Goal: Information Seeking & Learning: Learn about a topic

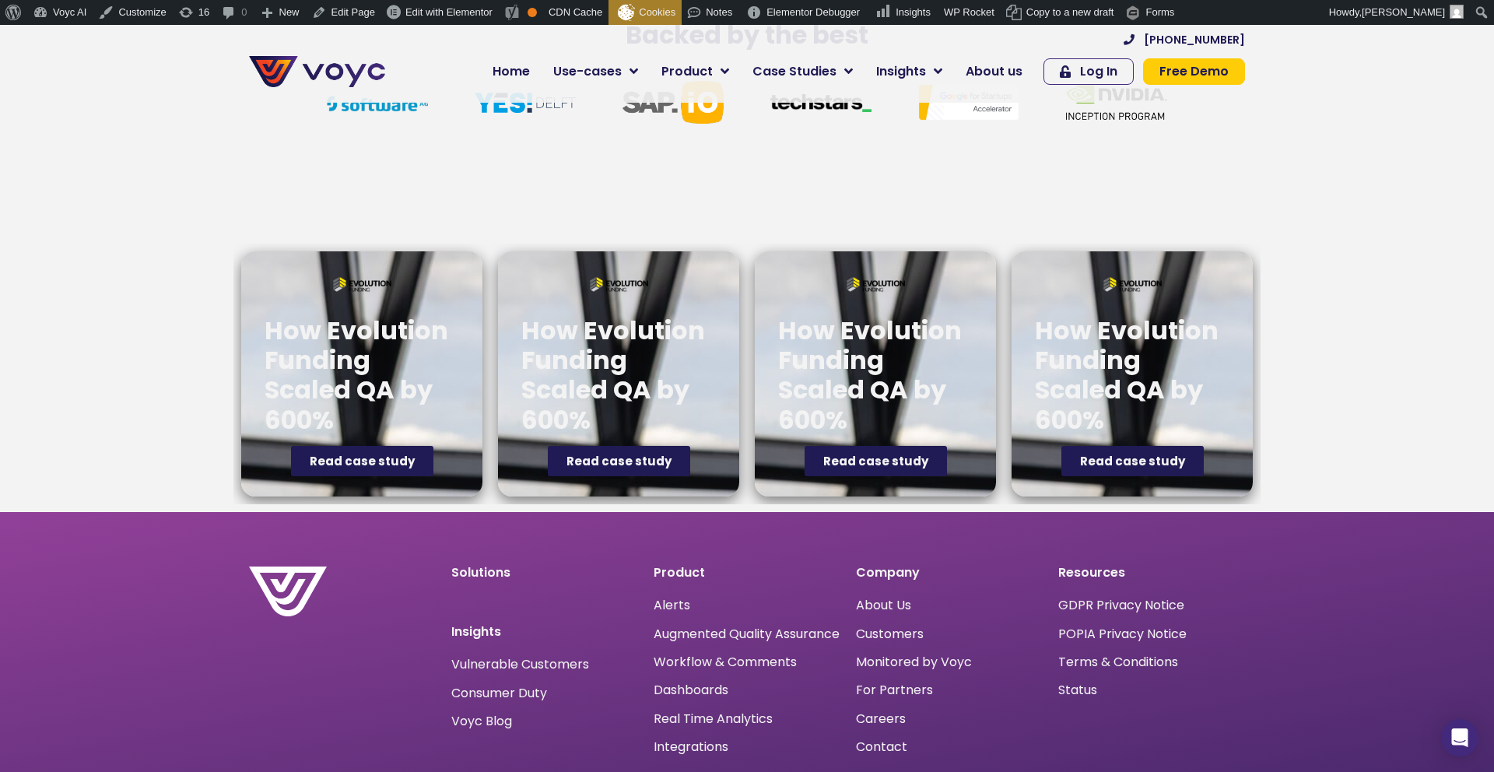
scroll to position [5779, 0]
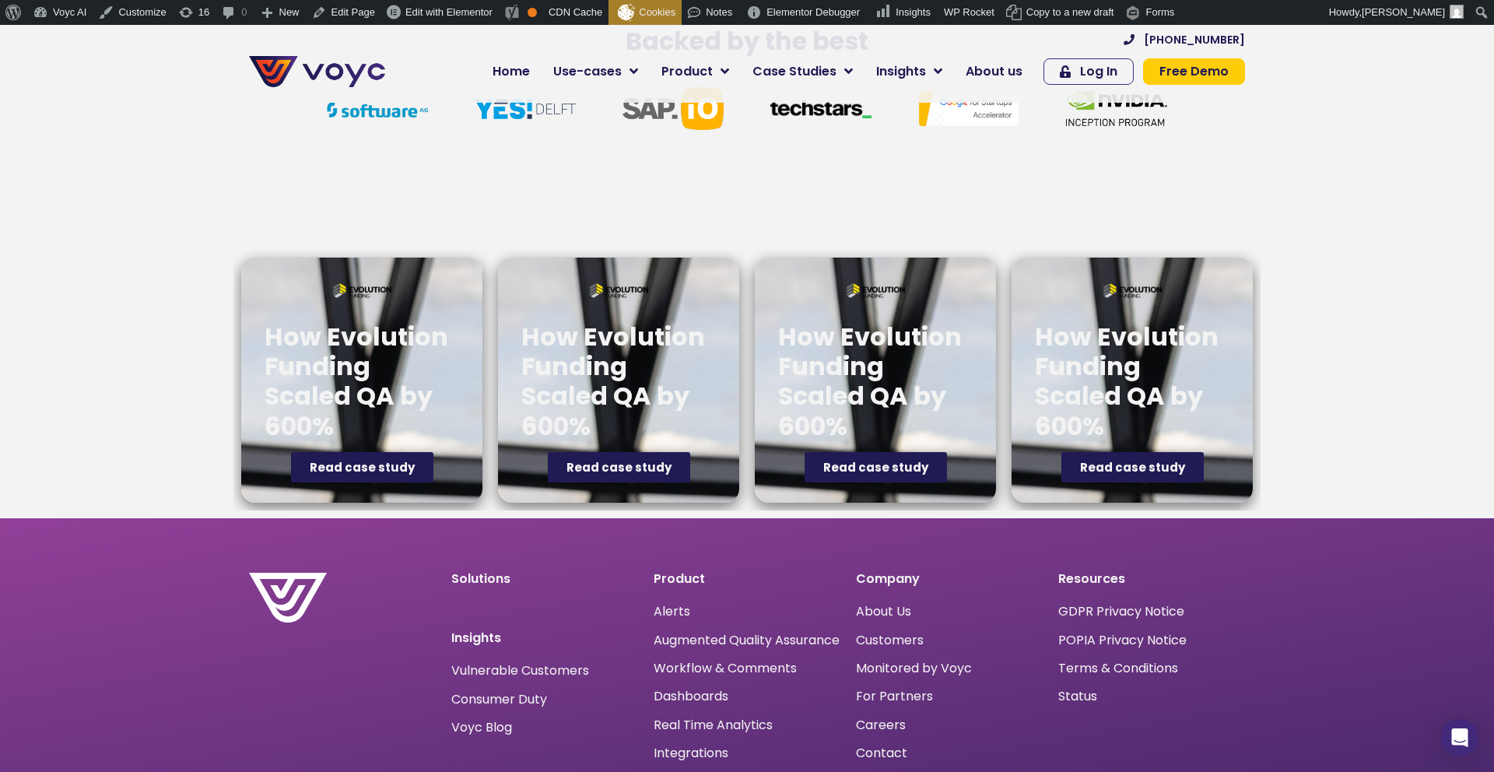
drag, startPoint x: 106, startPoint y: 358, endPoint x: 309, endPoint y: 368, distance: 203.4
click at [110, 359] on div "How Evolution Funding Scaled QA by 600% Read case study How Evolution Funding S…" at bounding box center [747, 380] width 1494 height 276
click at [321, 369] on h2 "How Evolution Funding Scaled QA by 600%" at bounding box center [362, 382] width 195 height 120
click at [502, 385] on div "How Evolution Funding Scaled QA by 600% Read case study" at bounding box center [618, 380] width 241 height 245
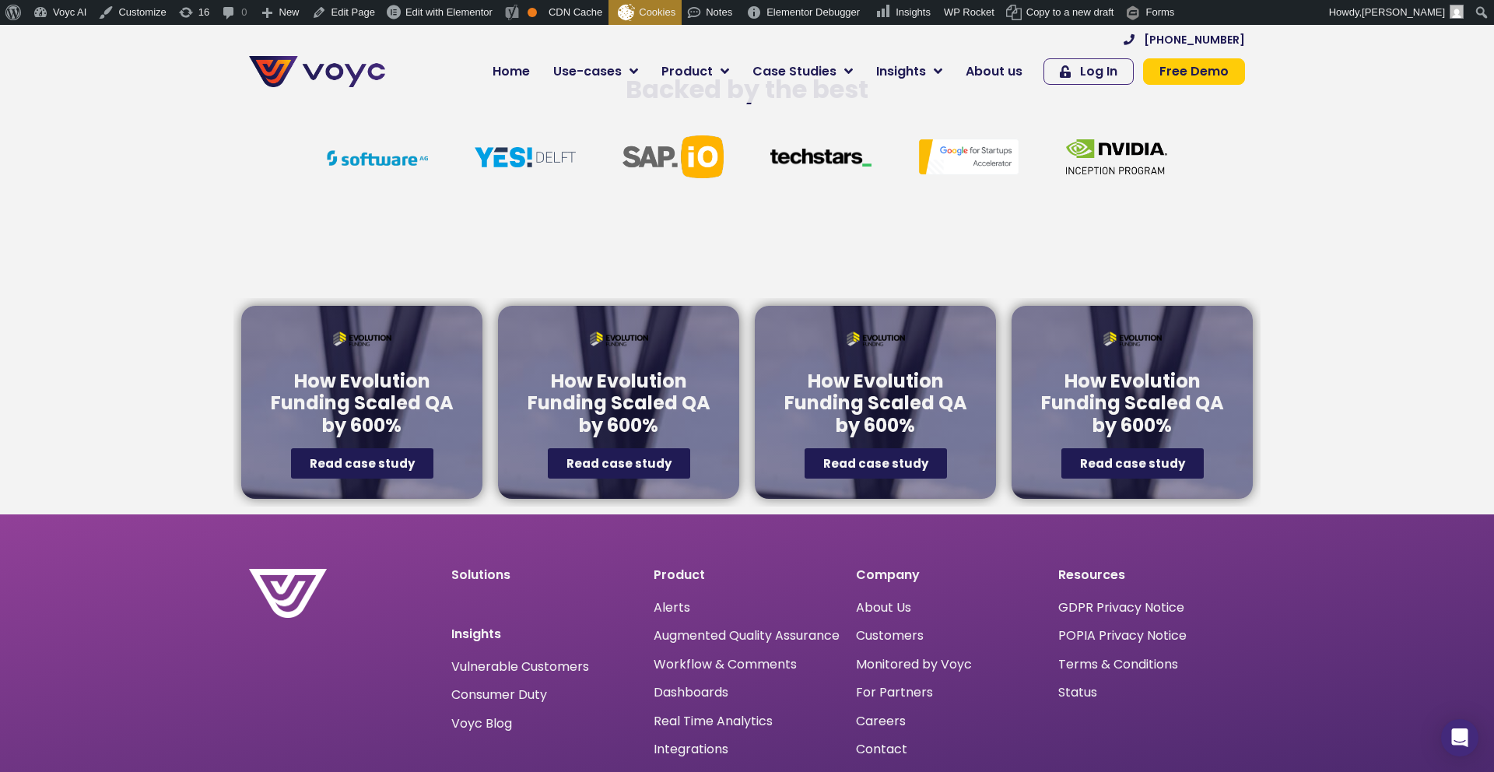
scroll to position [5780, 0]
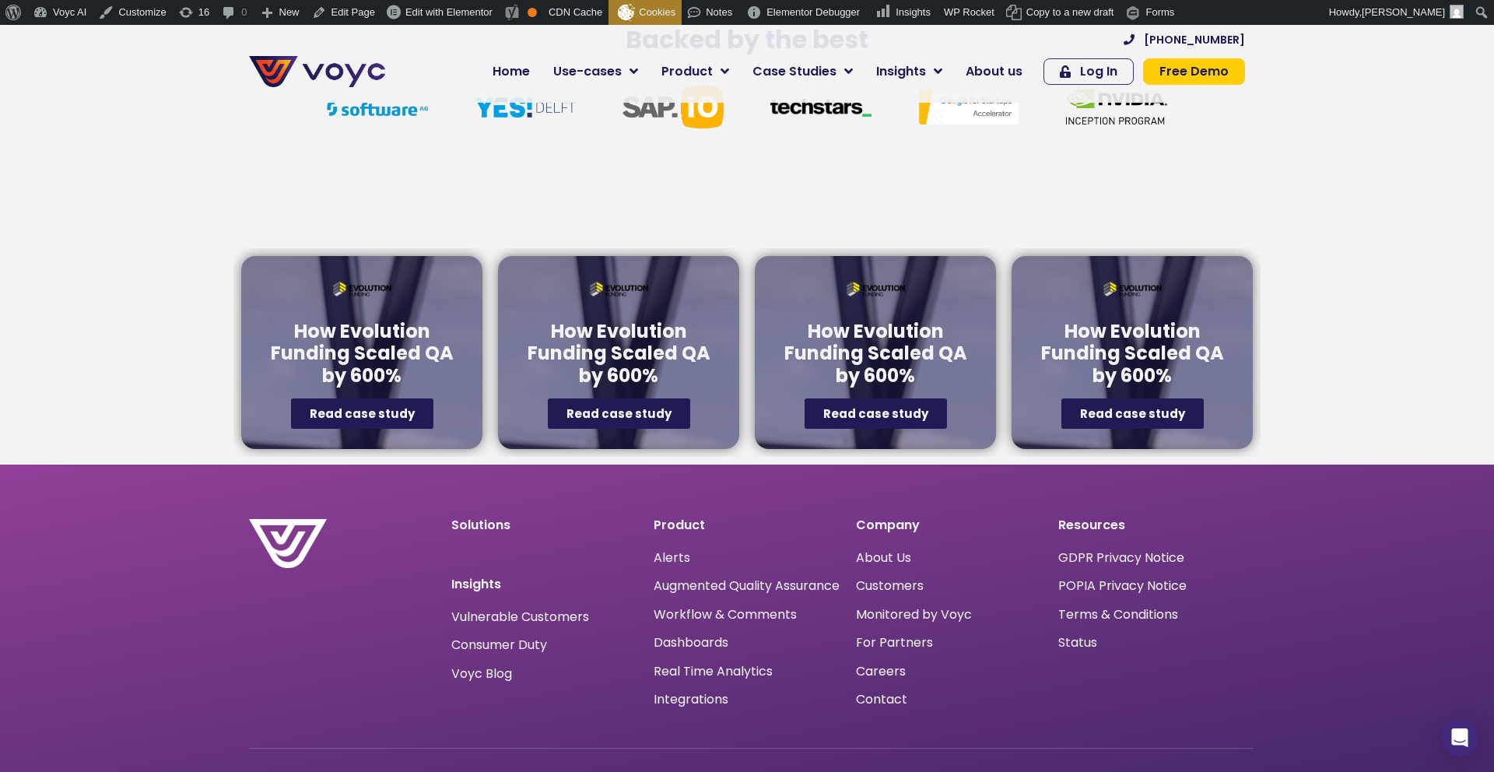
click at [413, 340] on h4 "How Evolution Funding Scaled QA by 600%" at bounding box center [362, 354] width 195 height 67
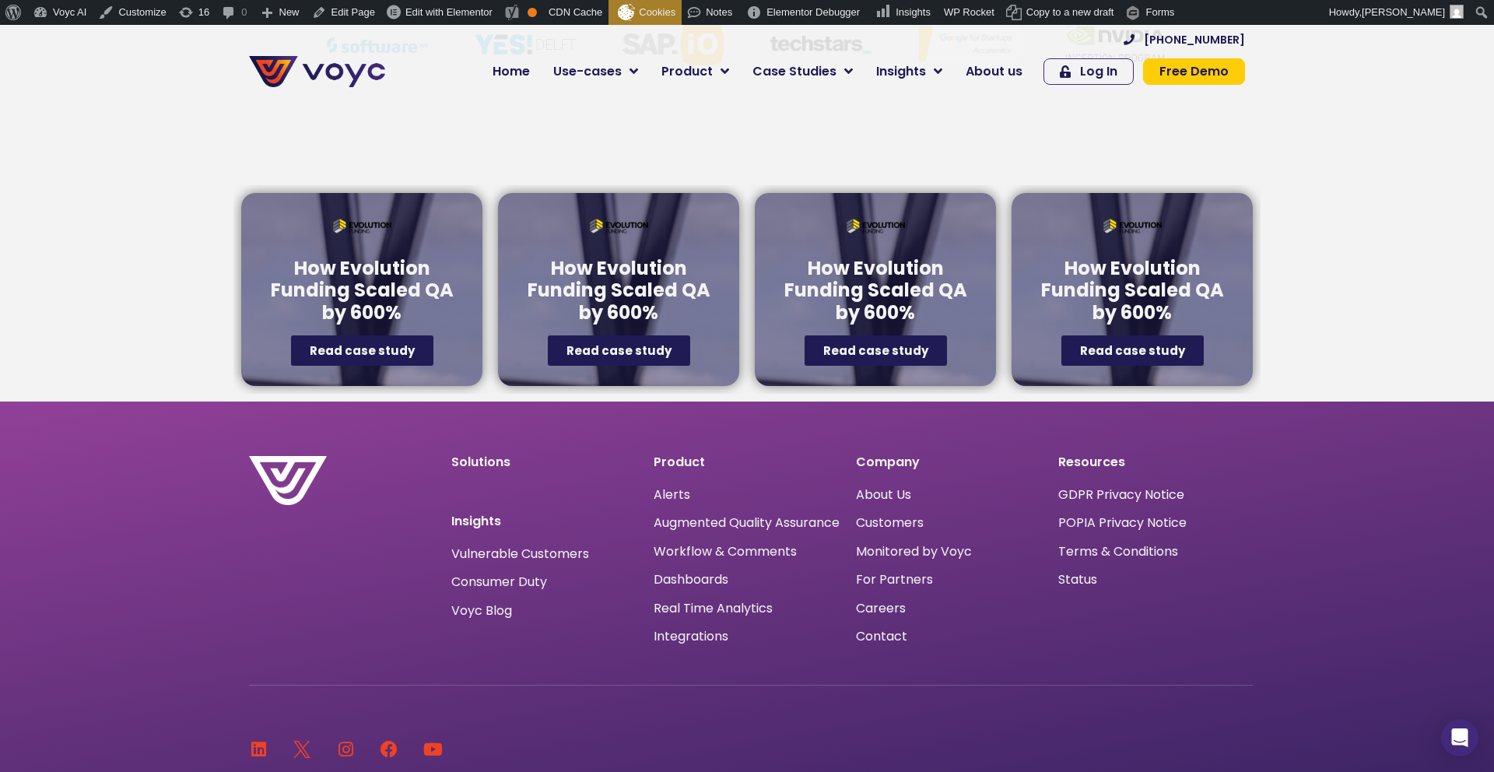
scroll to position [5734, 0]
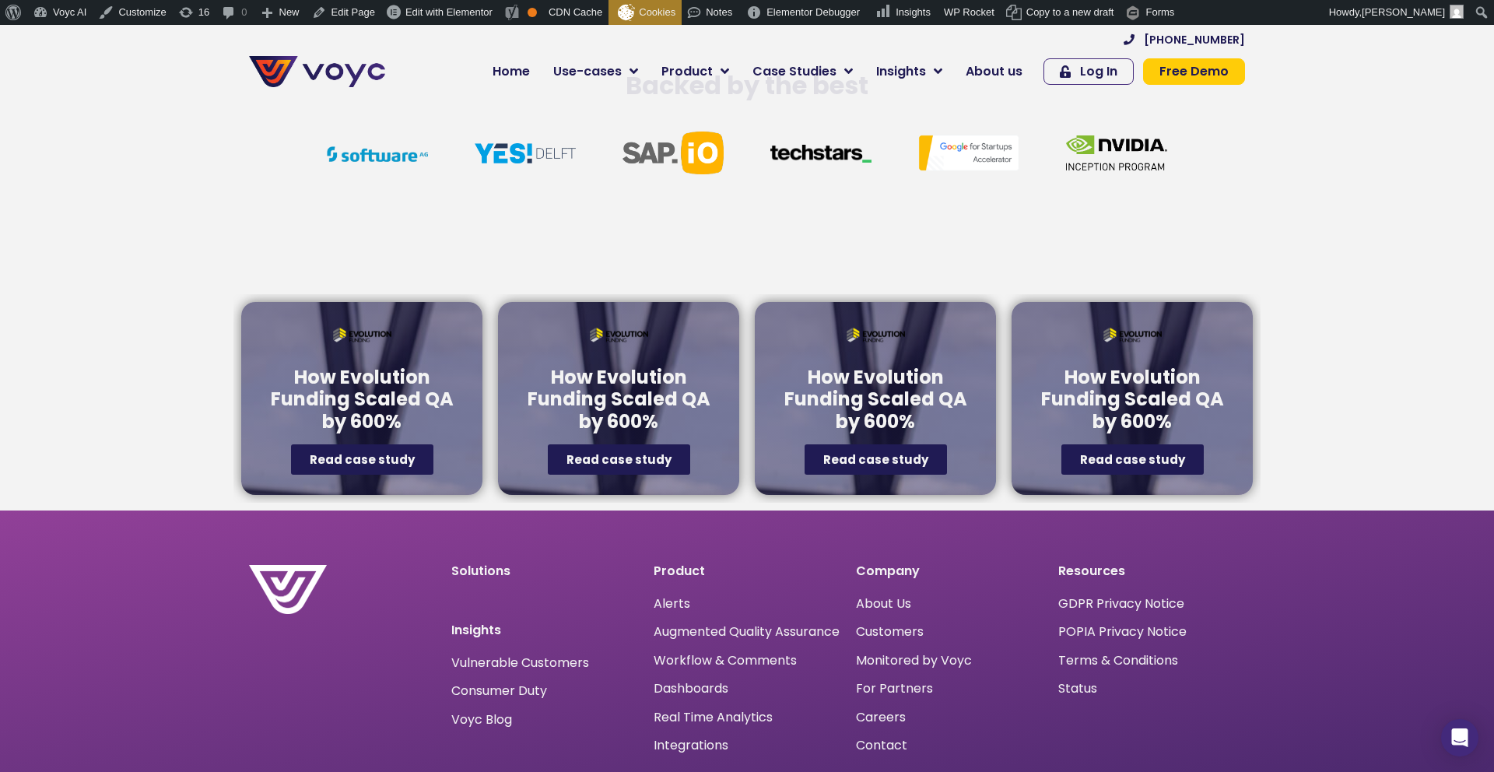
click at [1183, 405] on h4 "How Evolution Funding Scaled QA by 600%" at bounding box center [1132, 400] width 195 height 67
click at [311, 383] on h4 "How Evolution Funding Scaled QA by 600%" at bounding box center [362, 400] width 195 height 67
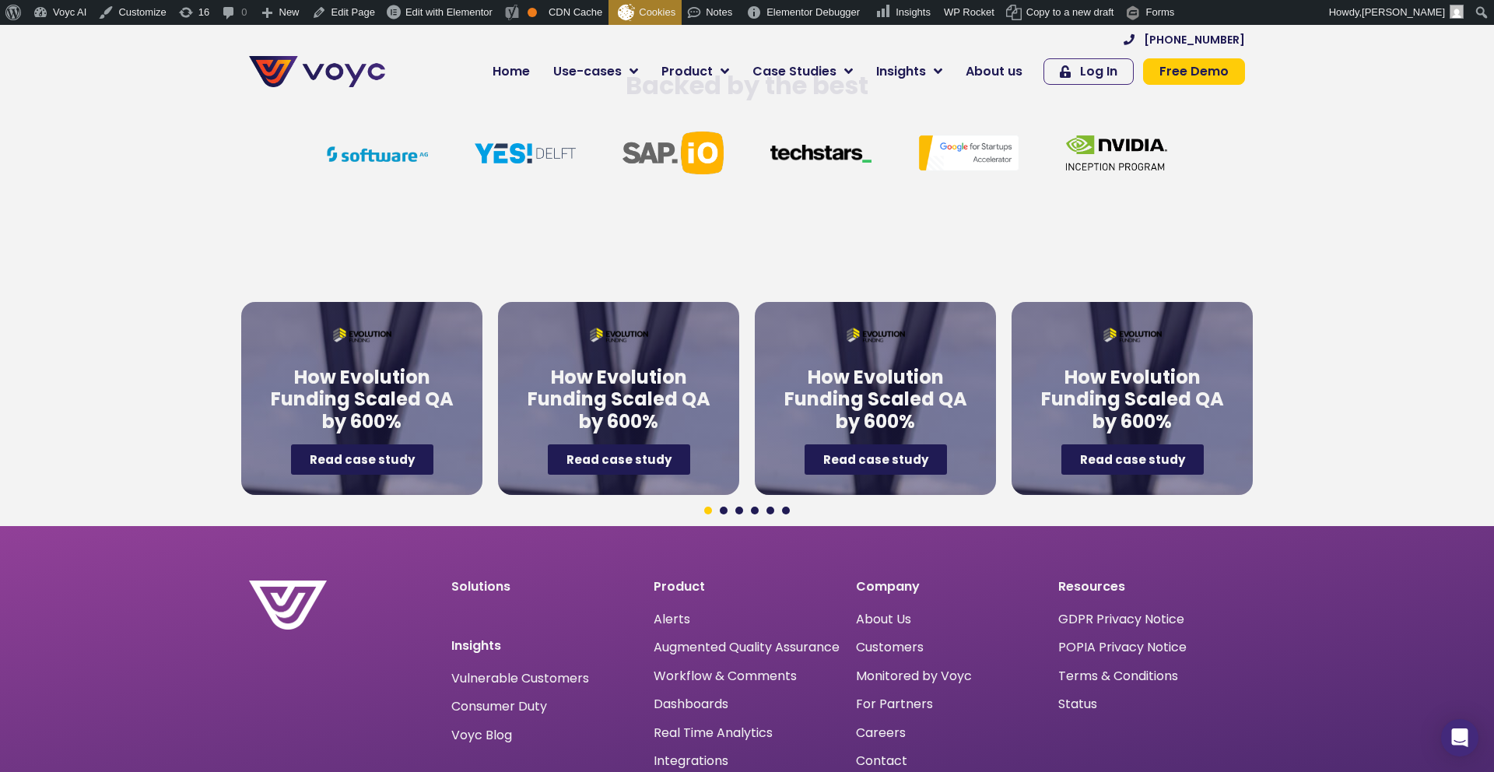
click at [740, 511] on span "3" at bounding box center [740, 511] width 8 height 8
click at [758, 510] on span "4" at bounding box center [755, 511] width 8 height 8
click at [773, 511] on span "5" at bounding box center [771, 511] width 8 height 8
click at [786, 511] on span "6" at bounding box center [786, 511] width 8 height 8
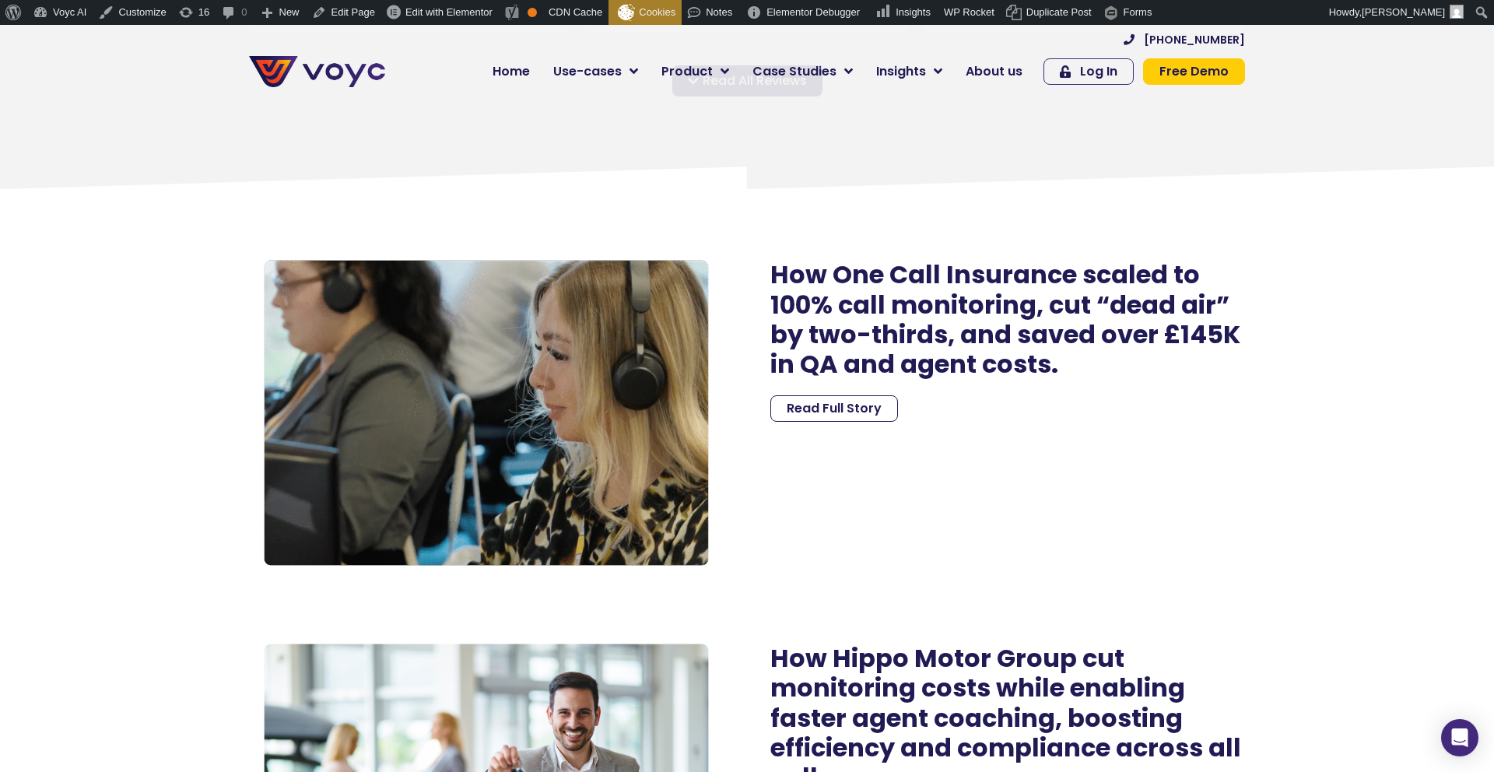
scroll to position [2176, 0]
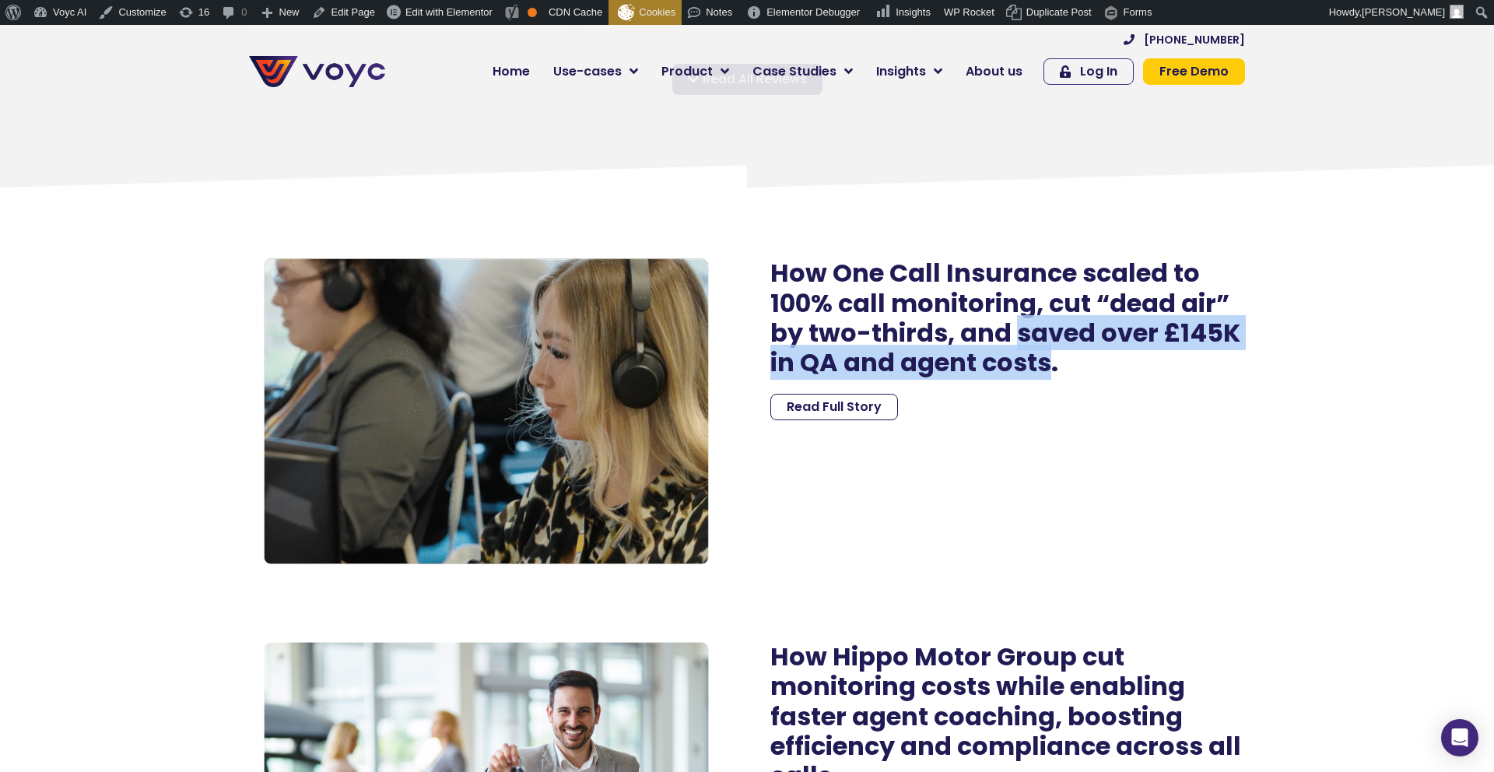
drag, startPoint x: 1013, startPoint y: 338, endPoint x: 1046, endPoint y: 364, distance: 42.2
click at [1046, 364] on h2 "How One Call Insurance scaled to 100% call monitoring, cut “dead air” by two-th…" at bounding box center [1008, 318] width 475 height 120
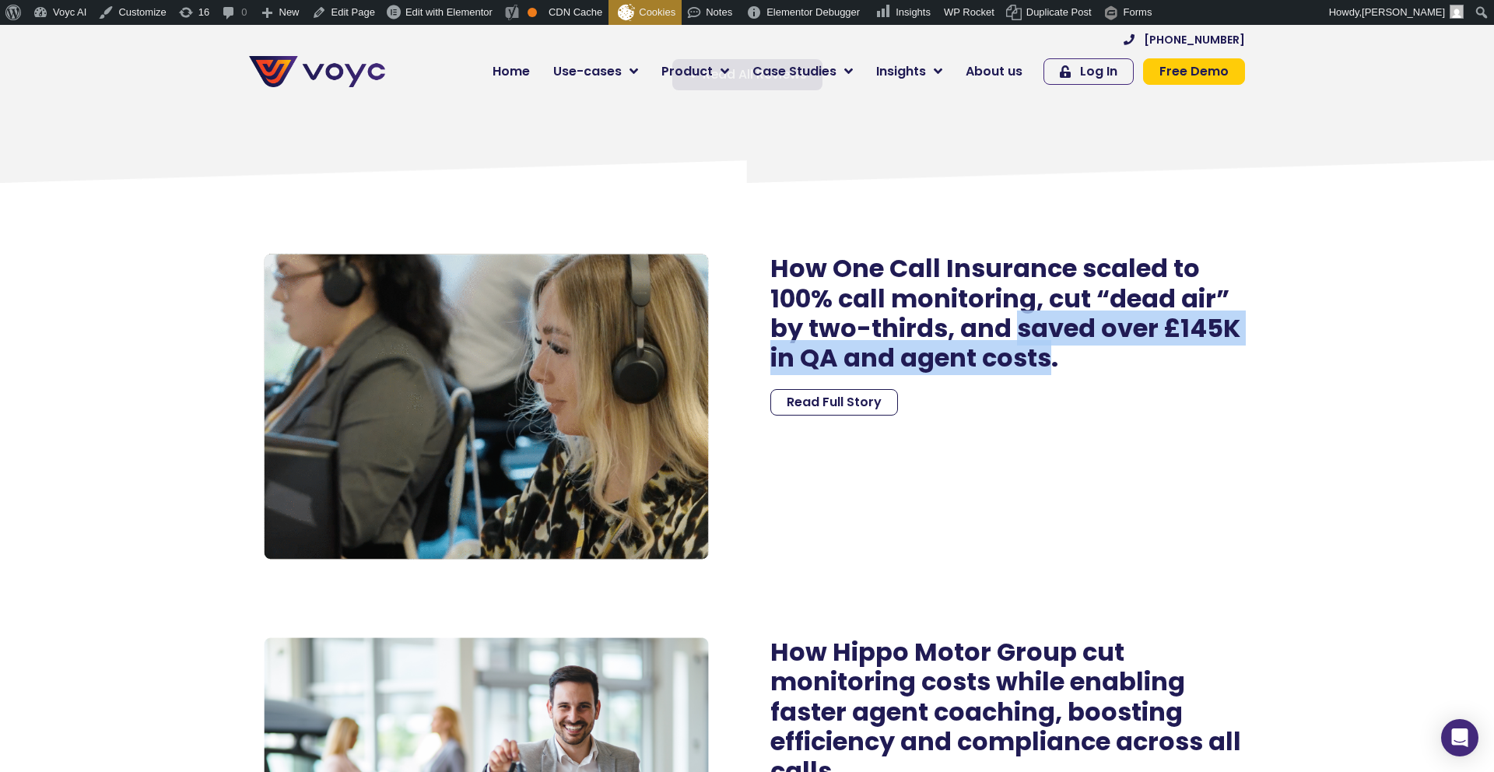
copy h2 "saved over £145K in QA and agent costs"
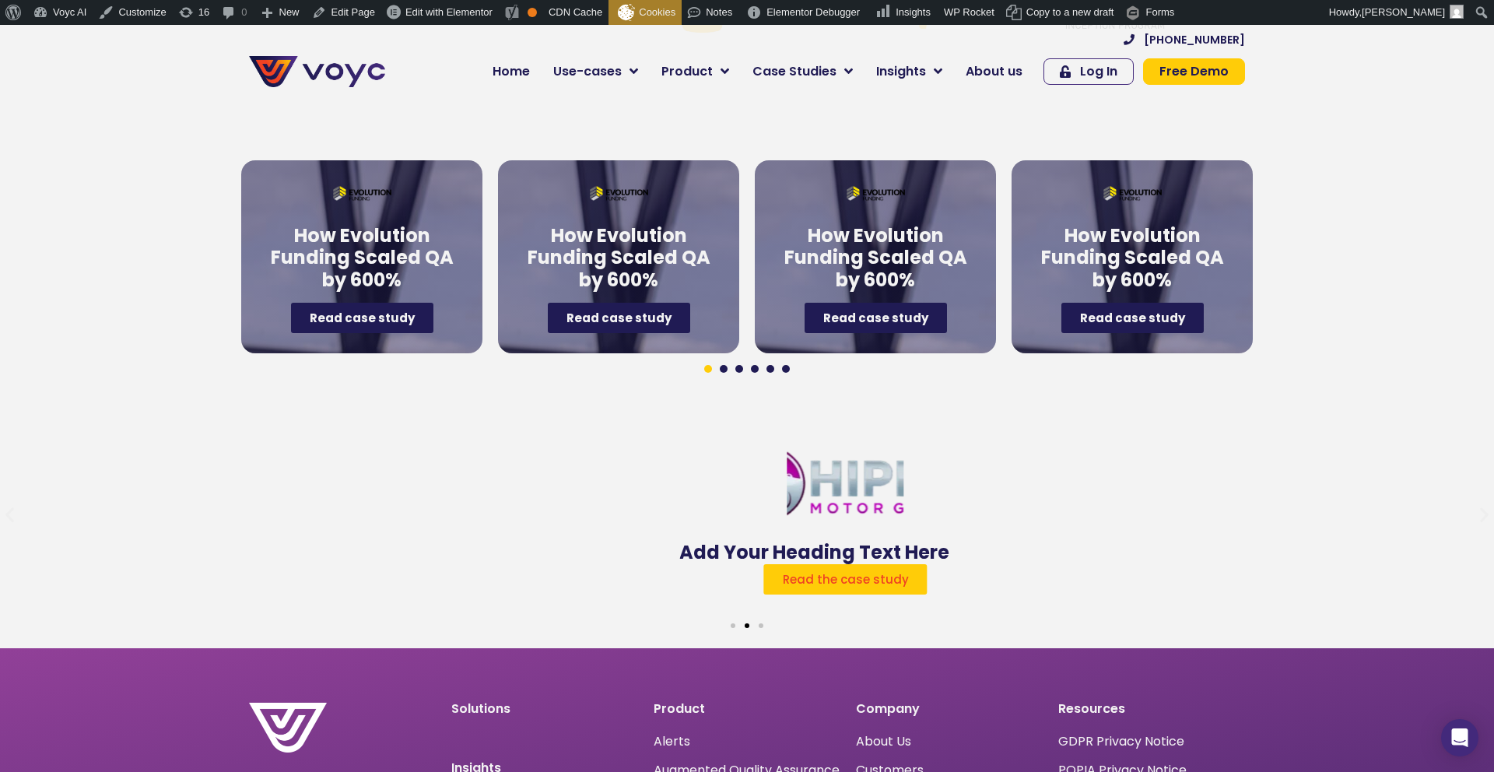
scroll to position [5878, 0]
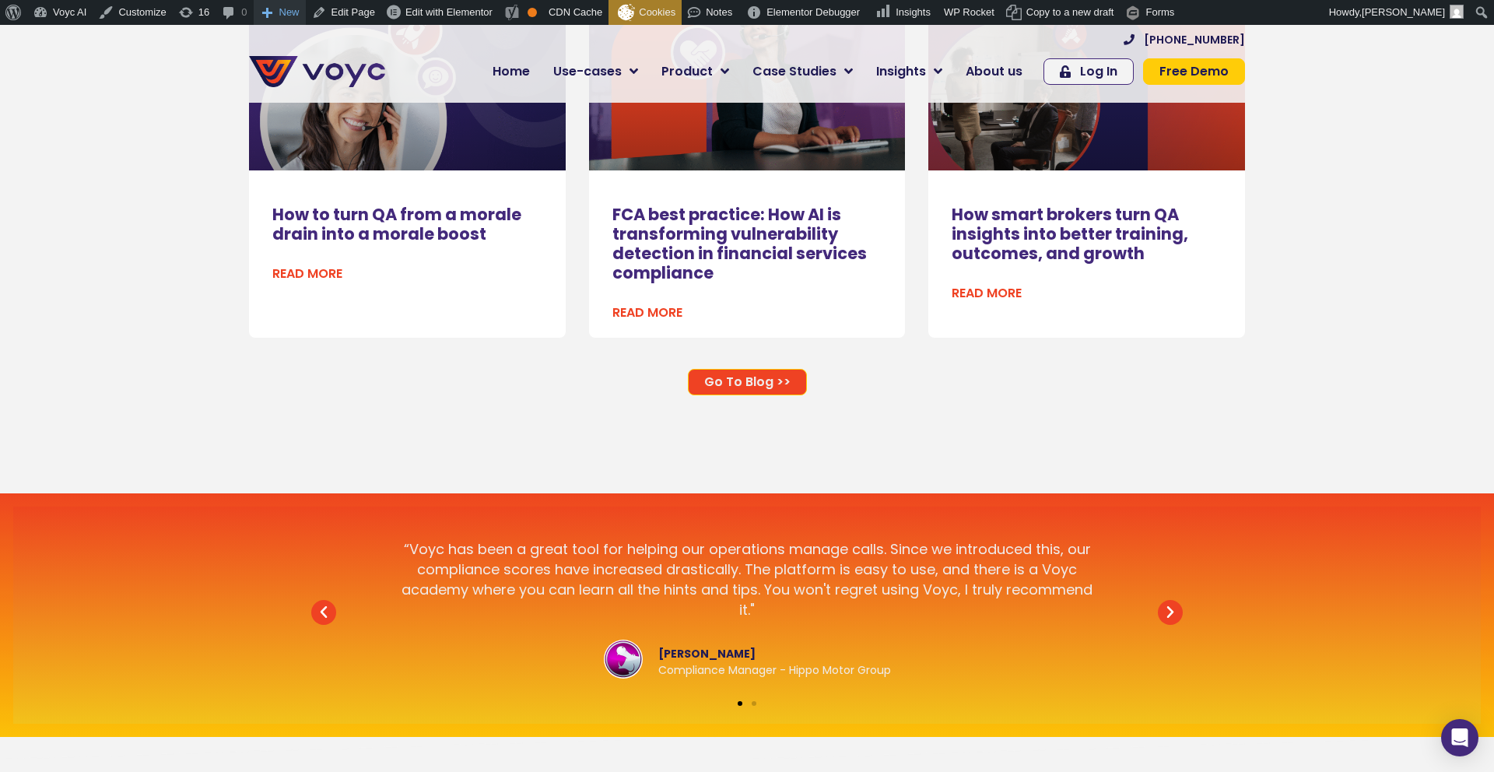
scroll to position [4895, 0]
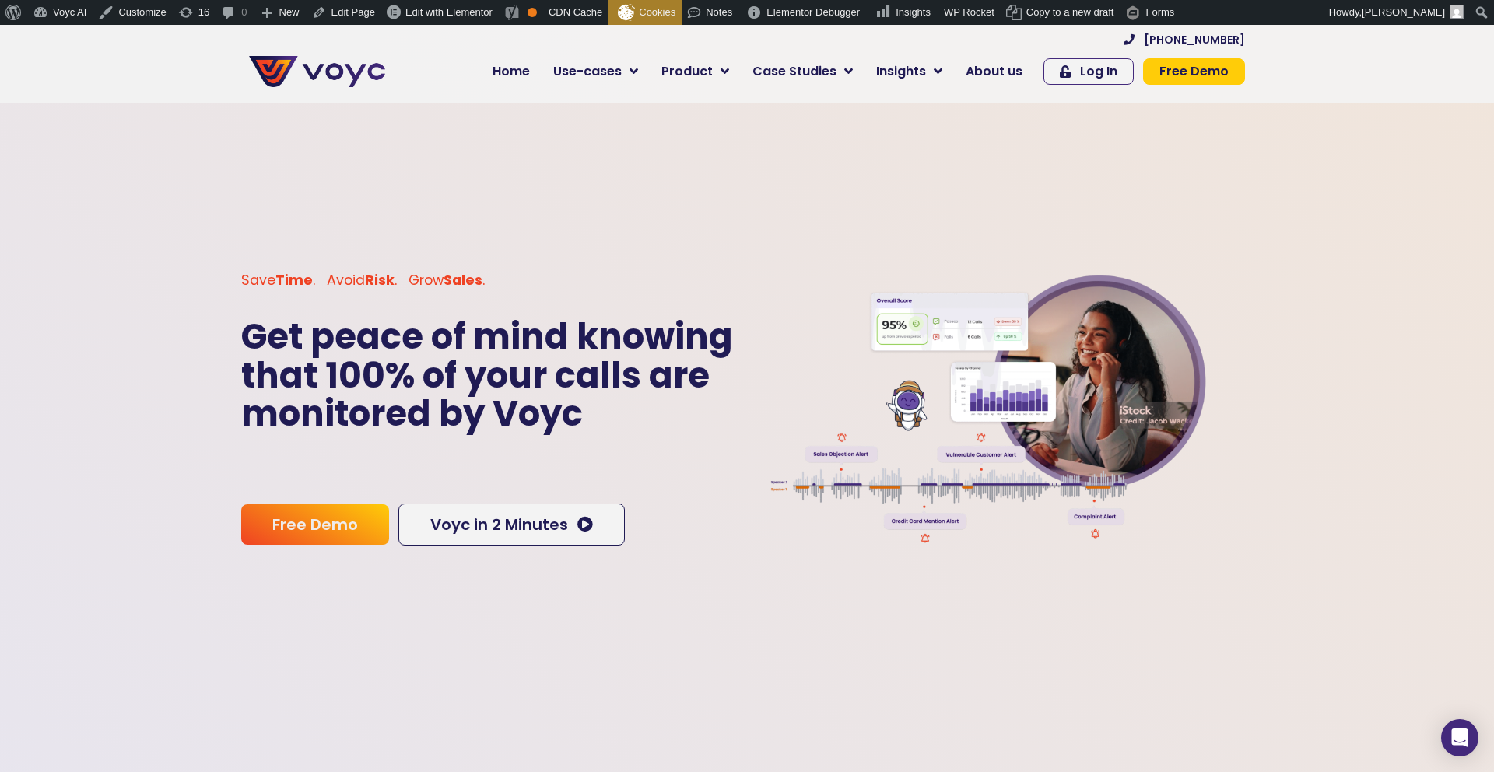
click at [516, 365] on p "Get peace of mind knowing that 100% of your calls are monitored by Voyc" at bounding box center [491, 376] width 501 height 116
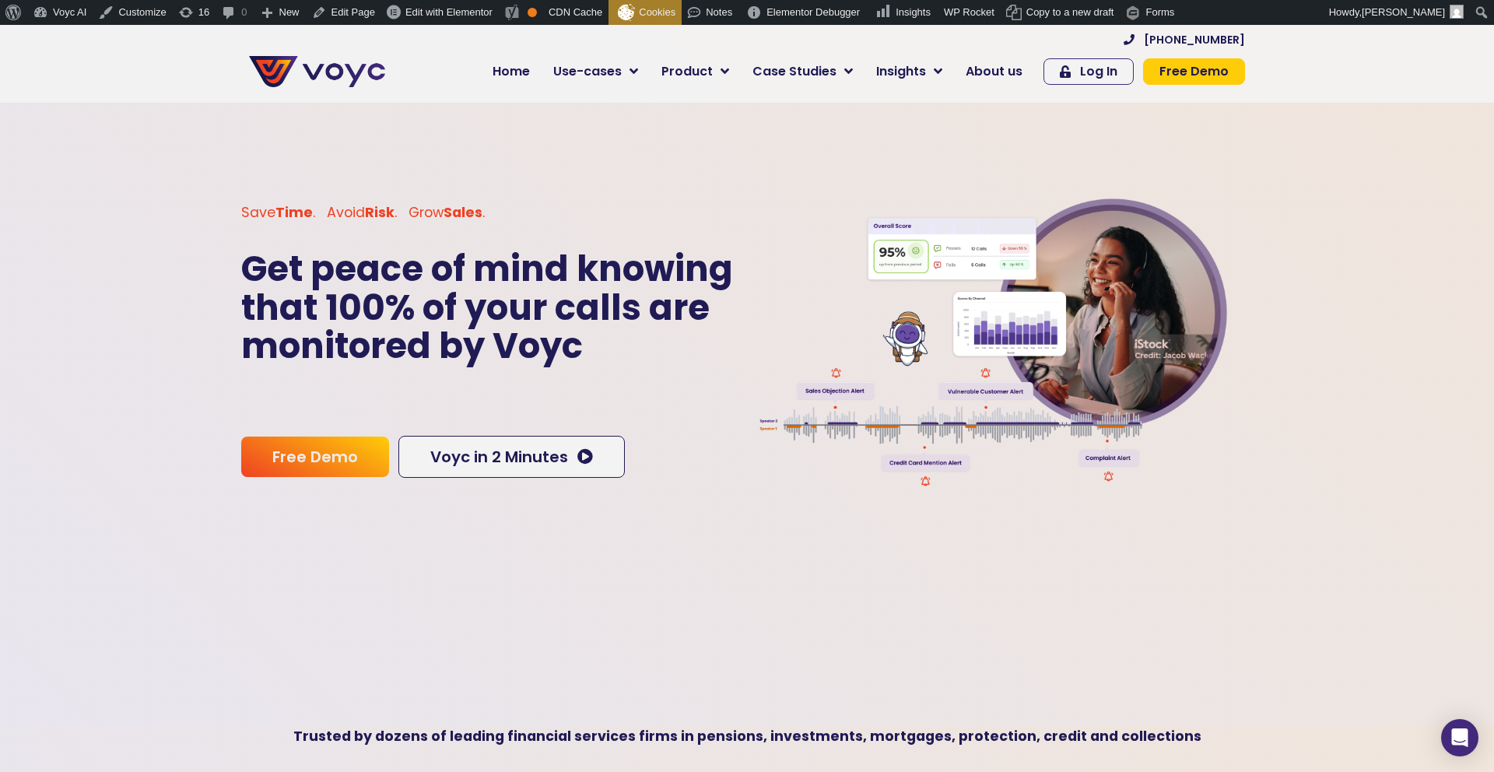
scroll to position [67, 0]
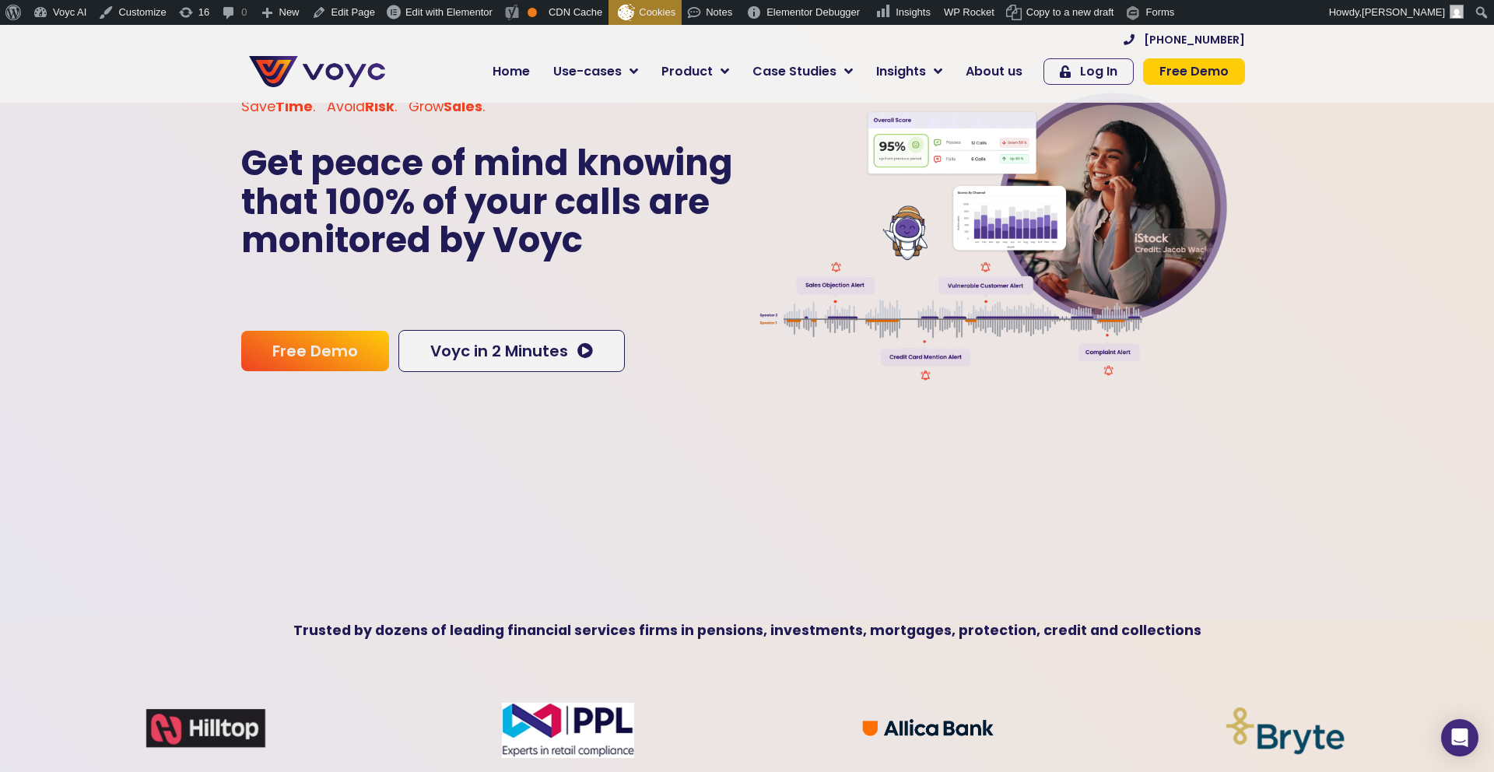
scroll to position [125, 0]
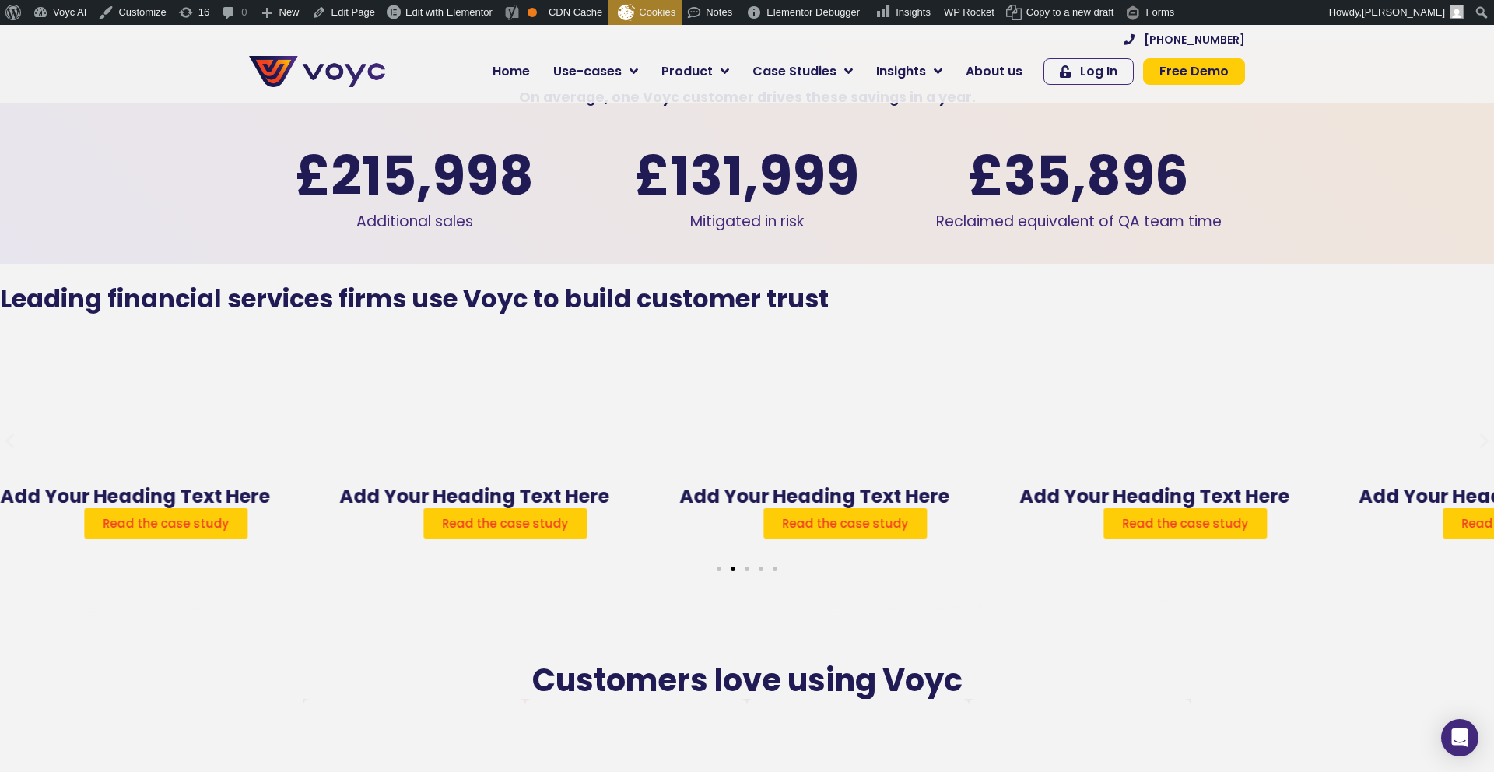
scroll to position [2318, 0]
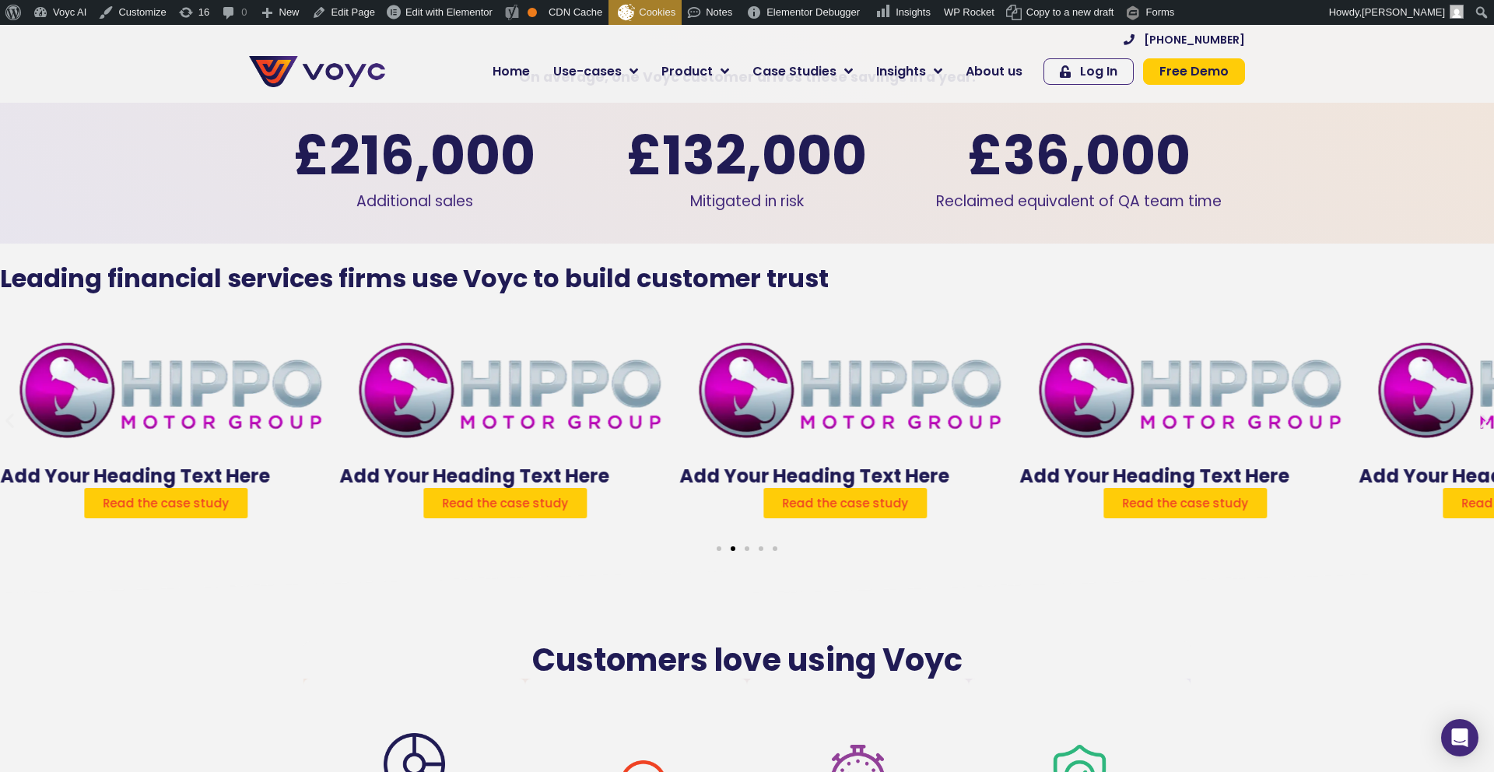
click at [19, 411] on icon "Previous slide" at bounding box center [9, 420] width 19 height 19
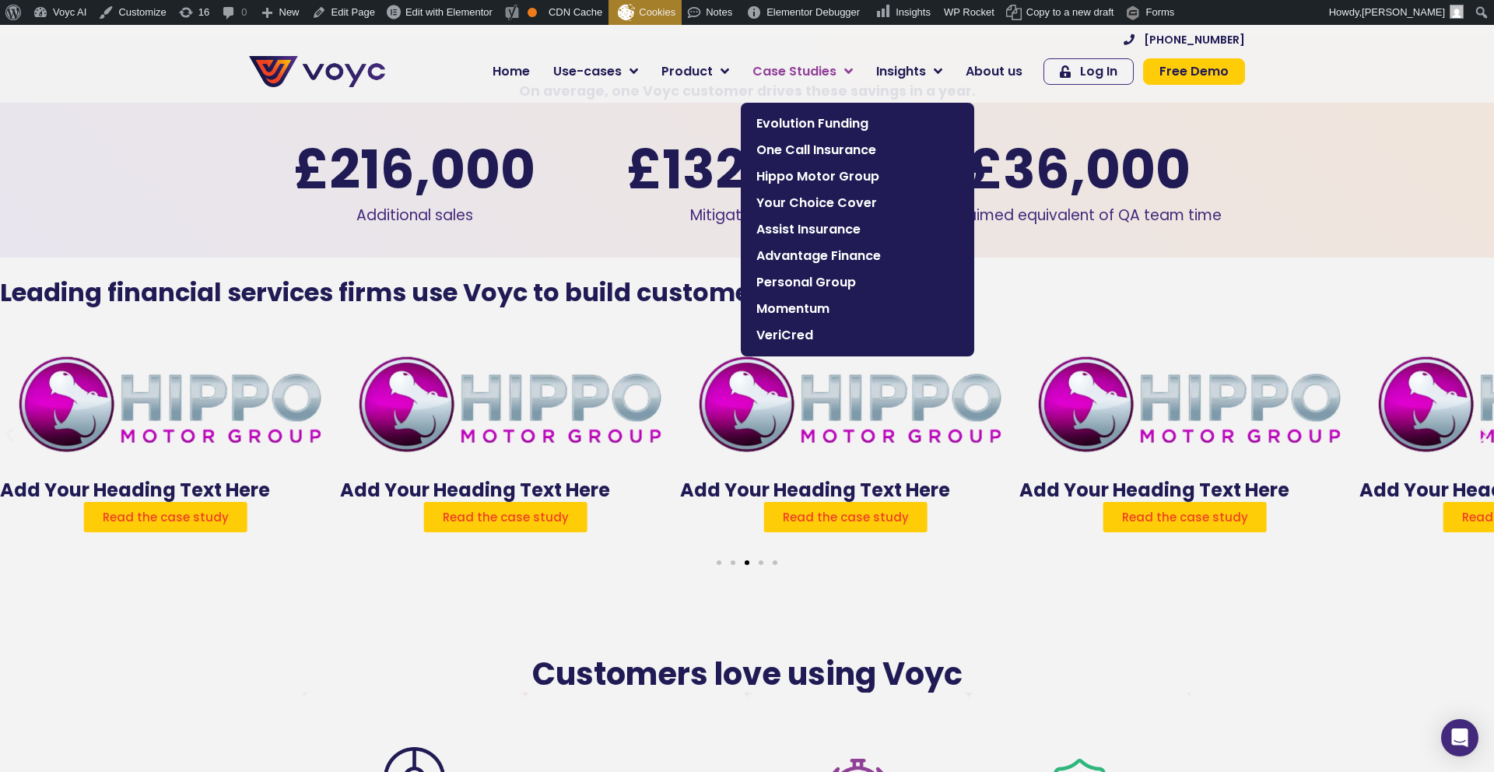
scroll to position [2302, 0]
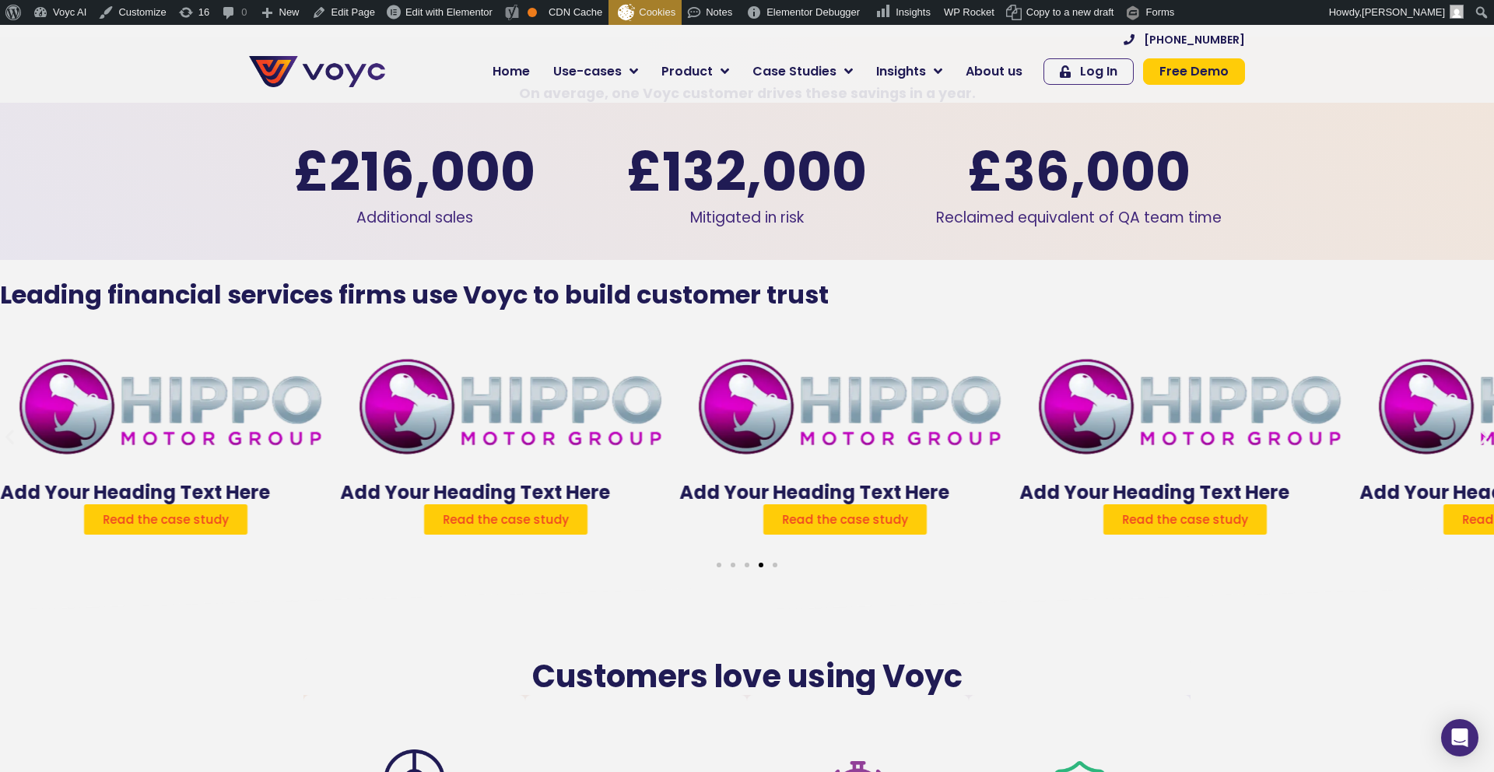
click at [332, 482] on h4 "Add Your Heading Text Here" at bounding box center [166, 493] width 332 height 23
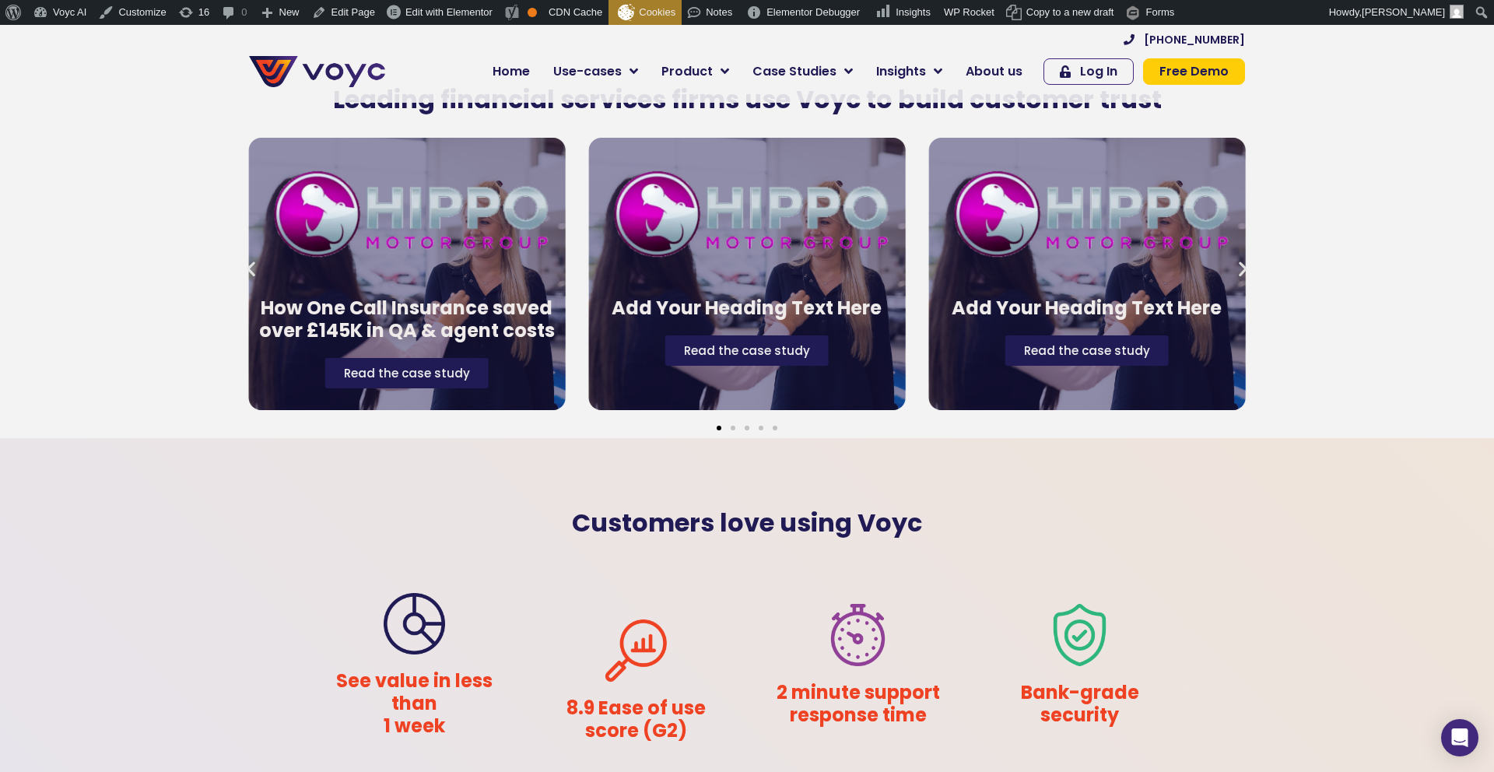
scroll to position [2544, 0]
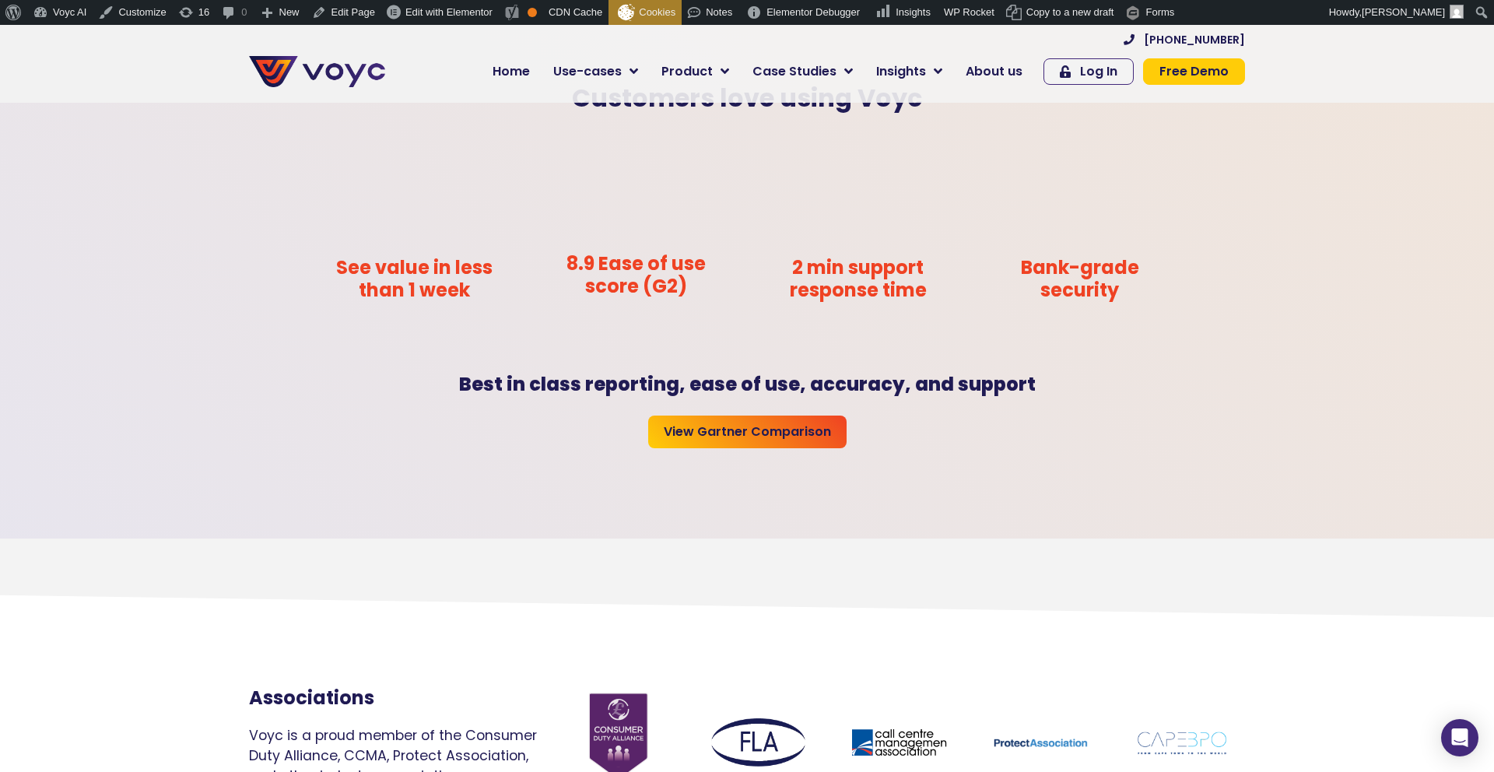
scroll to position [2924, 0]
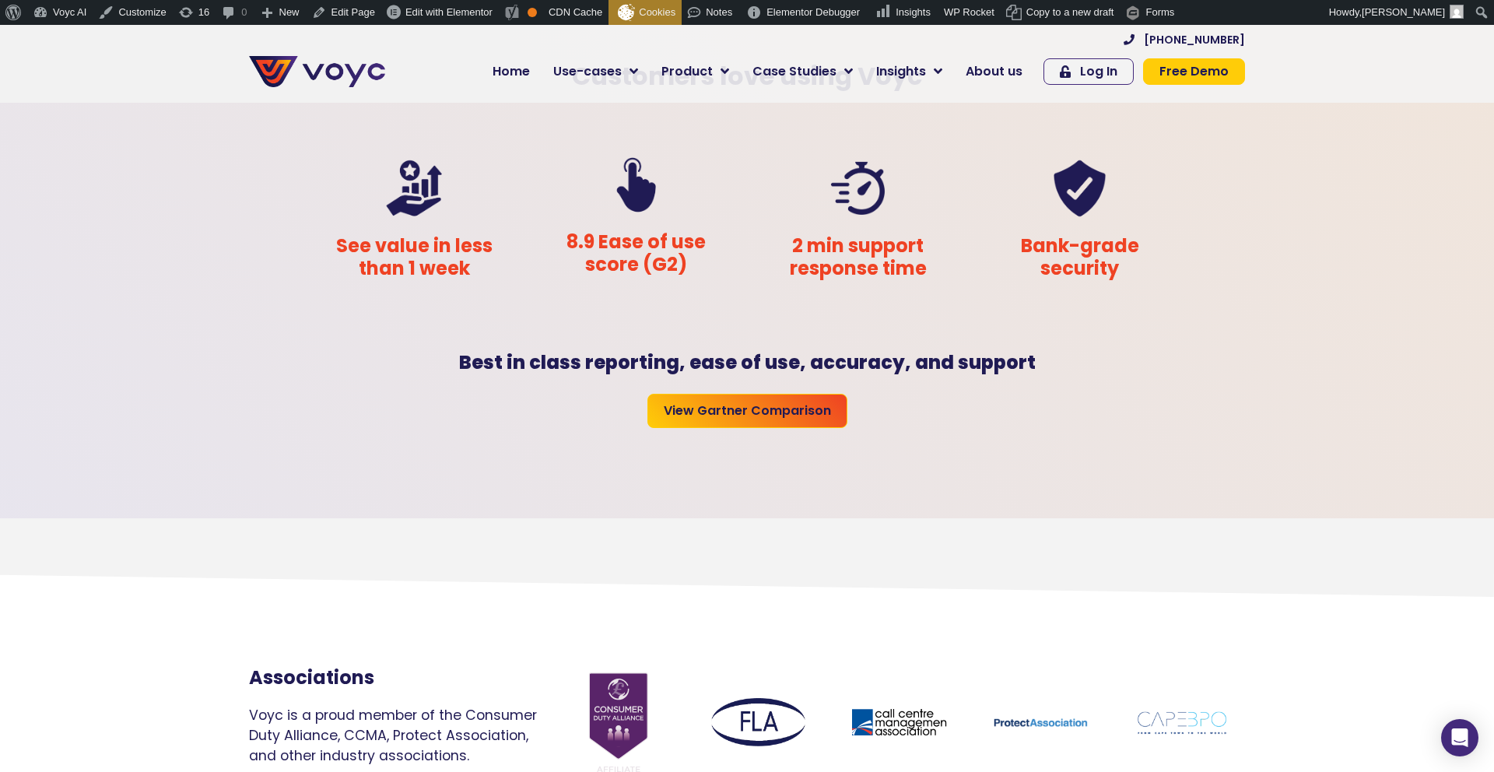
click at [729, 417] on span "View Gartner Comparison" at bounding box center [747, 411] width 167 height 12
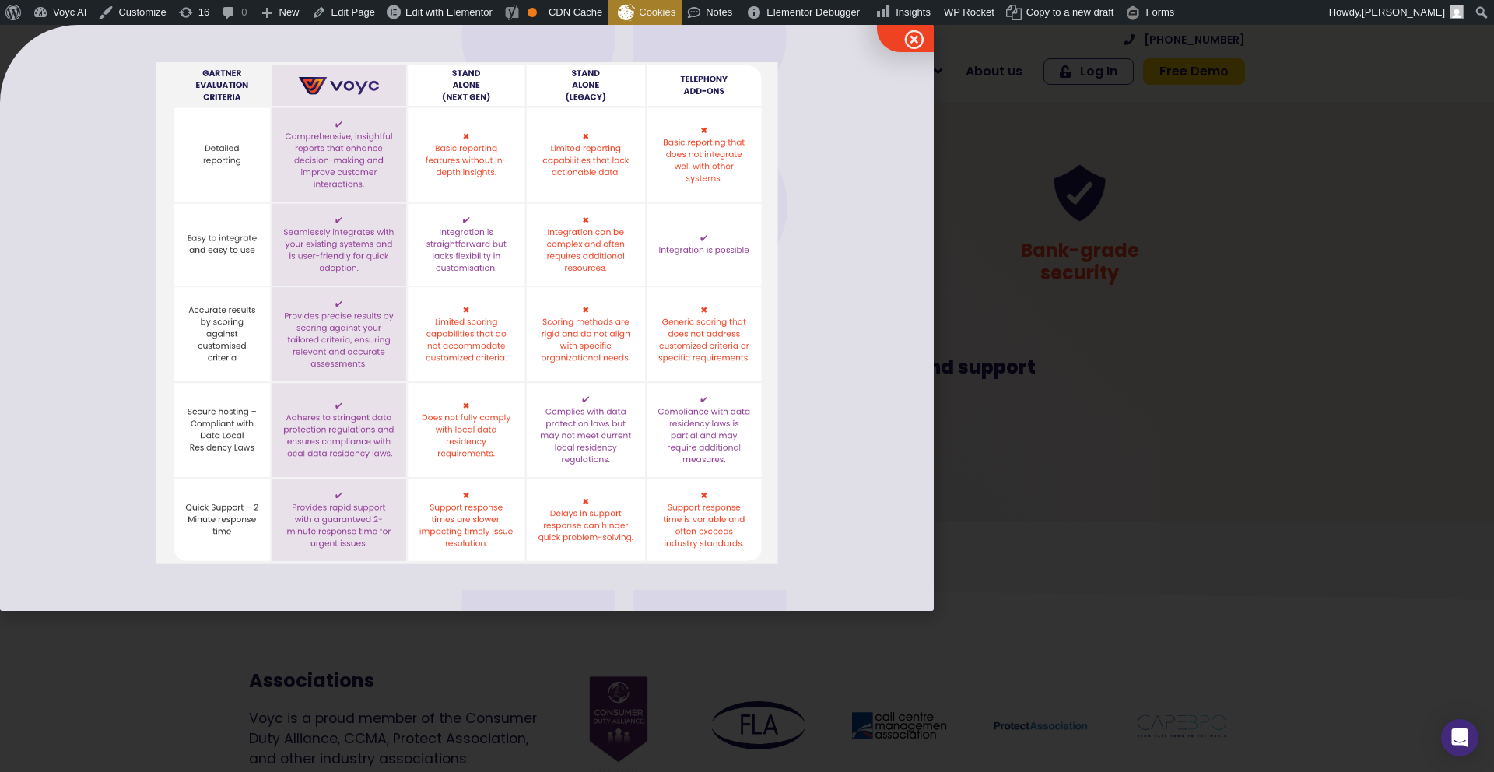
scroll to position [2920, 0]
click at [985, 293] on div at bounding box center [747, 398] width 1494 height 747
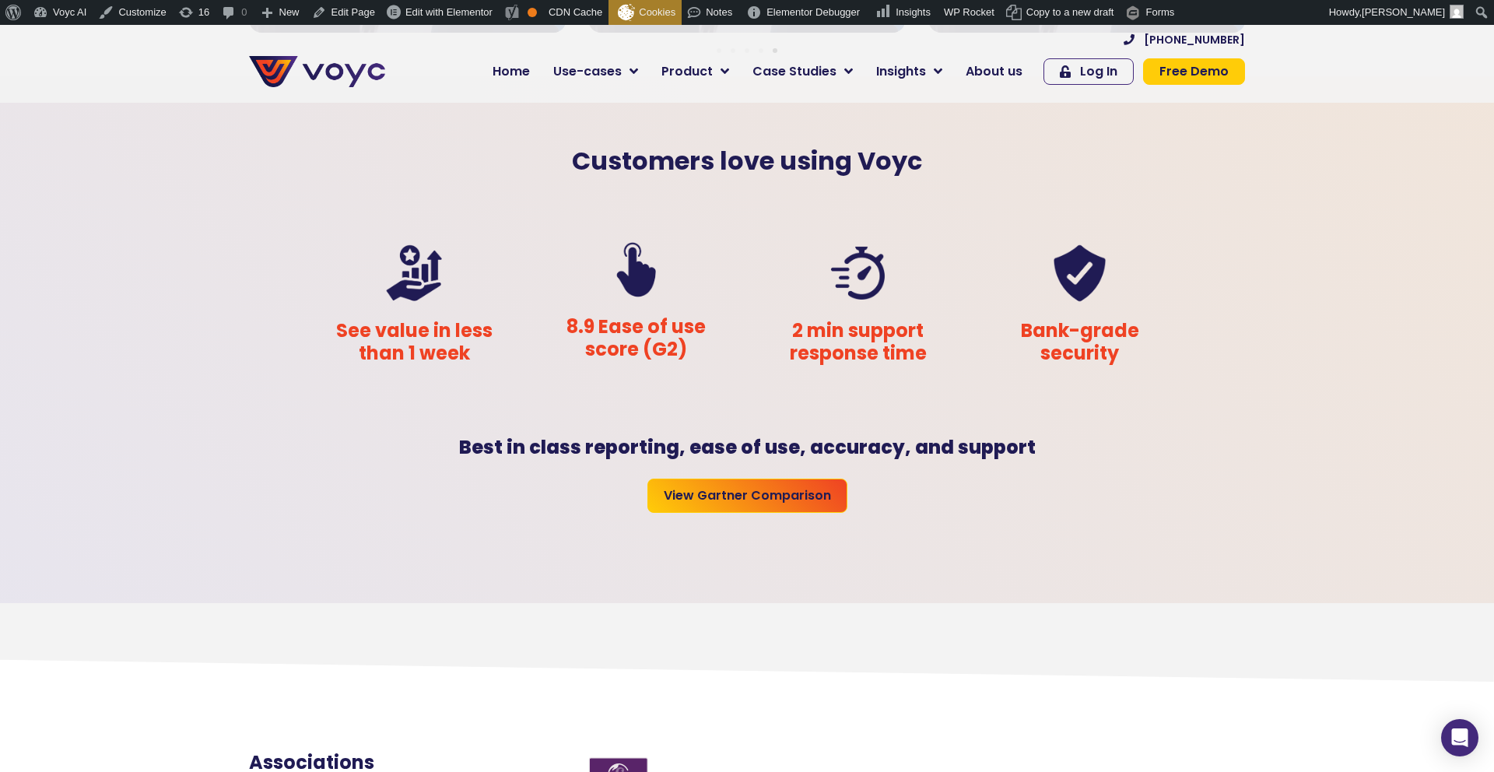
scroll to position [2835, 0]
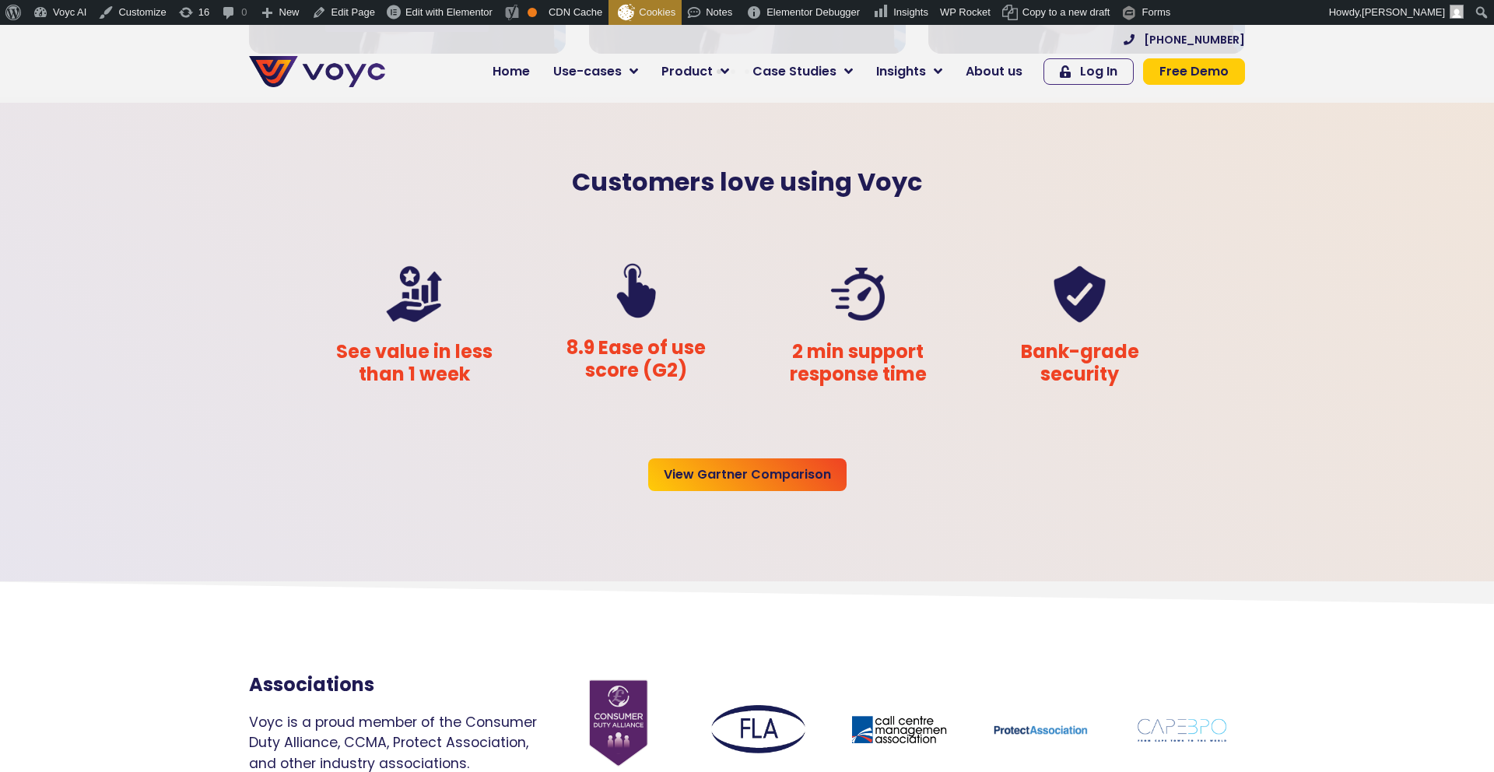
scroll to position [2805, 0]
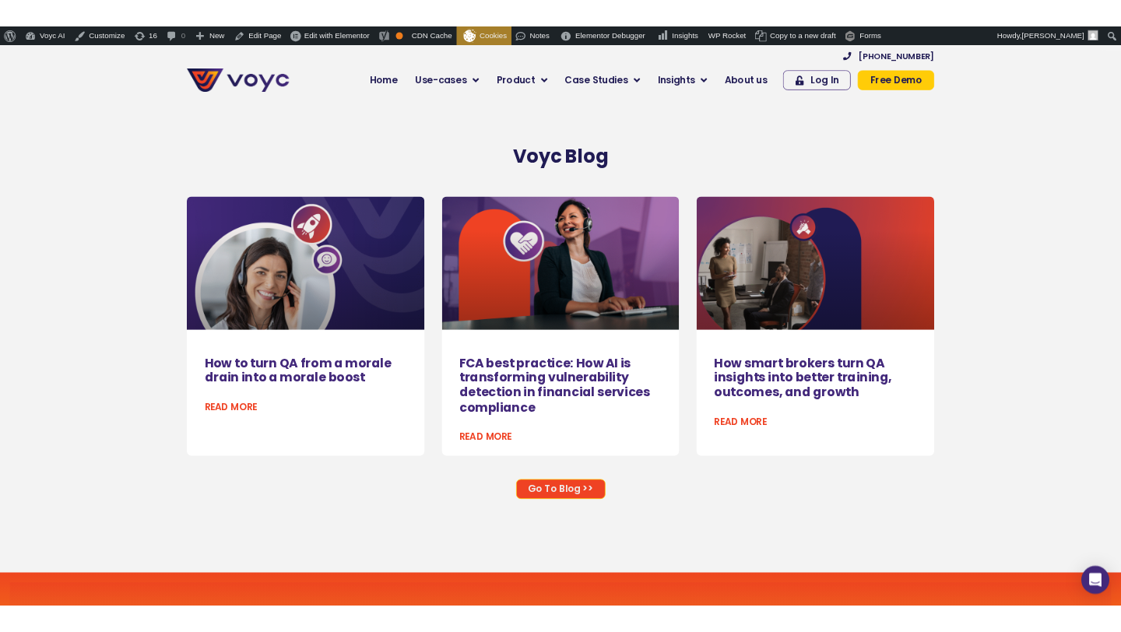
scroll to position [3523, 0]
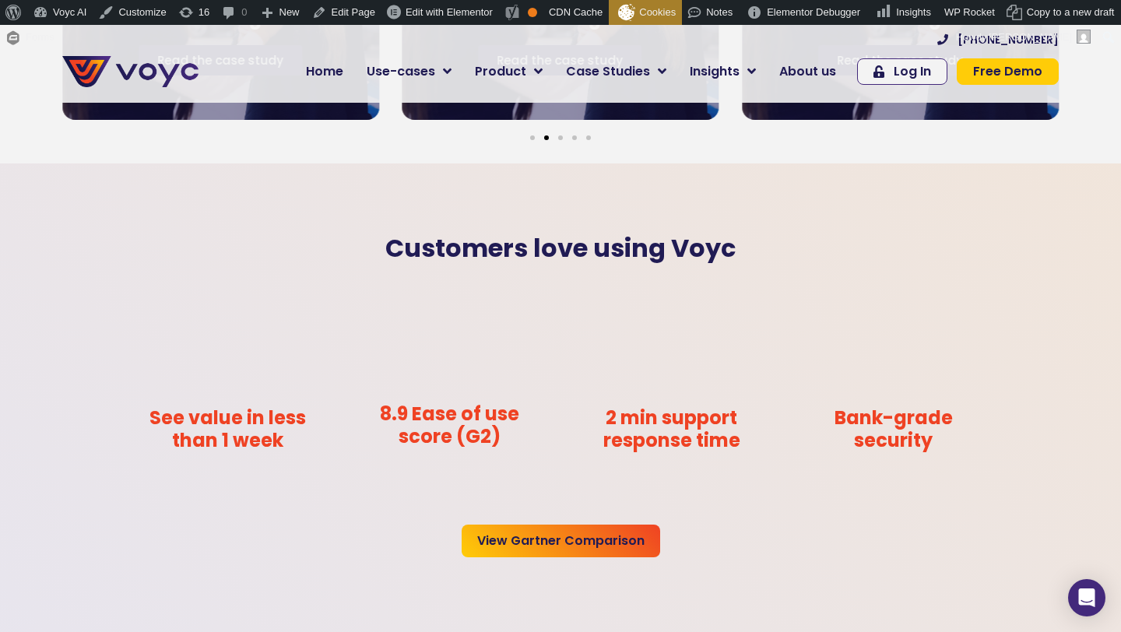
scroll to position [2612, 0]
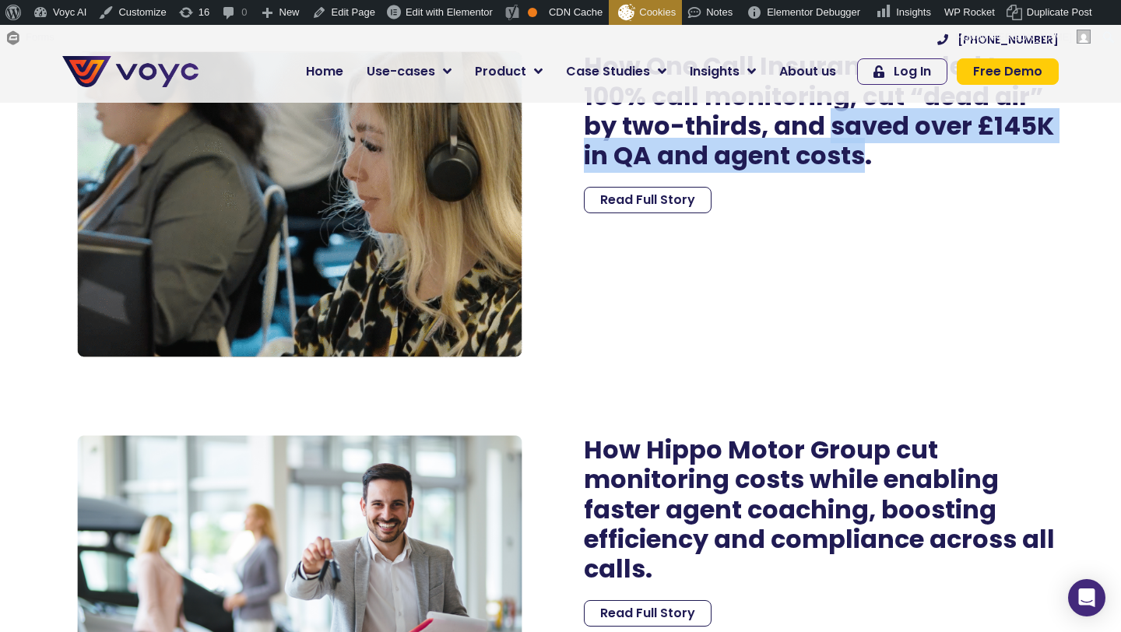
scroll to position [2077, 0]
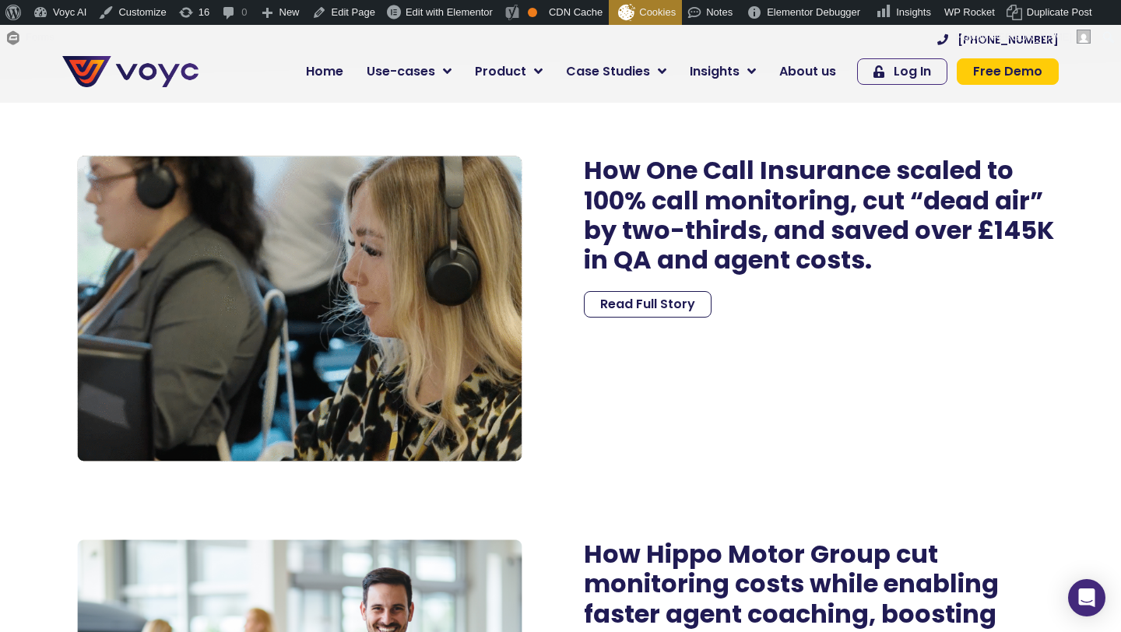
click at [608, 246] on h2 "How One Call Insurance scaled to 100% call monitoring, cut “dead air” by two-th…" at bounding box center [821, 216] width 475 height 120
click at [619, 300] on span "Read Full Story" at bounding box center [647, 304] width 95 height 12
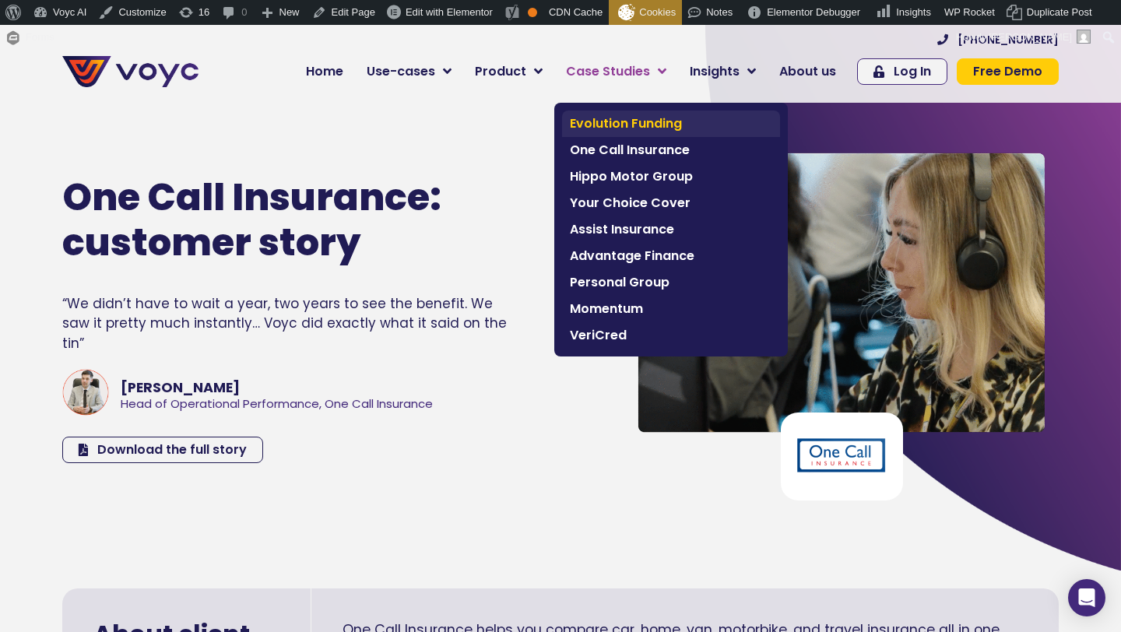
click at [629, 121] on span "Evolution Funding" at bounding box center [671, 123] width 202 height 19
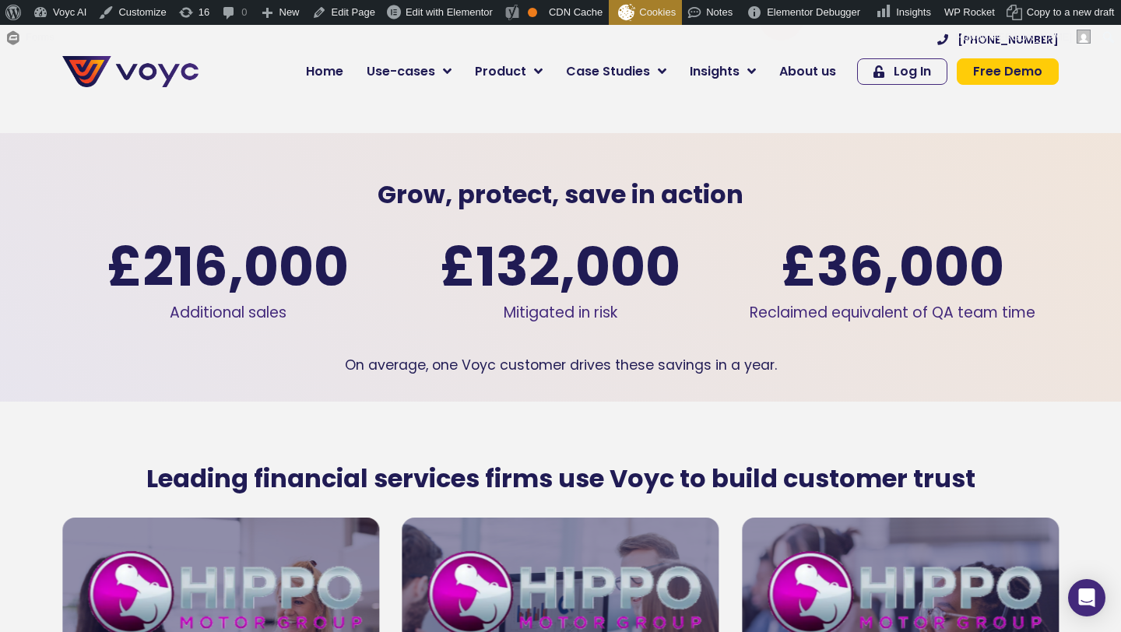
scroll to position [2211, 0]
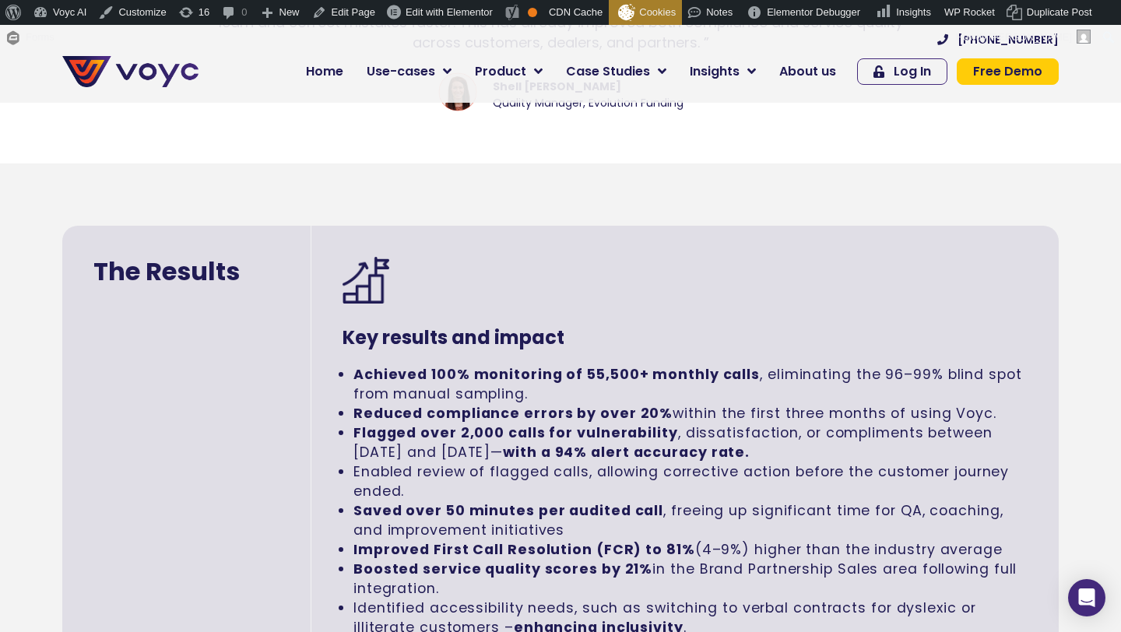
scroll to position [3293, 0]
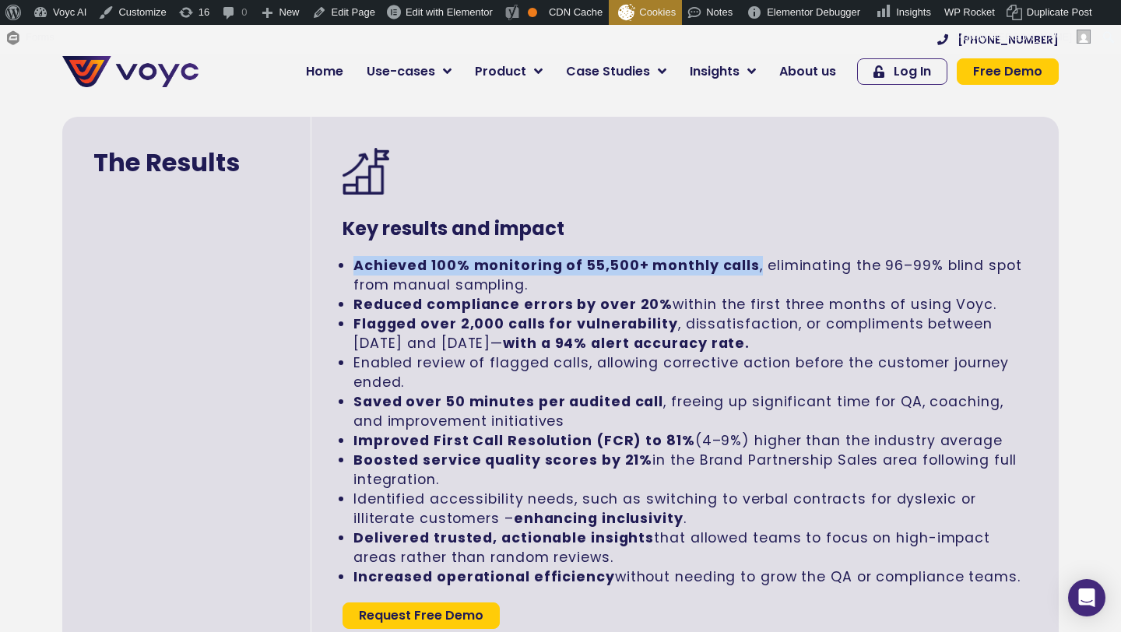
drag, startPoint x: 354, startPoint y: 267, endPoint x: 750, endPoint y: 269, distance: 395.4
click at [750, 269] on li "Achieved 100% monitoring of 55,500+ monthly calls , eliminating the 96–99% blin…" at bounding box center [690, 275] width 674 height 39
copy strong "Achieved 100% monitoring of 55,500+ monthly calls"
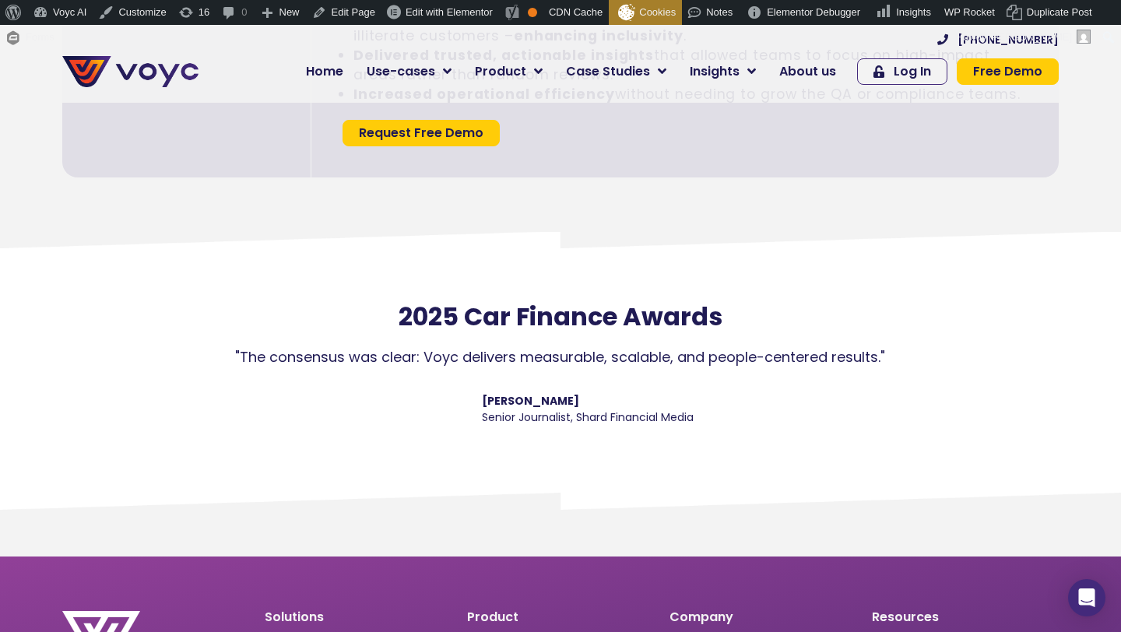
scroll to position [3725, 0]
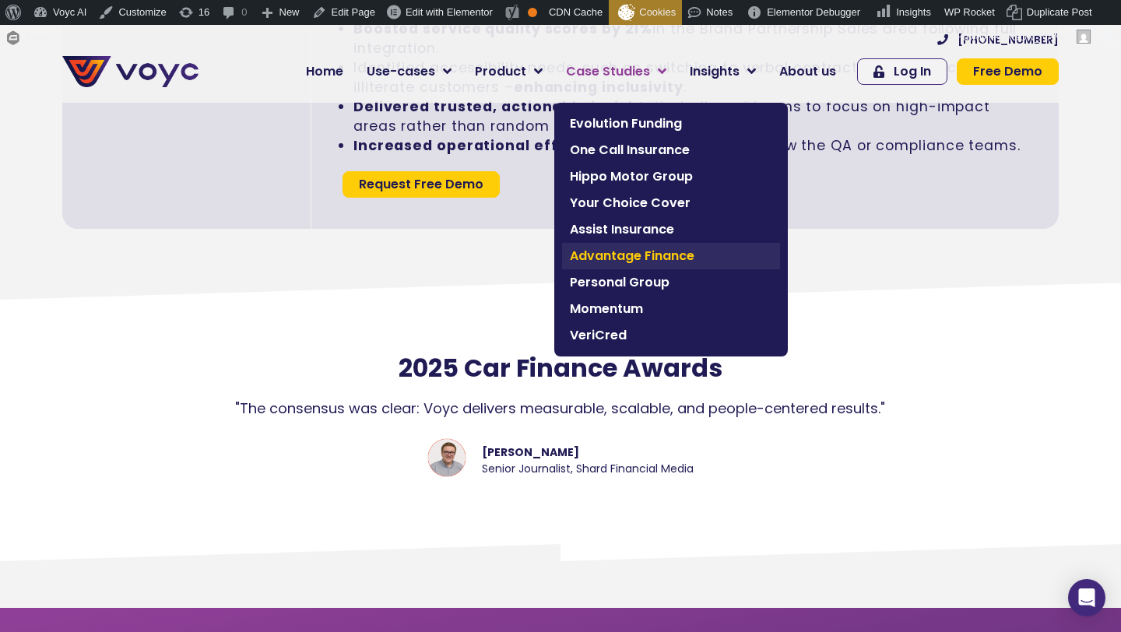
click at [627, 255] on span "Advantage Finance" at bounding box center [671, 256] width 202 height 19
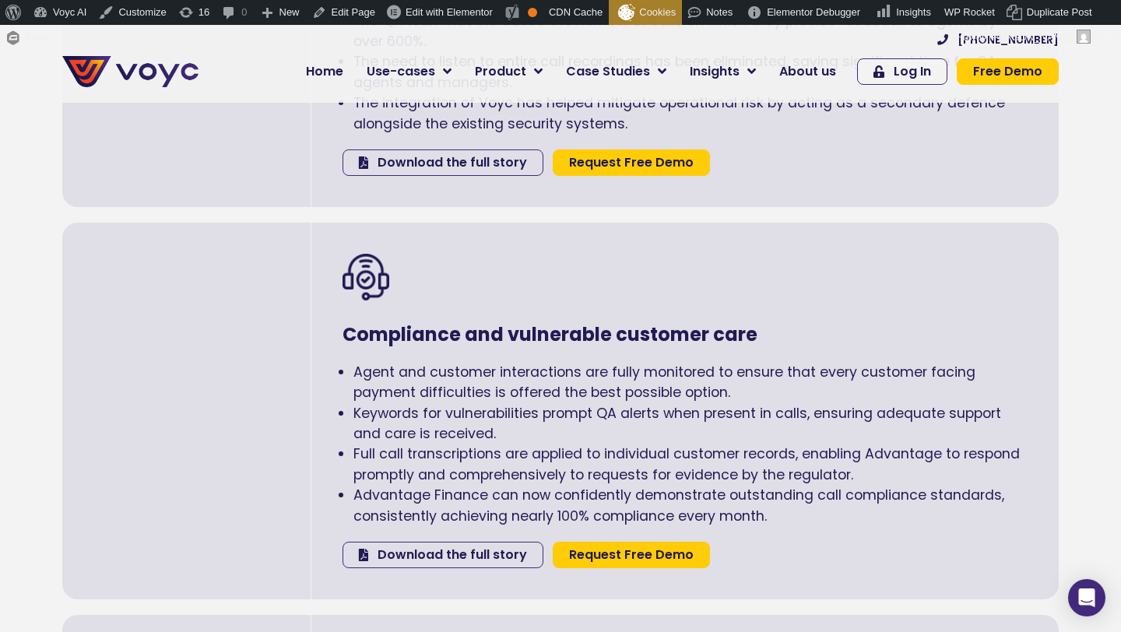
scroll to position [2108, 0]
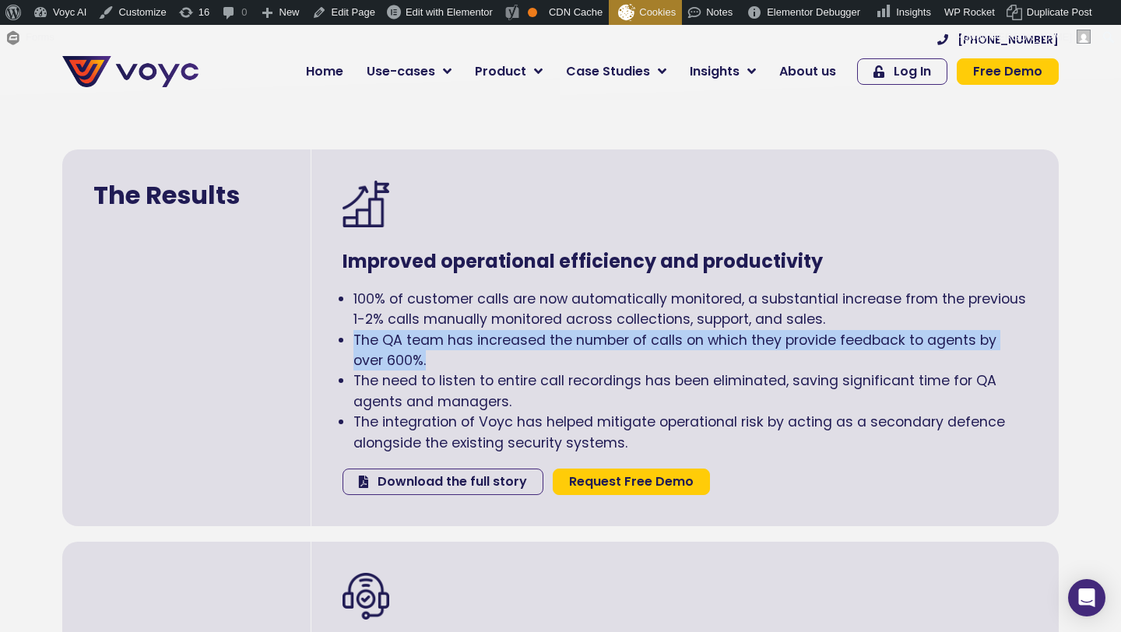
drag, startPoint x: 353, startPoint y: 339, endPoint x: 404, endPoint y: 361, distance: 55.8
click at [404, 361] on ul "100% of customer calls are now automatically monitored, a substantial increase …" at bounding box center [684, 371] width 685 height 164
click at [404, 361] on li "The QA team has increased the number of calls on which they provide feedback to…" at bounding box center [690, 350] width 674 height 41
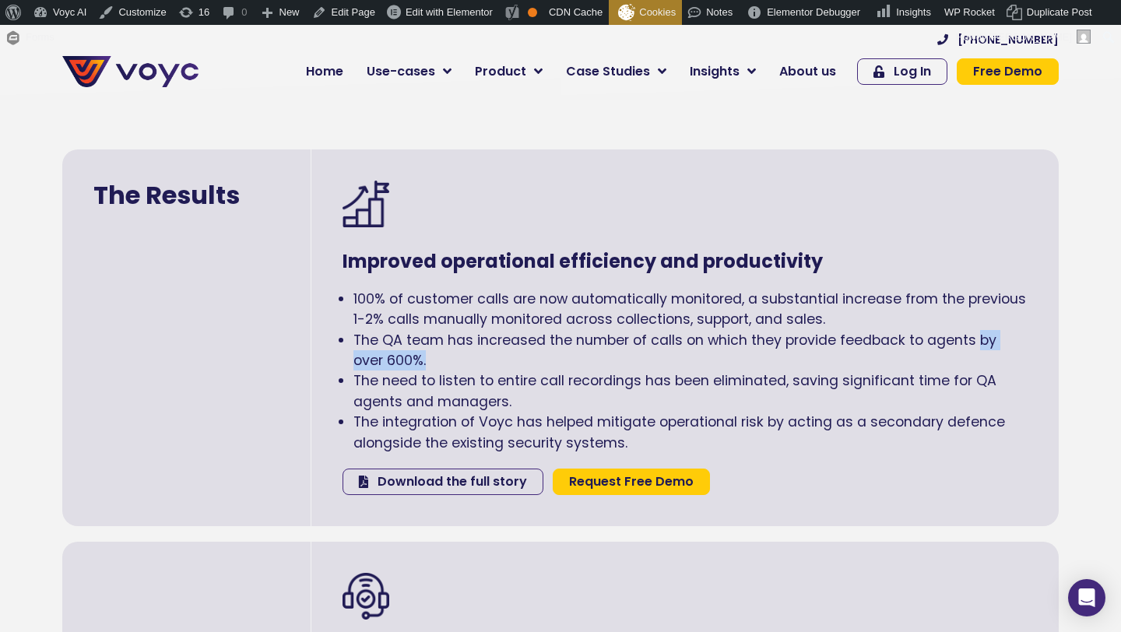
drag, startPoint x: 404, startPoint y: 361, endPoint x: 974, endPoint y: 339, distance: 570.2
click at [974, 339] on li "The QA team has increased the number of calls on which they provide feedback to…" at bounding box center [690, 350] width 674 height 41
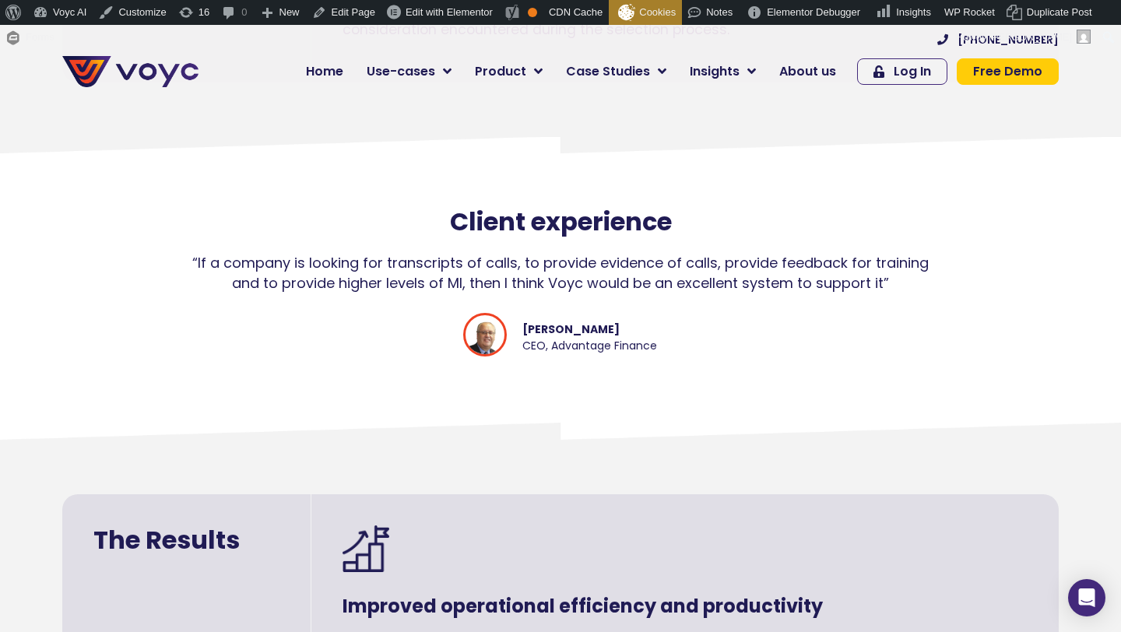
scroll to position [1762, 0]
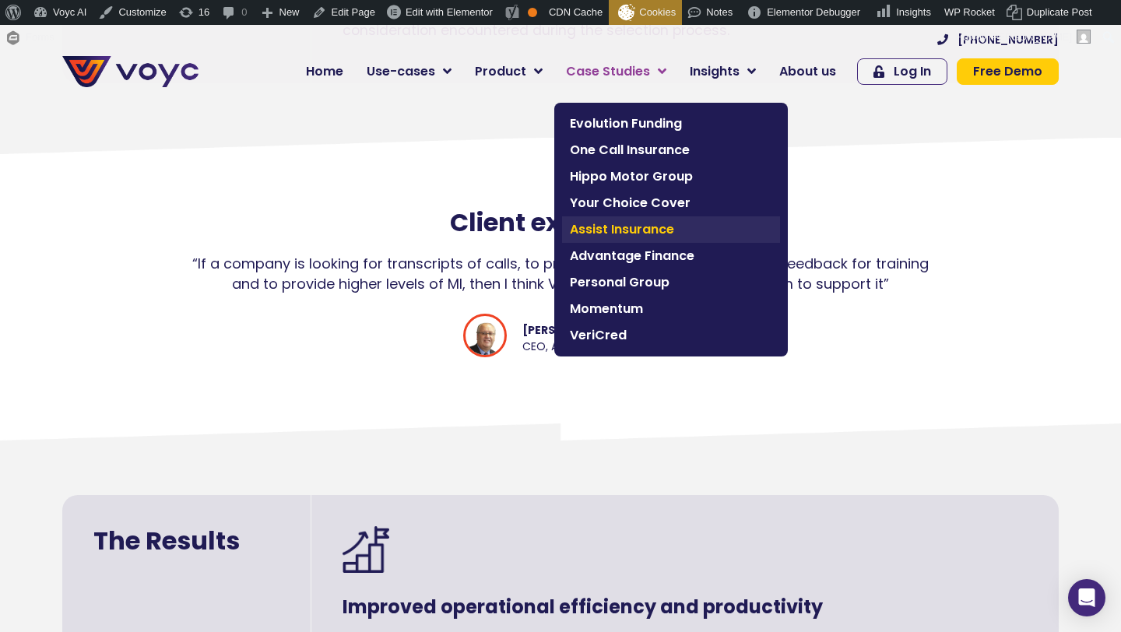
click at [606, 235] on span "Assist Insurance" at bounding box center [671, 229] width 202 height 19
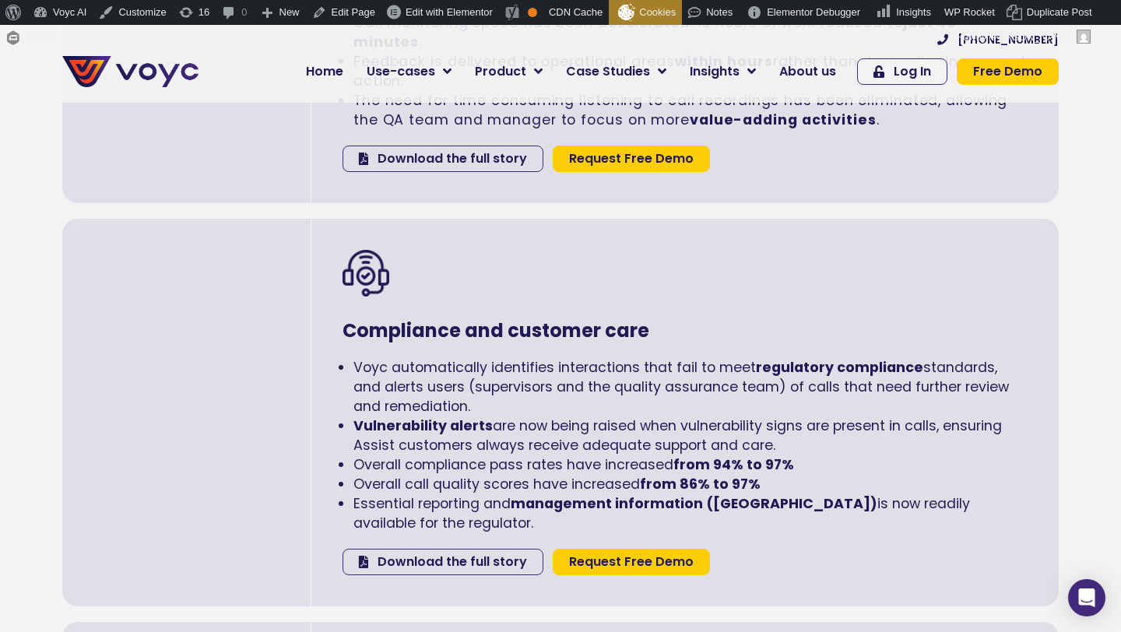
scroll to position [2618, 0]
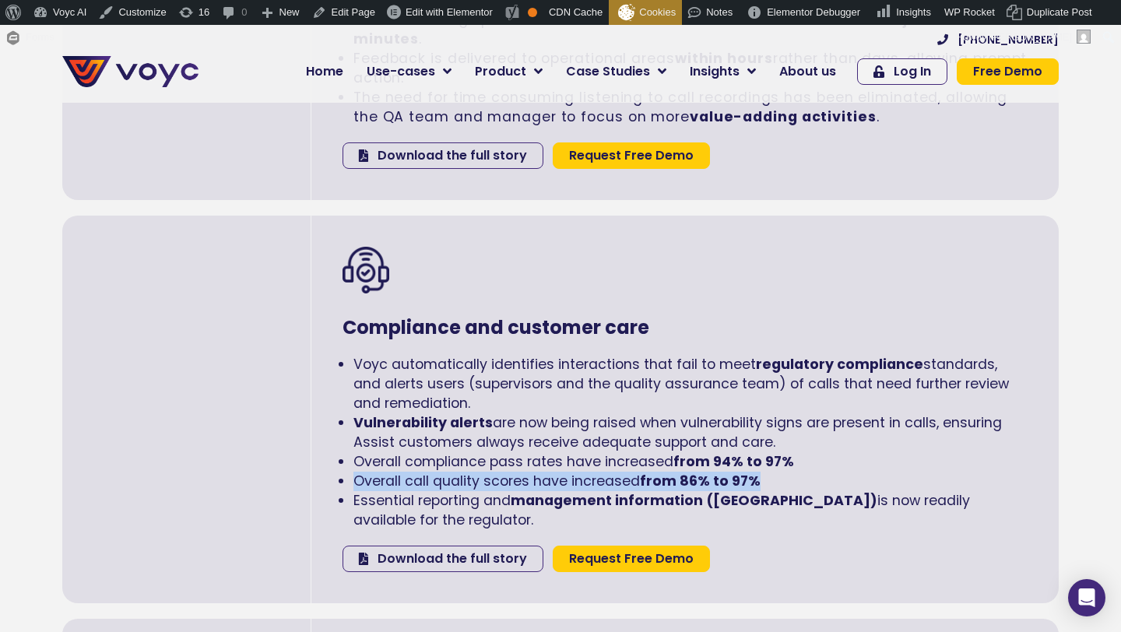
drag, startPoint x: 356, startPoint y: 481, endPoint x: 820, endPoint y: 479, distance: 464.7
click at [820, 479] on li "Overall call quality scores have increased from 86% to 97%" at bounding box center [690, 481] width 674 height 19
copy span "Overall call quality scores have increased from 86% to 97%"
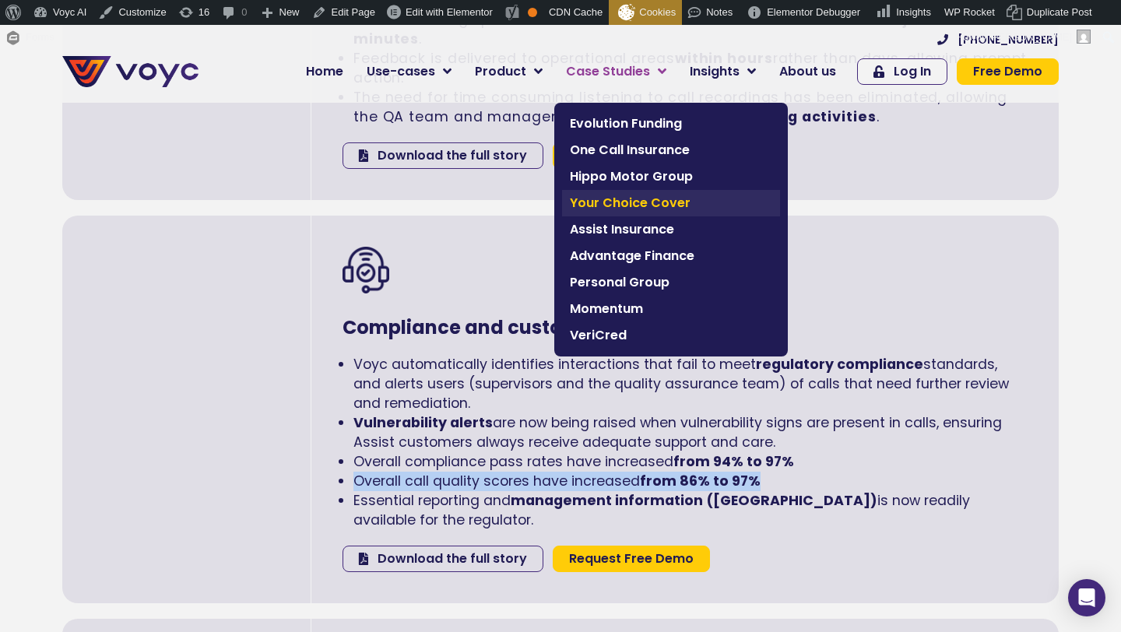
click at [633, 206] on span "Your Choice Cover" at bounding box center [671, 203] width 202 height 19
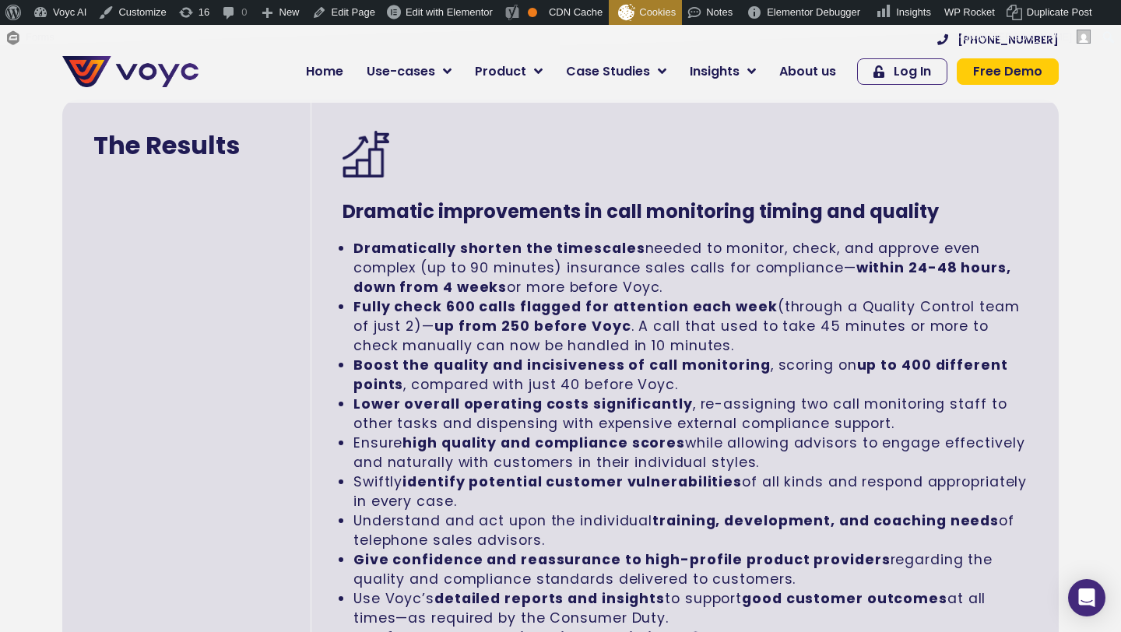
scroll to position [2510, 0]
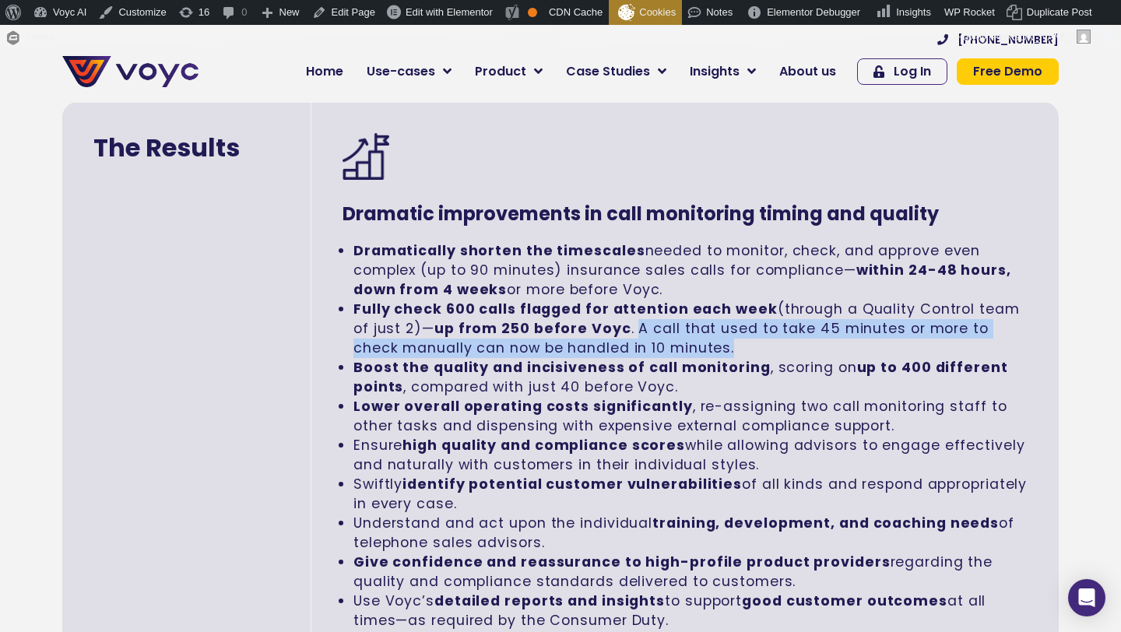
drag, startPoint x: 613, startPoint y: 307, endPoint x: 693, endPoint y: 319, distance: 81.0
click at [693, 319] on li "Fully check 600 calls flagged for attention each week (through a Quality Contro…" at bounding box center [690, 329] width 674 height 58
click at [692, 319] on li "Fully check 600 calls flagged for attention each week (through a Quality Contro…" at bounding box center [690, 329] width 674 height 58
drag, startPoint x: 692, startPoint y: 319, endPoint x: 619, endPoint y: 300, distance: 75.5
click at [618, 301] on li "Fully check 600 calls flagged for attention each week (through a Quality Contro…" at bounding box center [690, 329] width 674 height 58
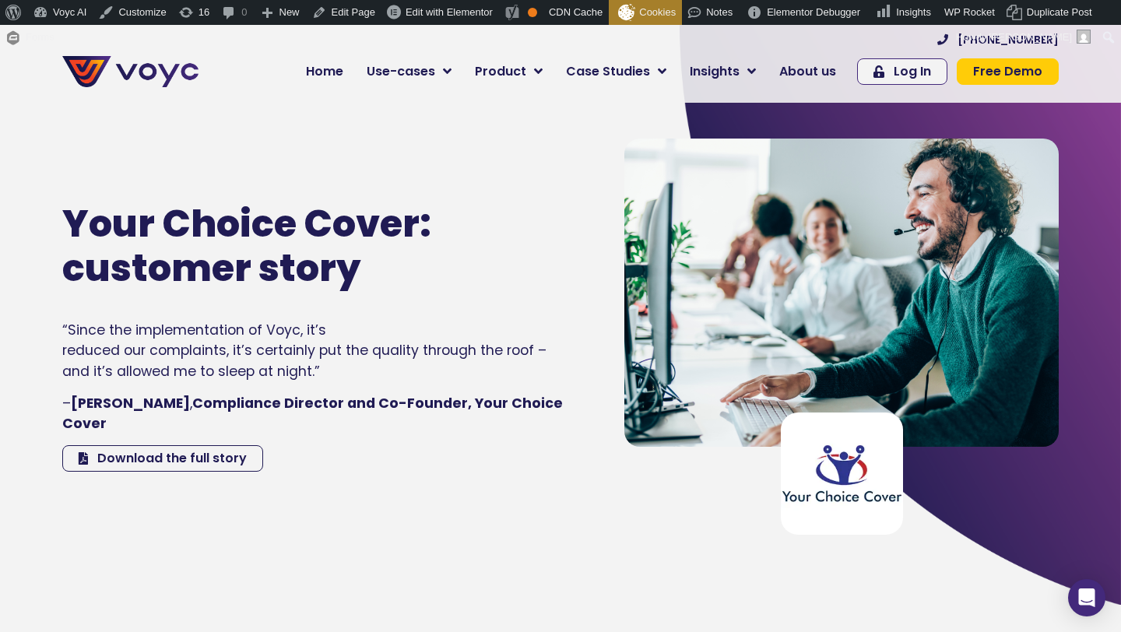
scroll to position [315, 0]
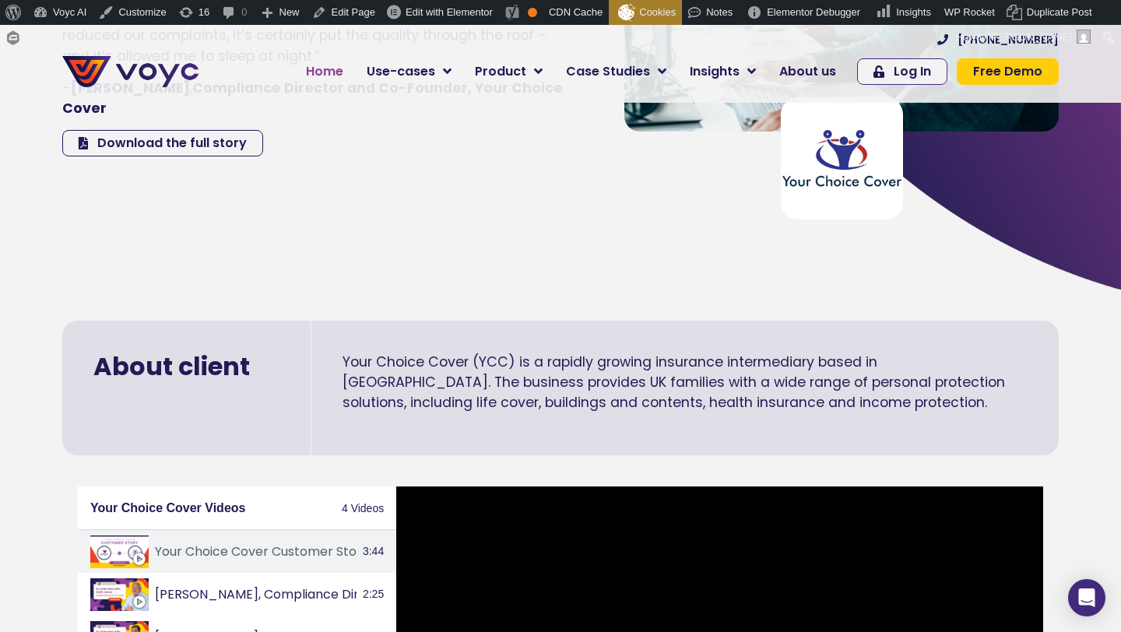
click at [328, 74] on span "Home" at bounding box center [324, 71] width 37 height 19
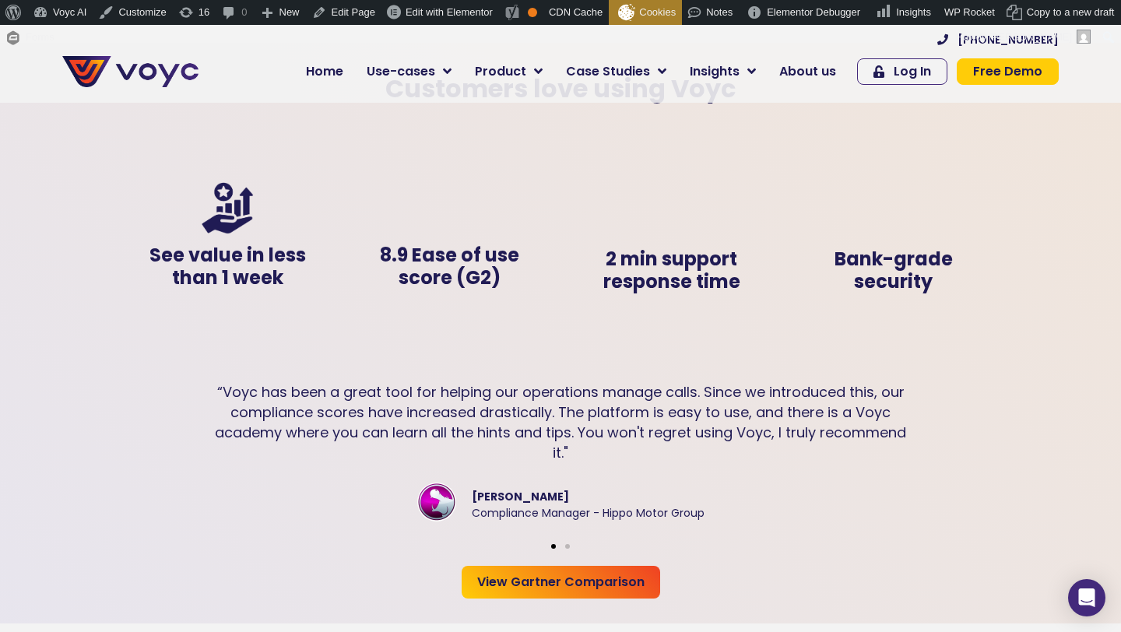
scroll to position [2818, 0]
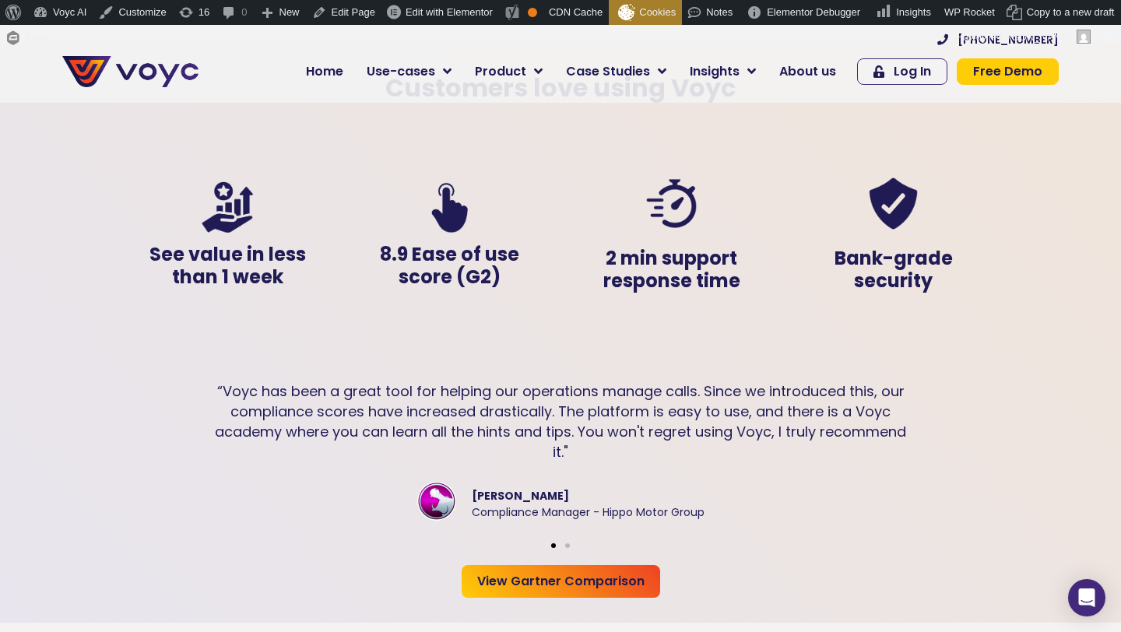
click at [569, 545] on span "Go to slide 2" at bounding box center [567, 545] width 5 height 5
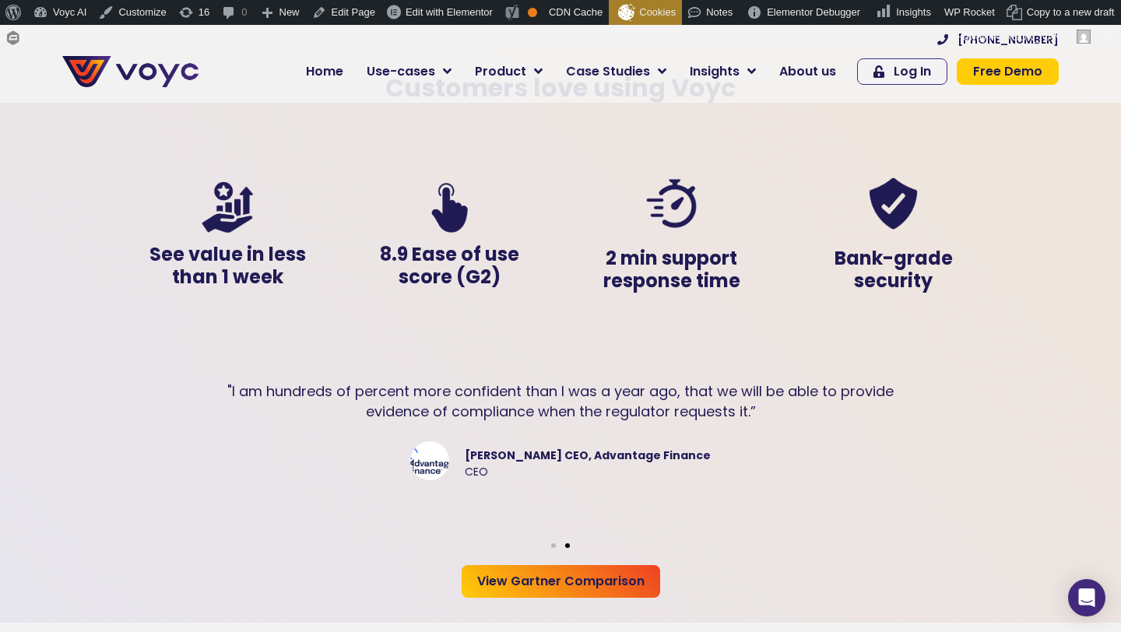
click at [554, 545] on span "Go to slide 1" at bounding box center [553, 545] width 5 height 5
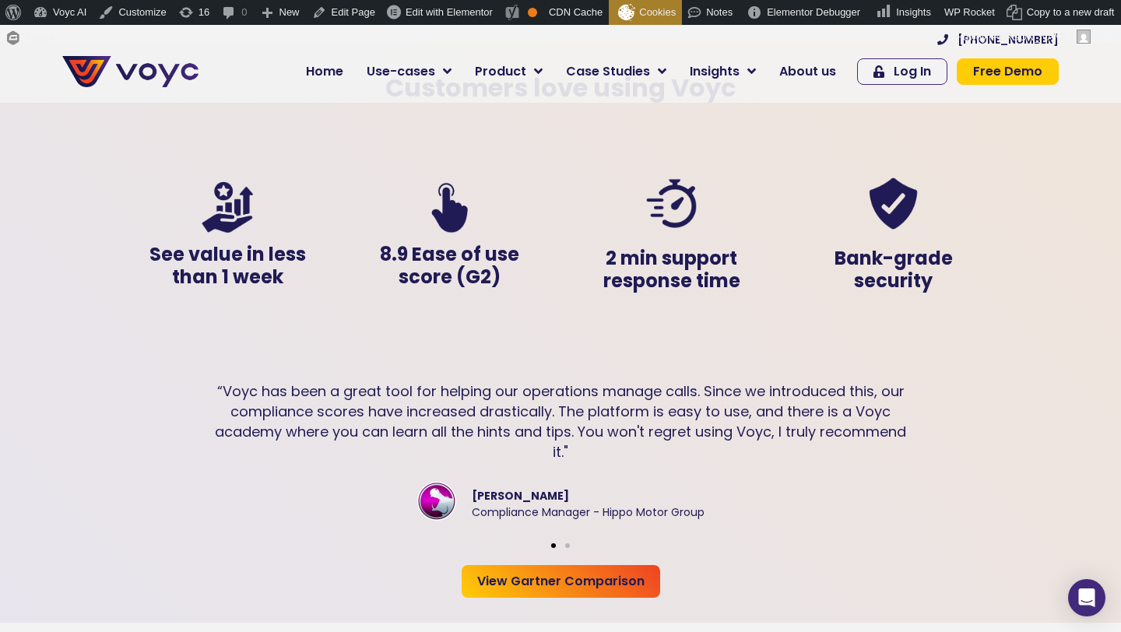
click at [567, 546] on span "Go to slide 2" at bounding box center [567, 545] width 5 height 5
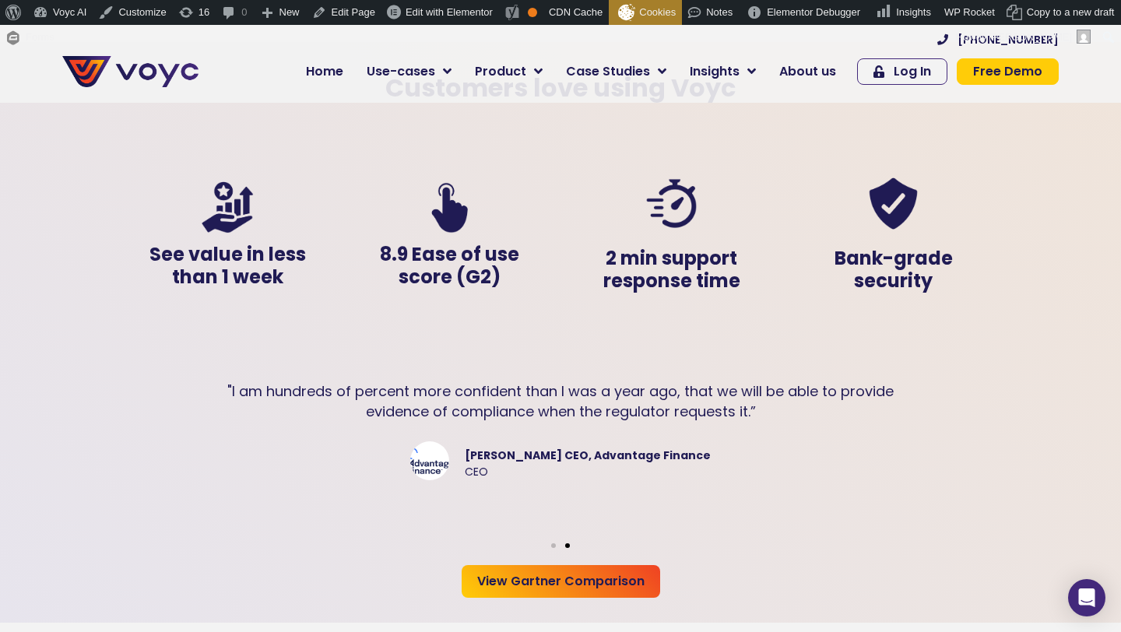
click at [567, 546] on span "Go to slide 2" at bounding box center [567, 545] width 5 height 5
click at [553, 548] on div "Slides" at bounding box center [560, 543] width 887 height 20
click at [553, 545] on span "Go to slide 1" at bounding box center [553, 545] width 5 height 5
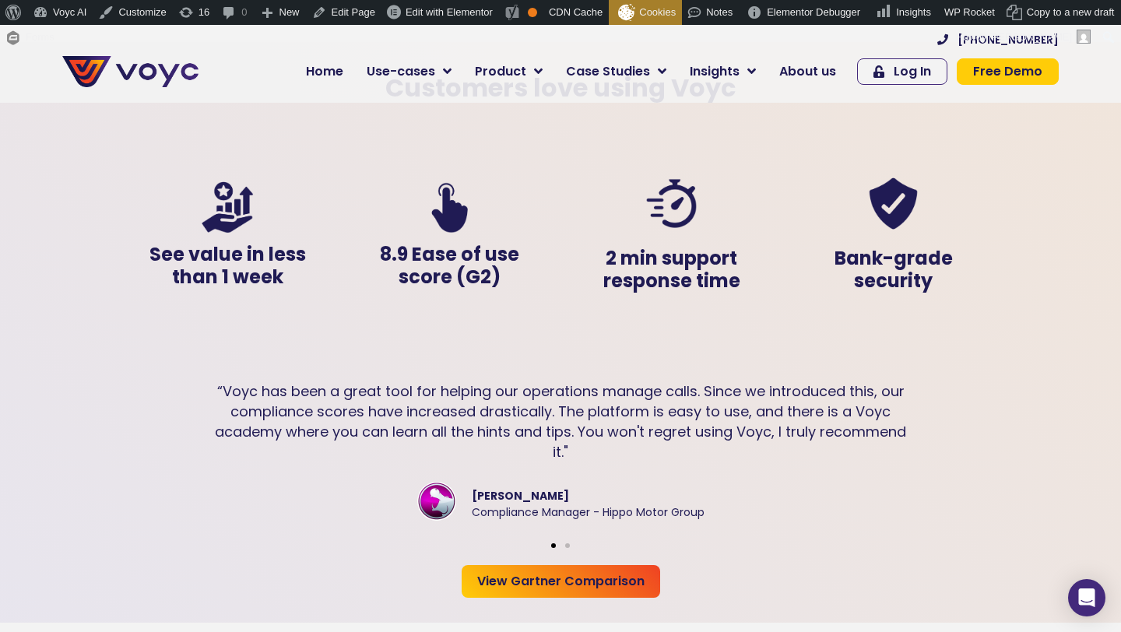
click at [568, 543] on span "Go to slide 2" at bounding box center [567, 545] width 5 height 5
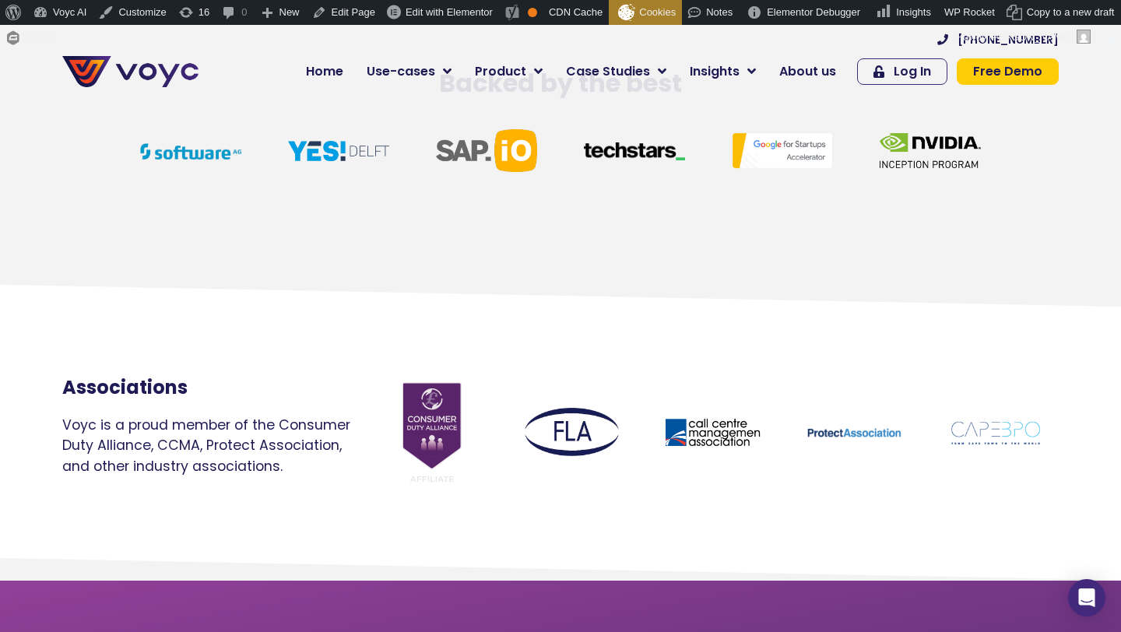
scroll to position [4142, 0]
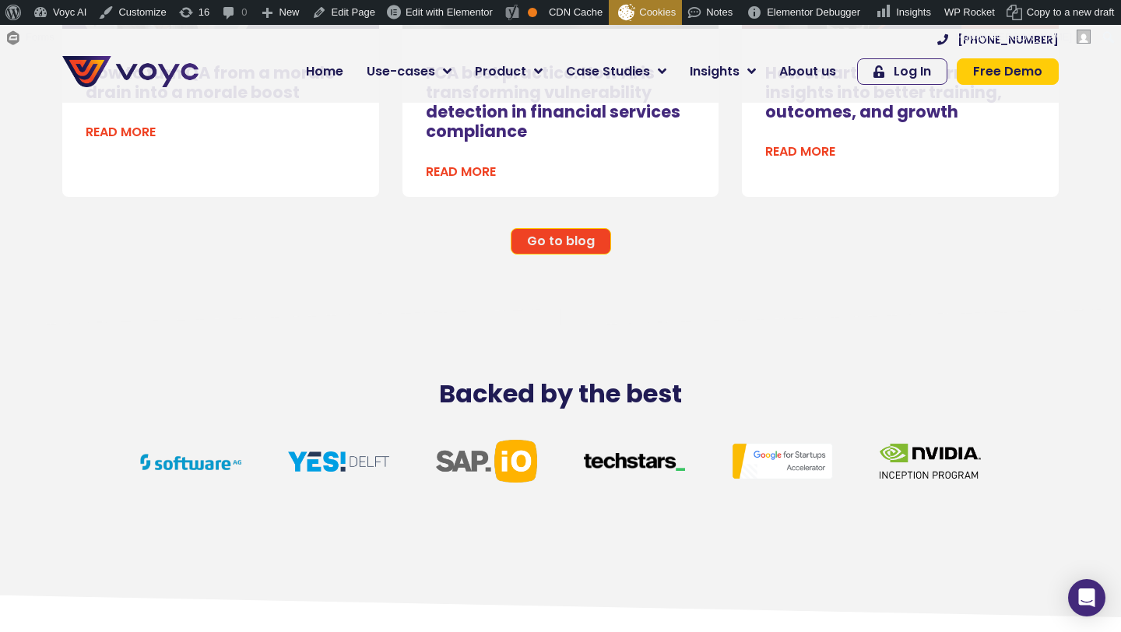
scroll to position [3605, 0]
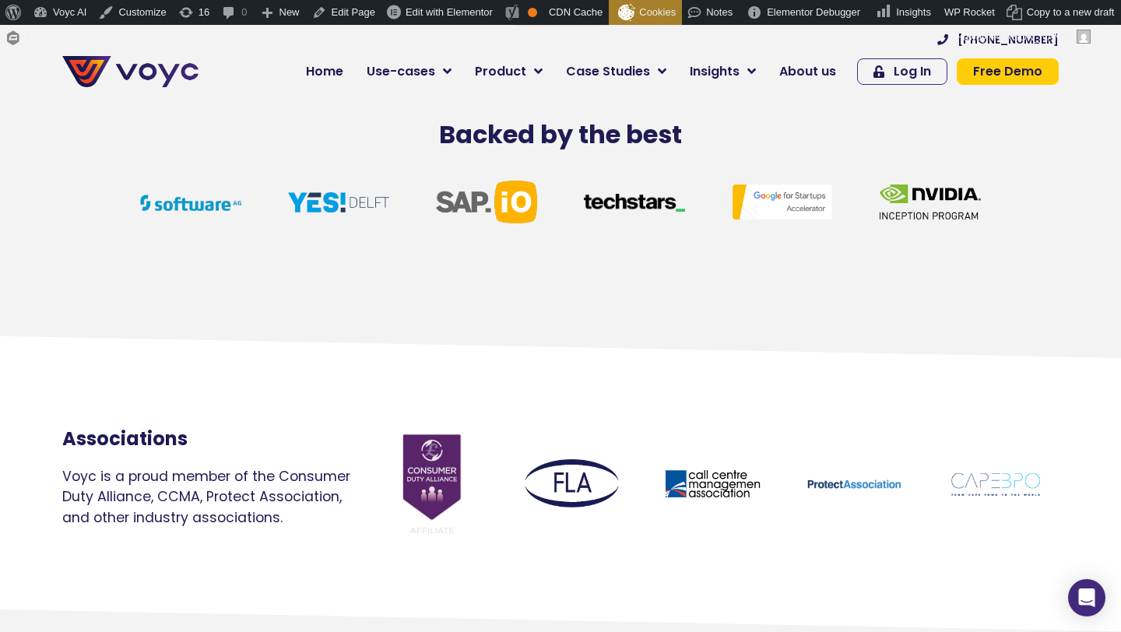
scroll to position [3759, 0]
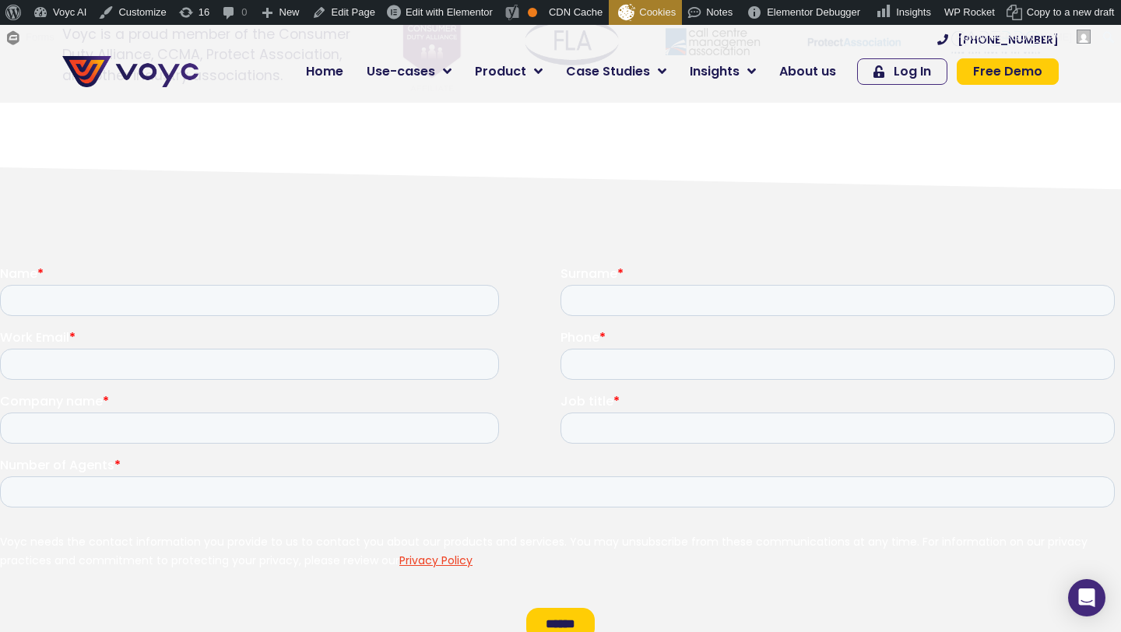
scroll to position [4333, 0]
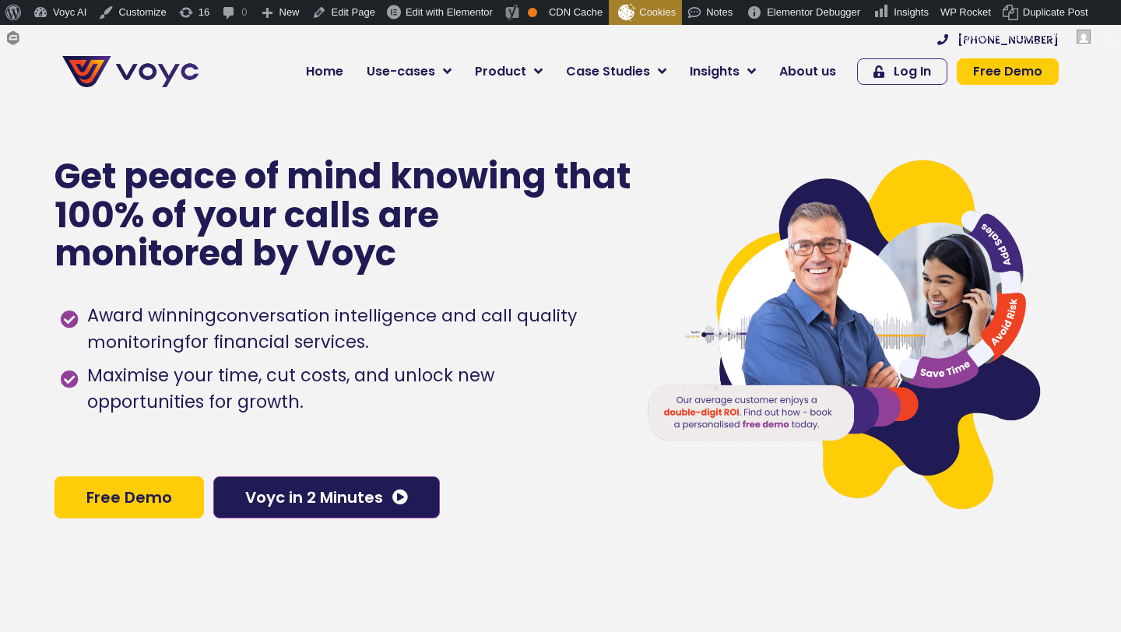
click at [178, 496] on link "Free Demo" at bounding box center [128, 497] width 149 height 42
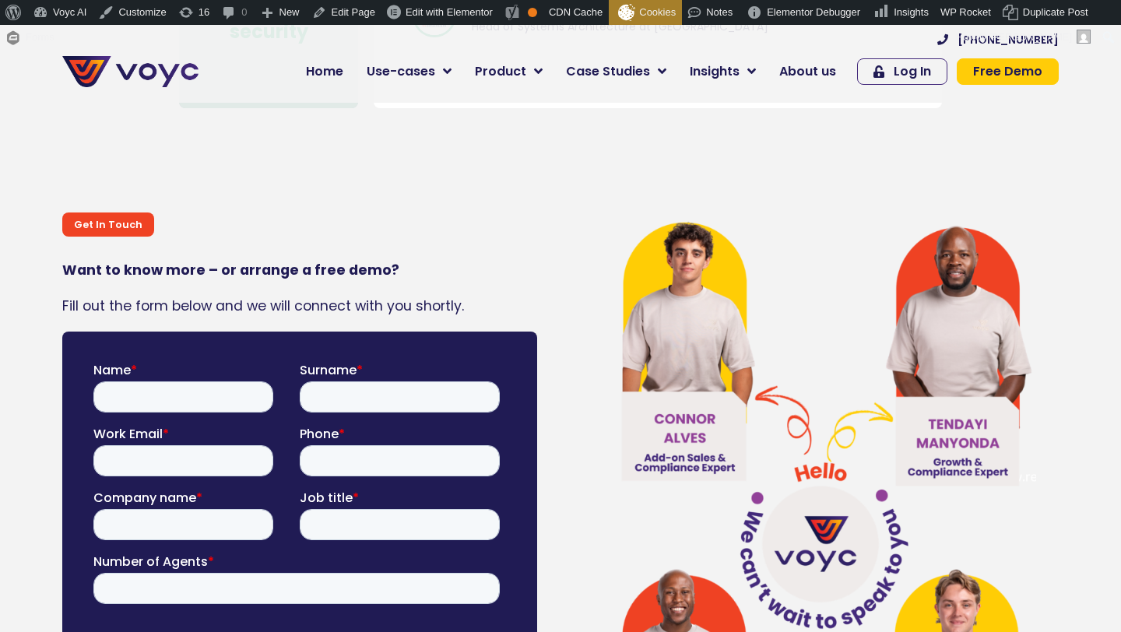
scroll to position [8651, 0]
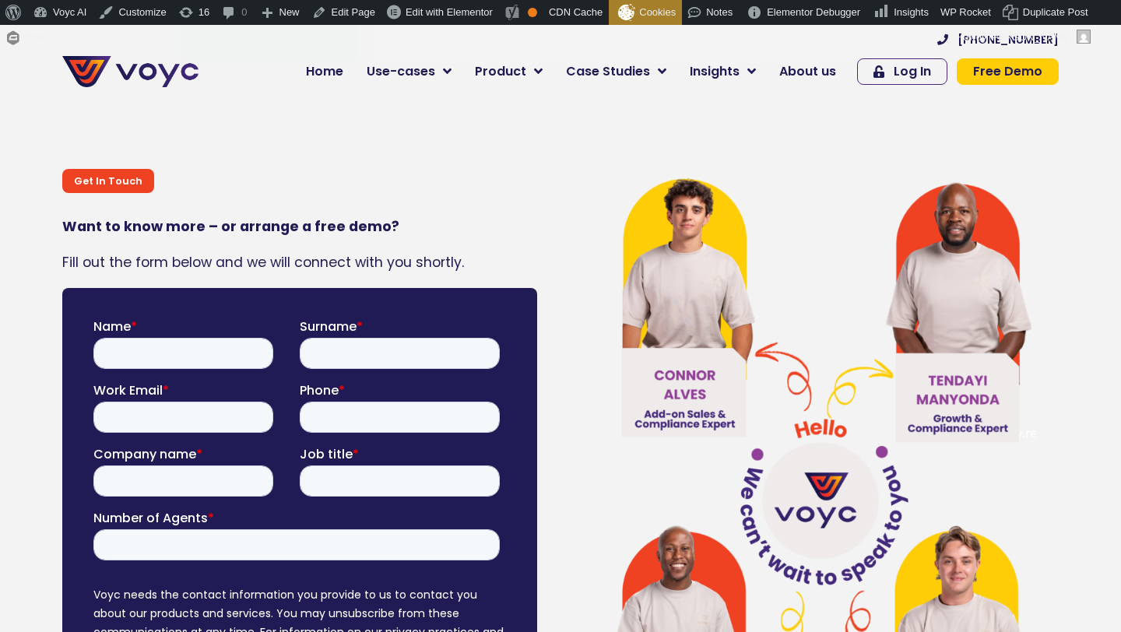
click at [977, 71] on span "Free Demo" at bounding box center [1007, 71] width 69 height 12
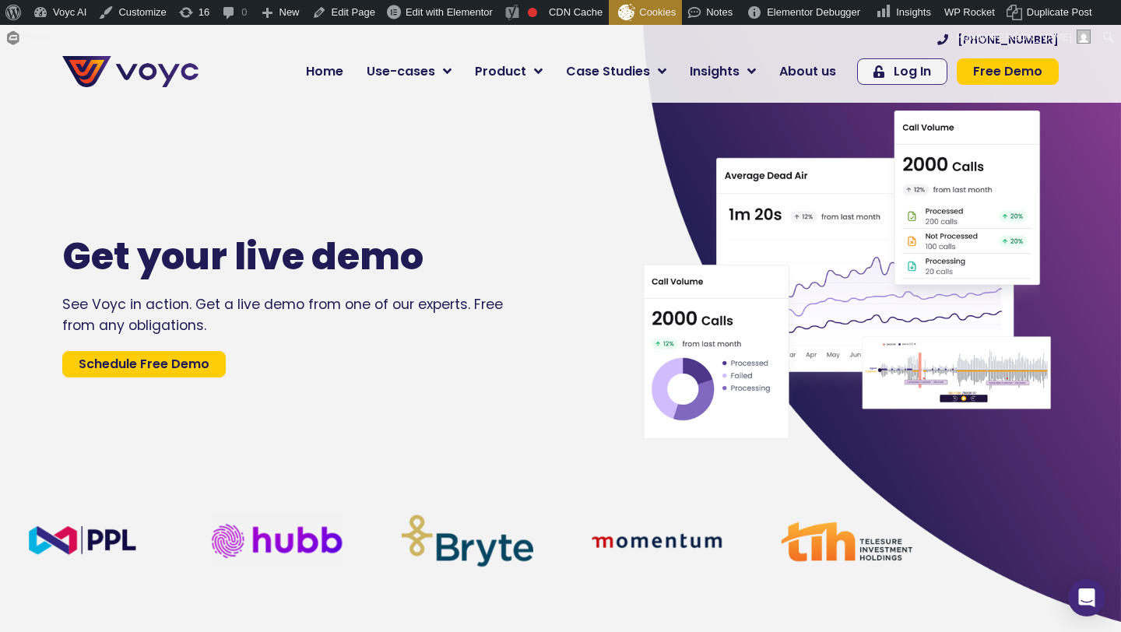
scroll to position [30, 0]
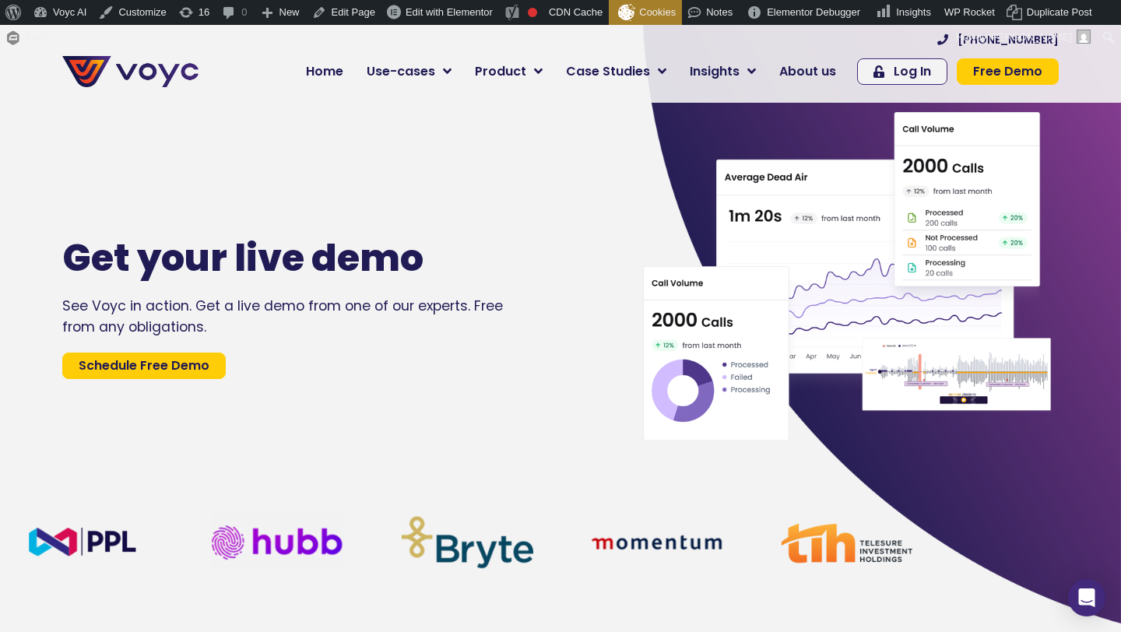
click at [195, 371] on span "Schedule Free Demo" at bounding box center [144, 366] width 131 height 12
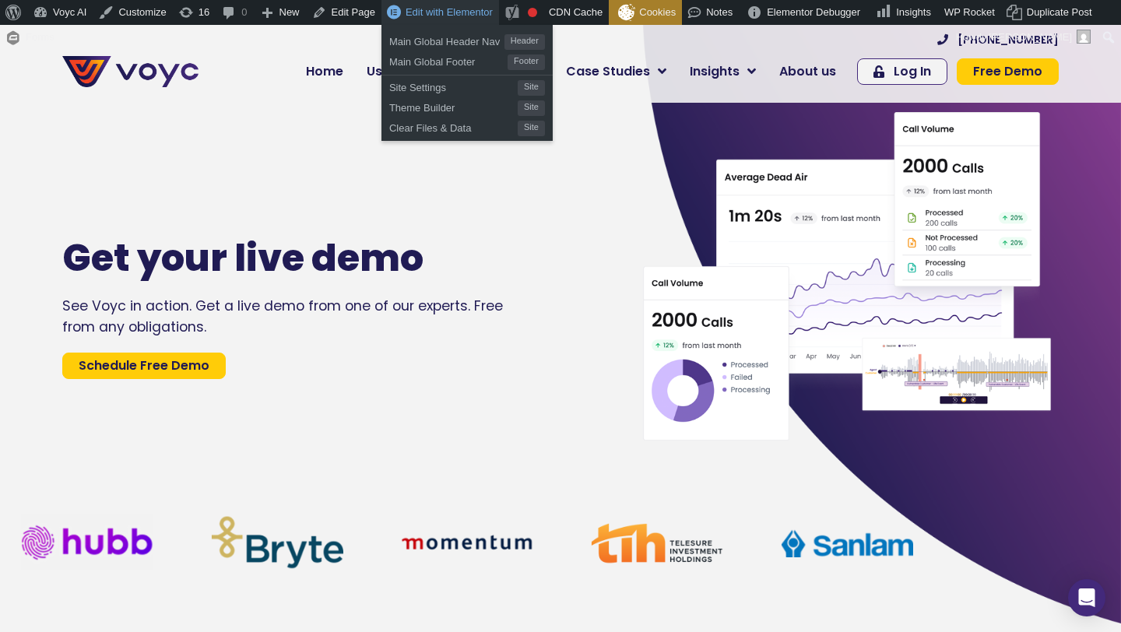
click at [431, 8] on span "Edit with Elementor" at bounding box center [449, 12] width 87 height 12
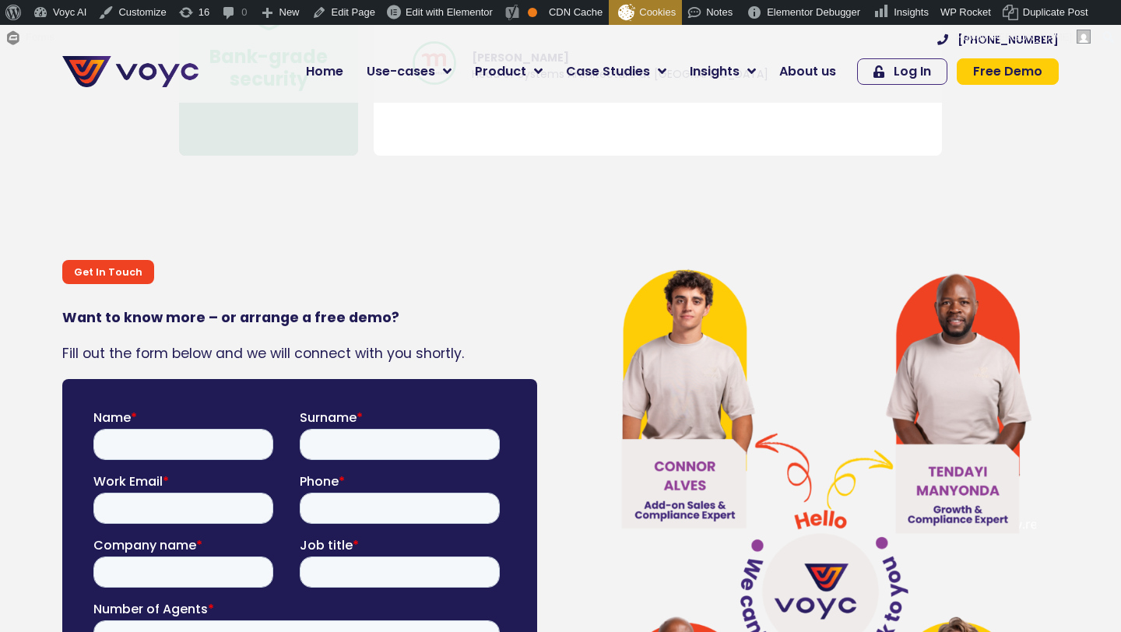
scroll to position [8925, 0]
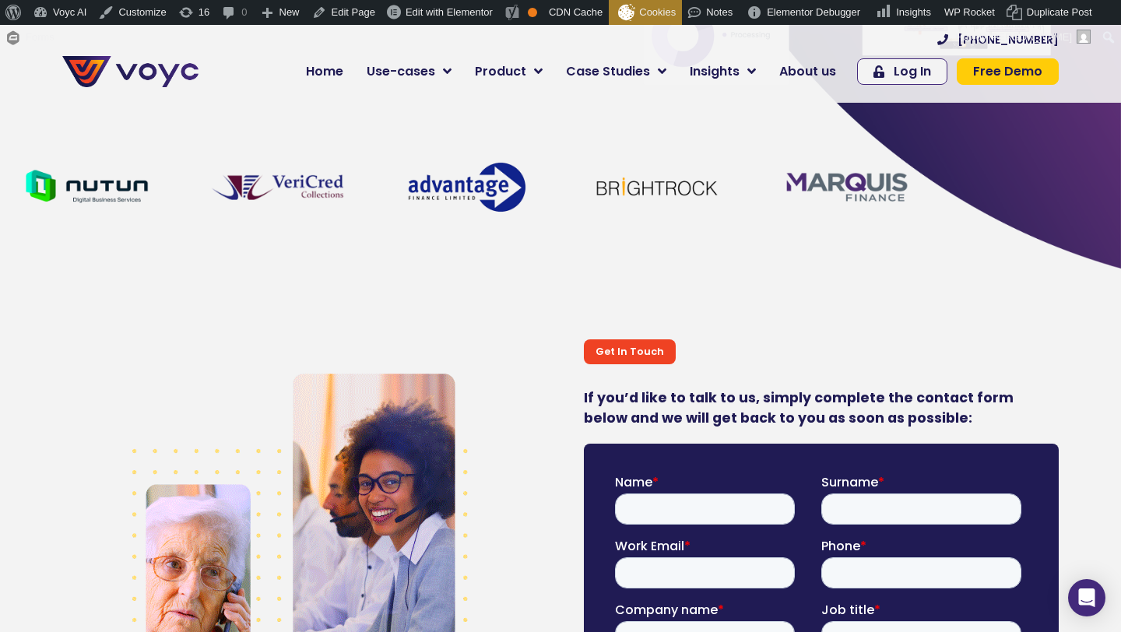
scroll to position [330, 0]
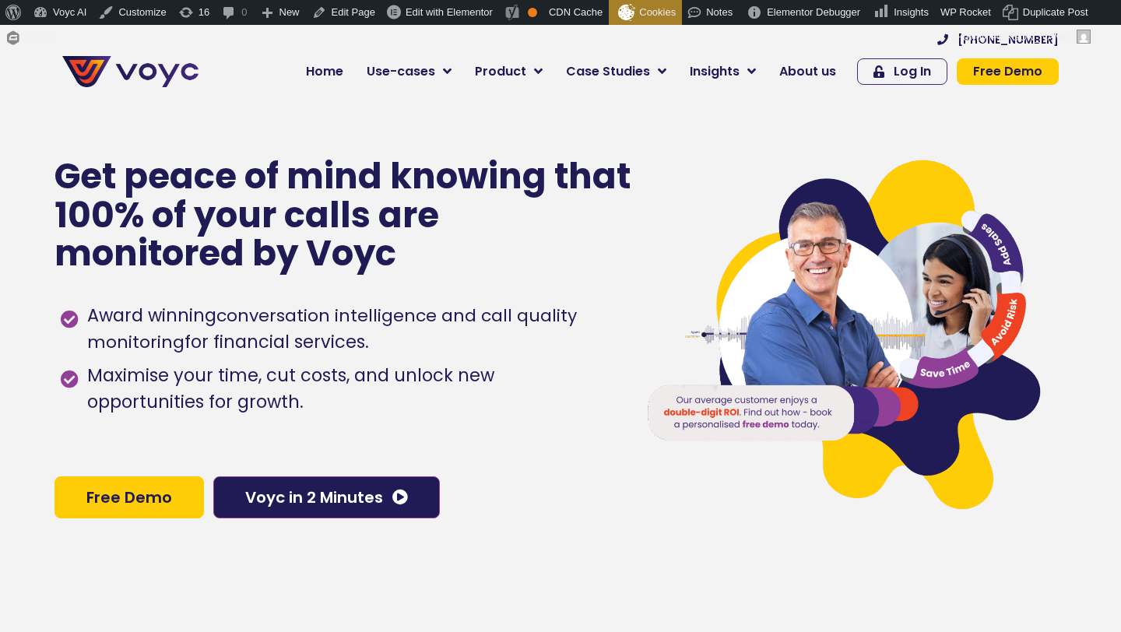
click at [988, 72] on span "Free Demo" at bounding box center [1007, 71] width 69 height 12
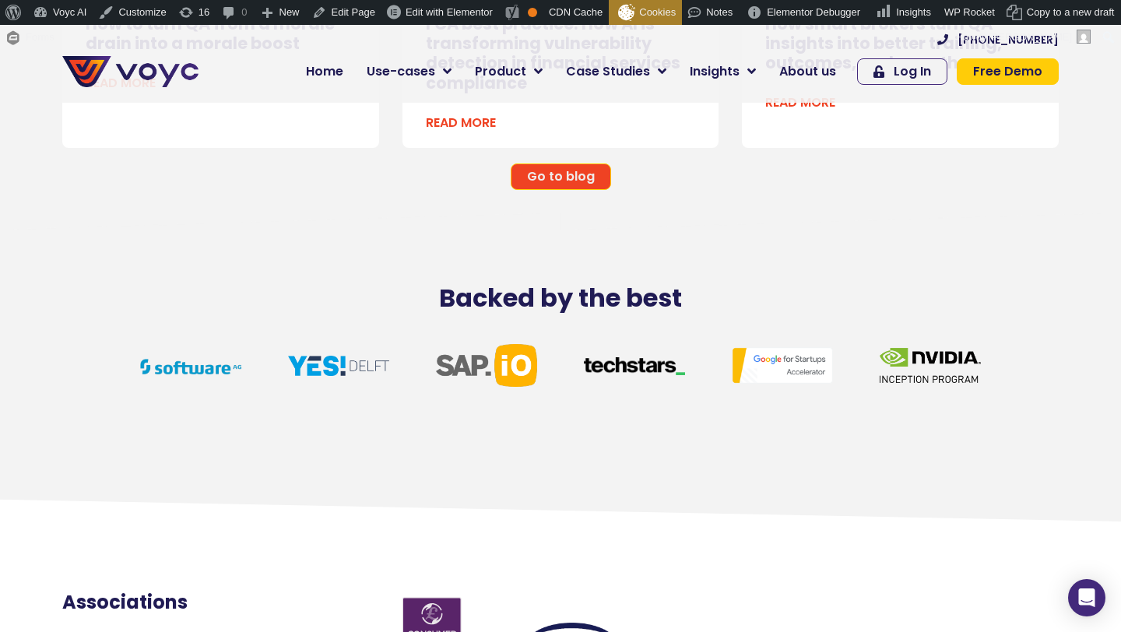
scroll to position [3620, 0]
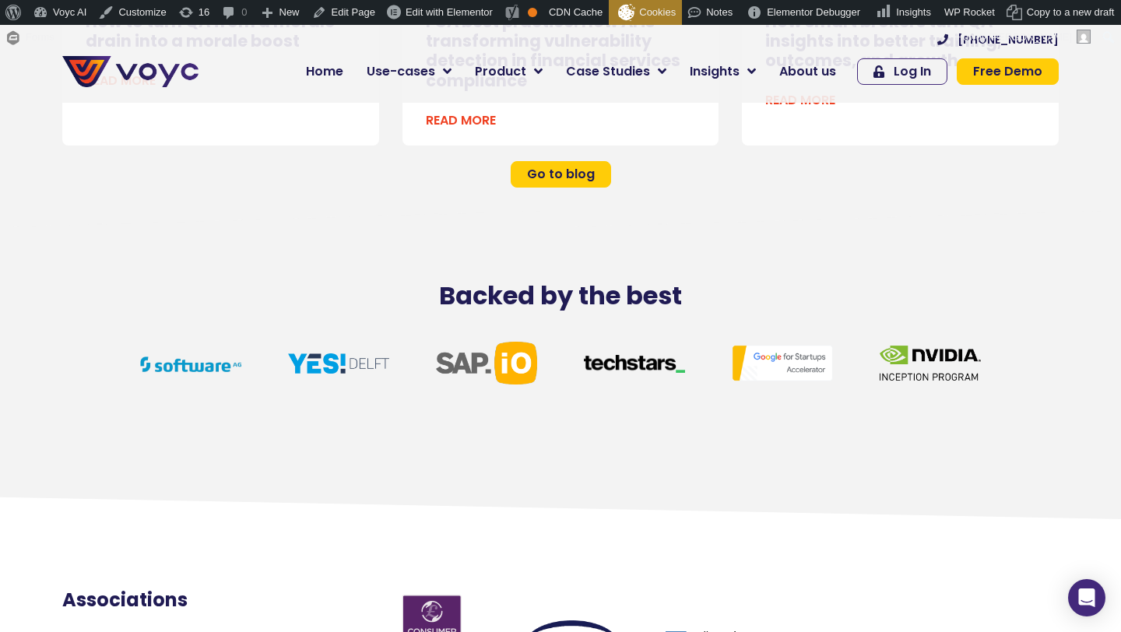
click at [537, 181] on span "Go to blog" at bounding box center [561, 174] width 68 height 12
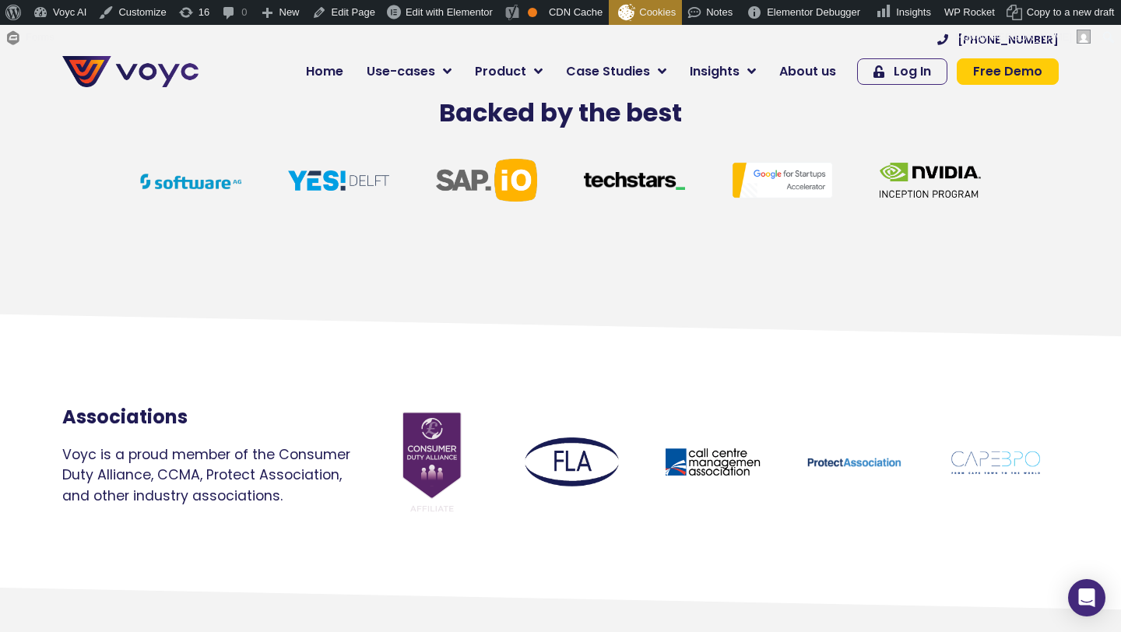
scroll to position [4098, 0]
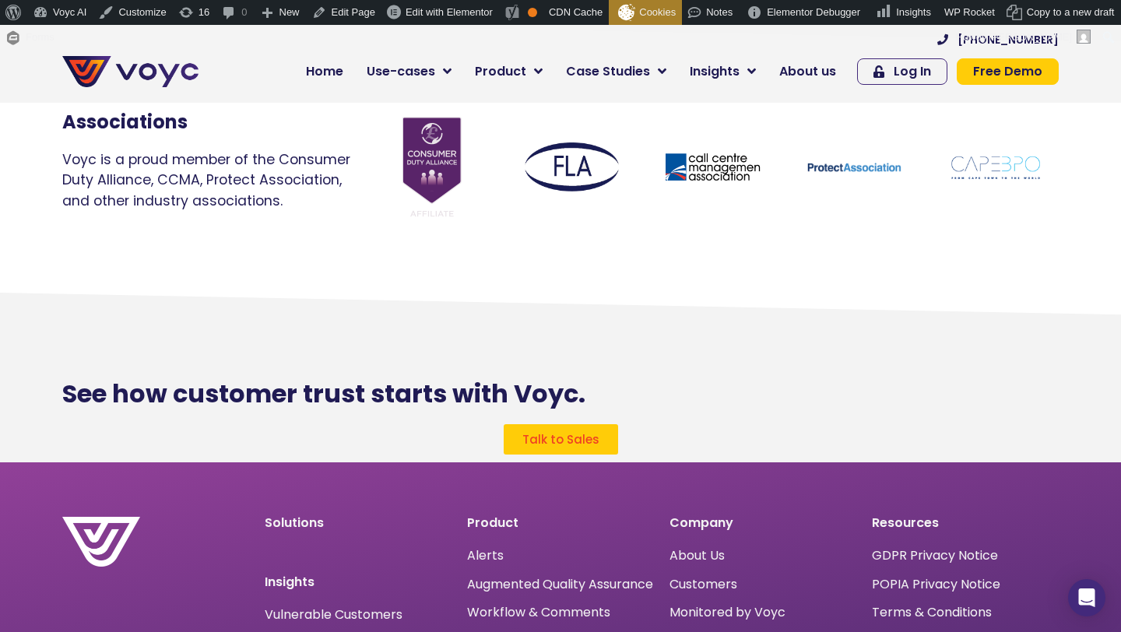
click at [514, 455] on link "Talk to Sales" at bounding box center [561, 439] width 114 height 30
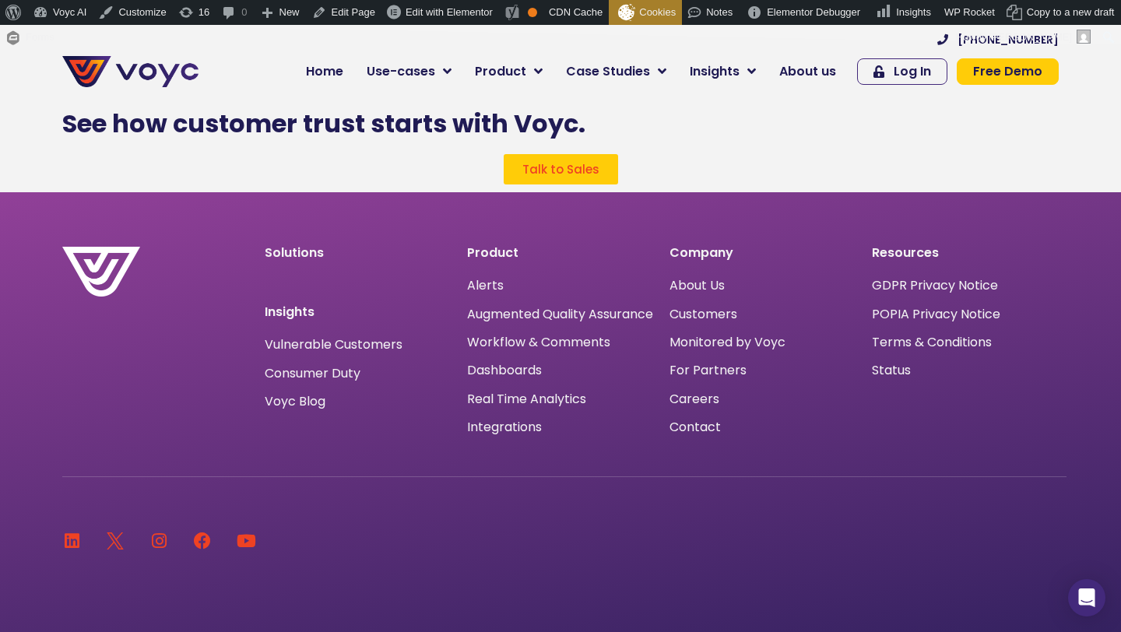
scroll to position [4226, 0]
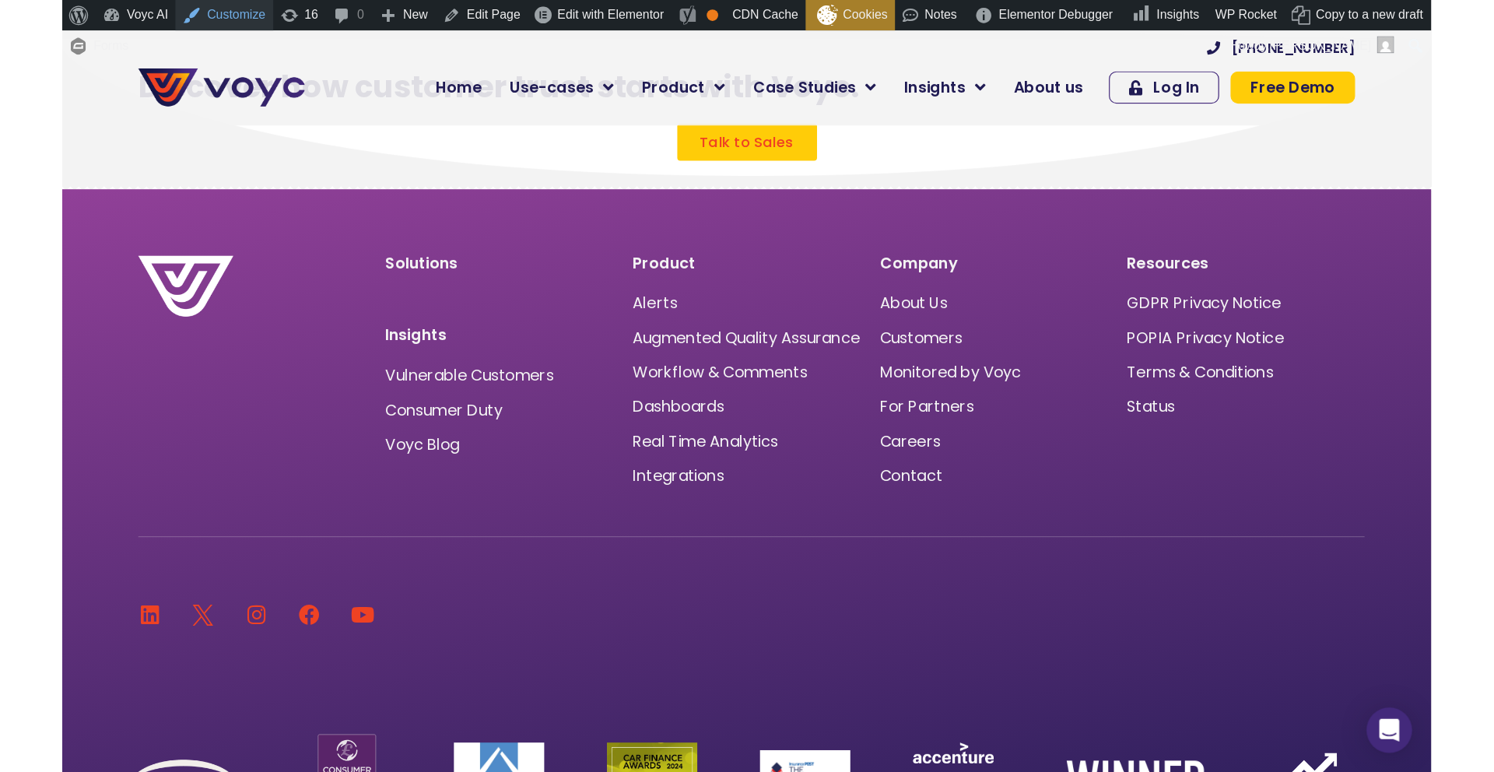
scroll to position [4618, 0]
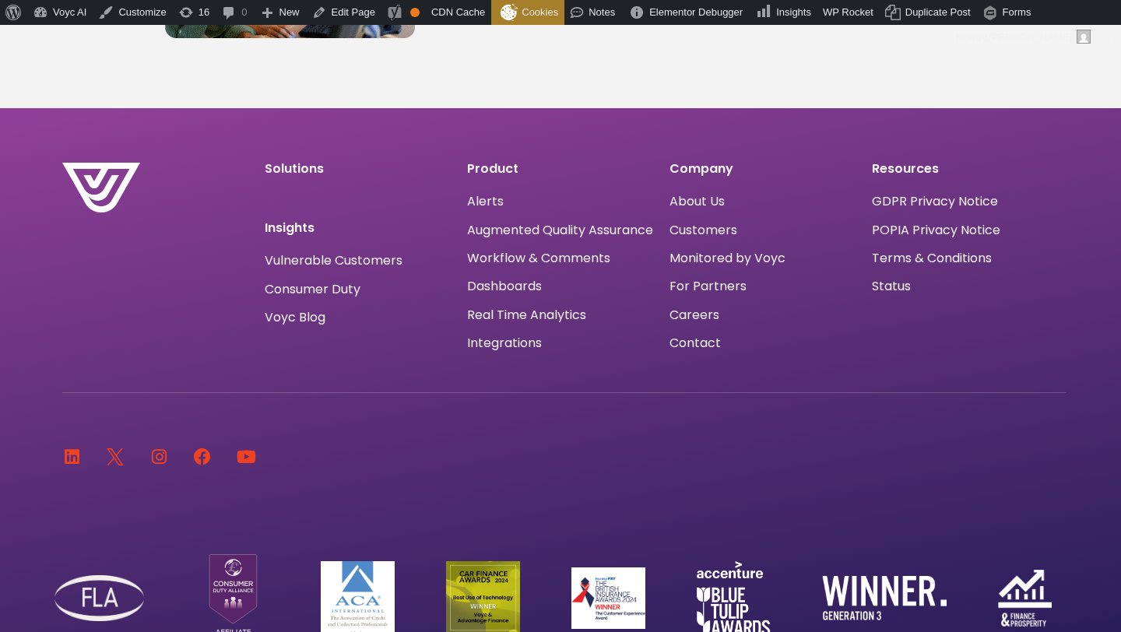
scroll to position [1059, 0]
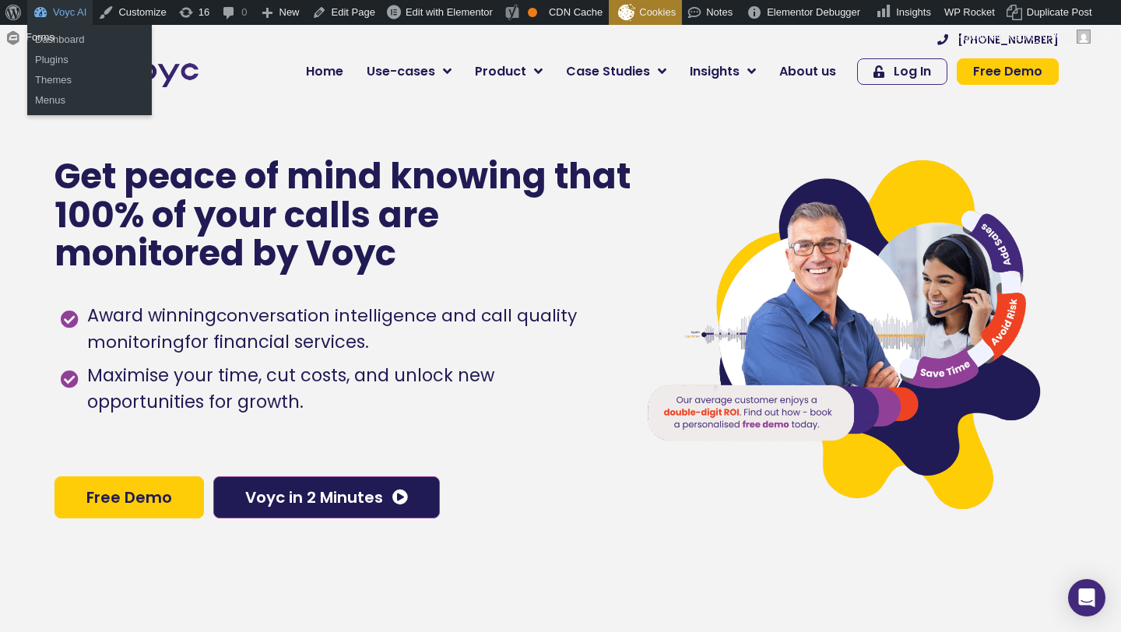
click at [50, 12] on link "Voyc AI" at bounding box center [59, 12] width 65 height 25
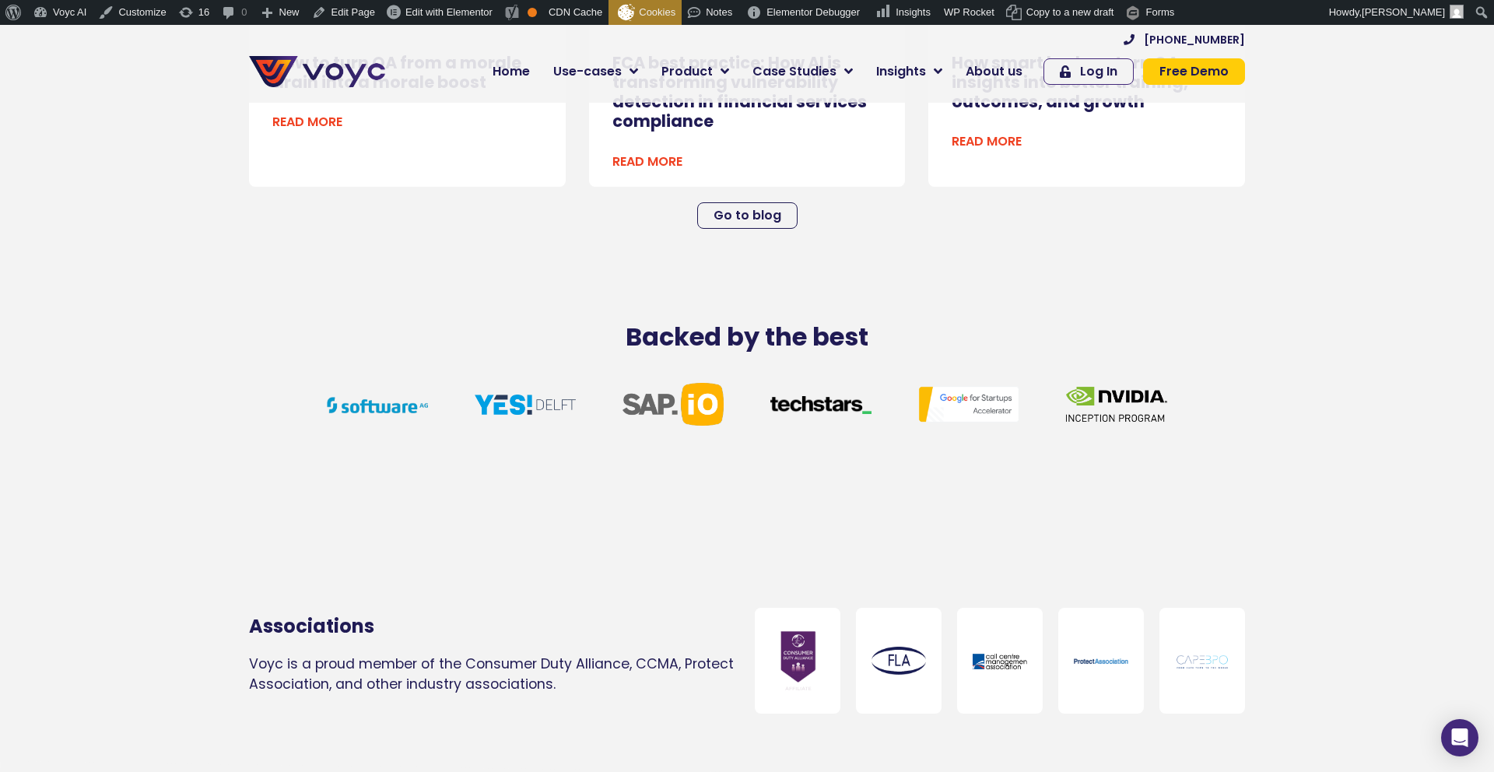
scroll to position [3849, 0]
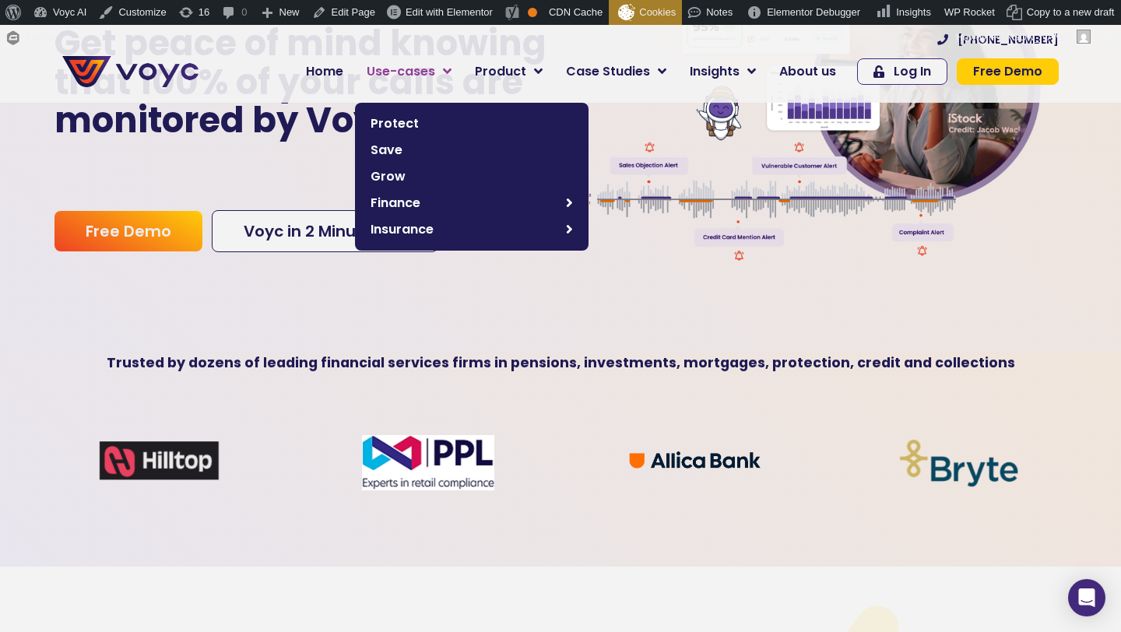
scroll to position [223, 0]
click at [421, 198] on span "Finance" at bounding box center [465, 203] width 188 height 19
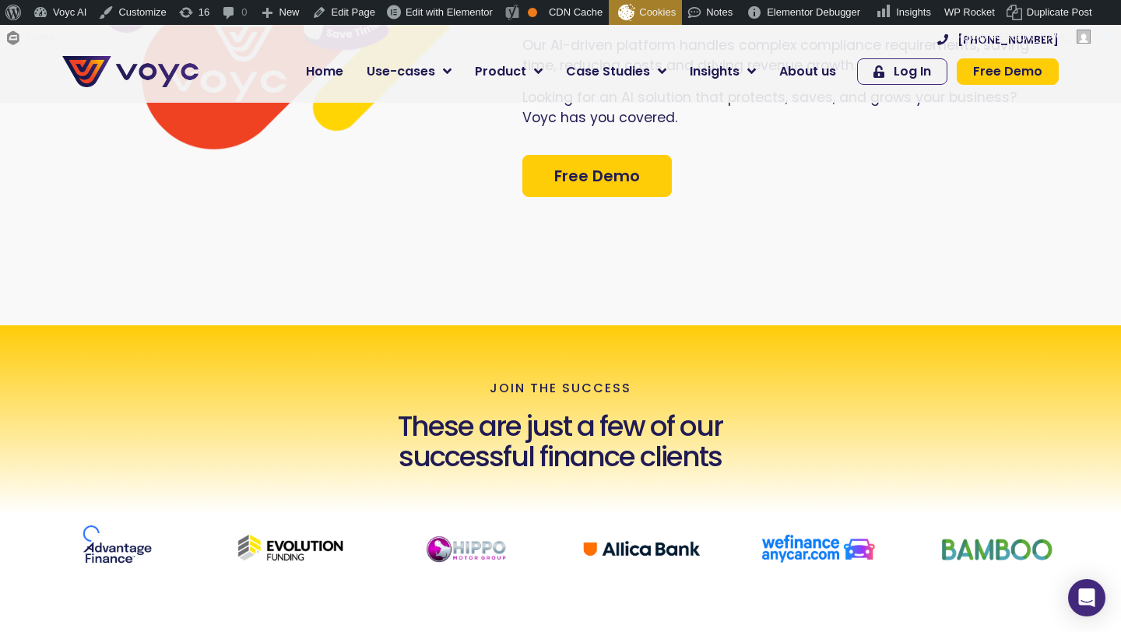
scroll to position [353, 0]
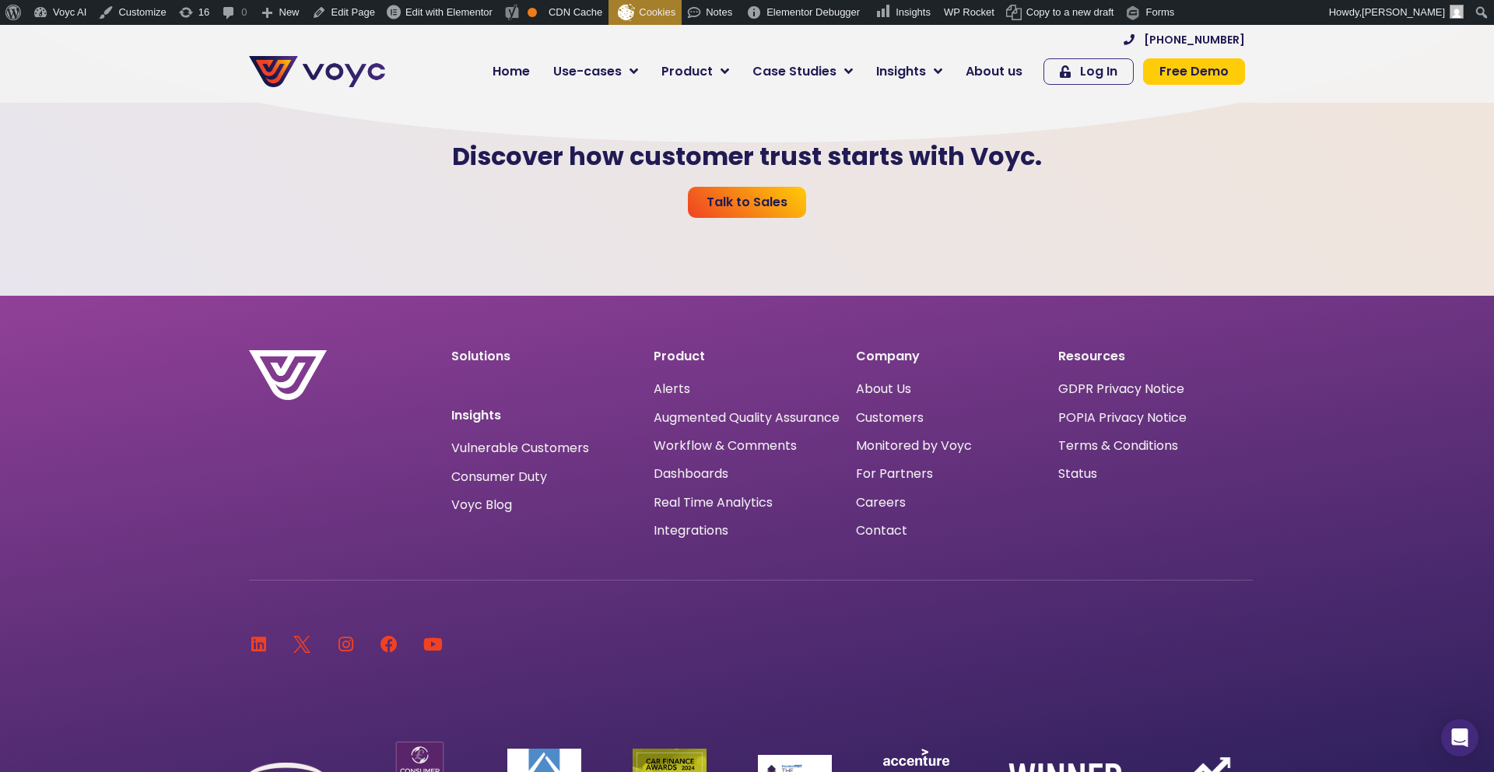
scroll to position [4917, 0]
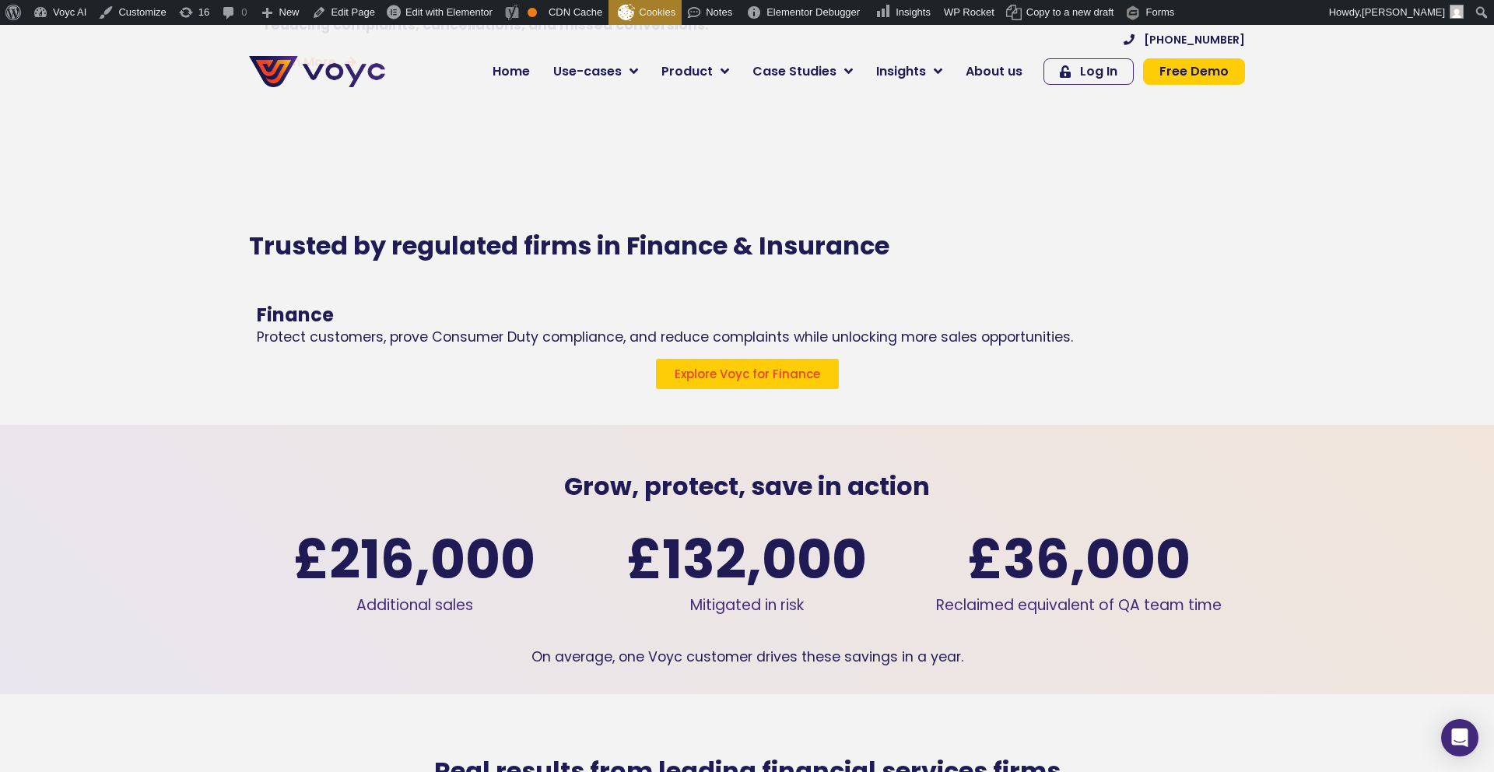
scroll to position [1800, 0]
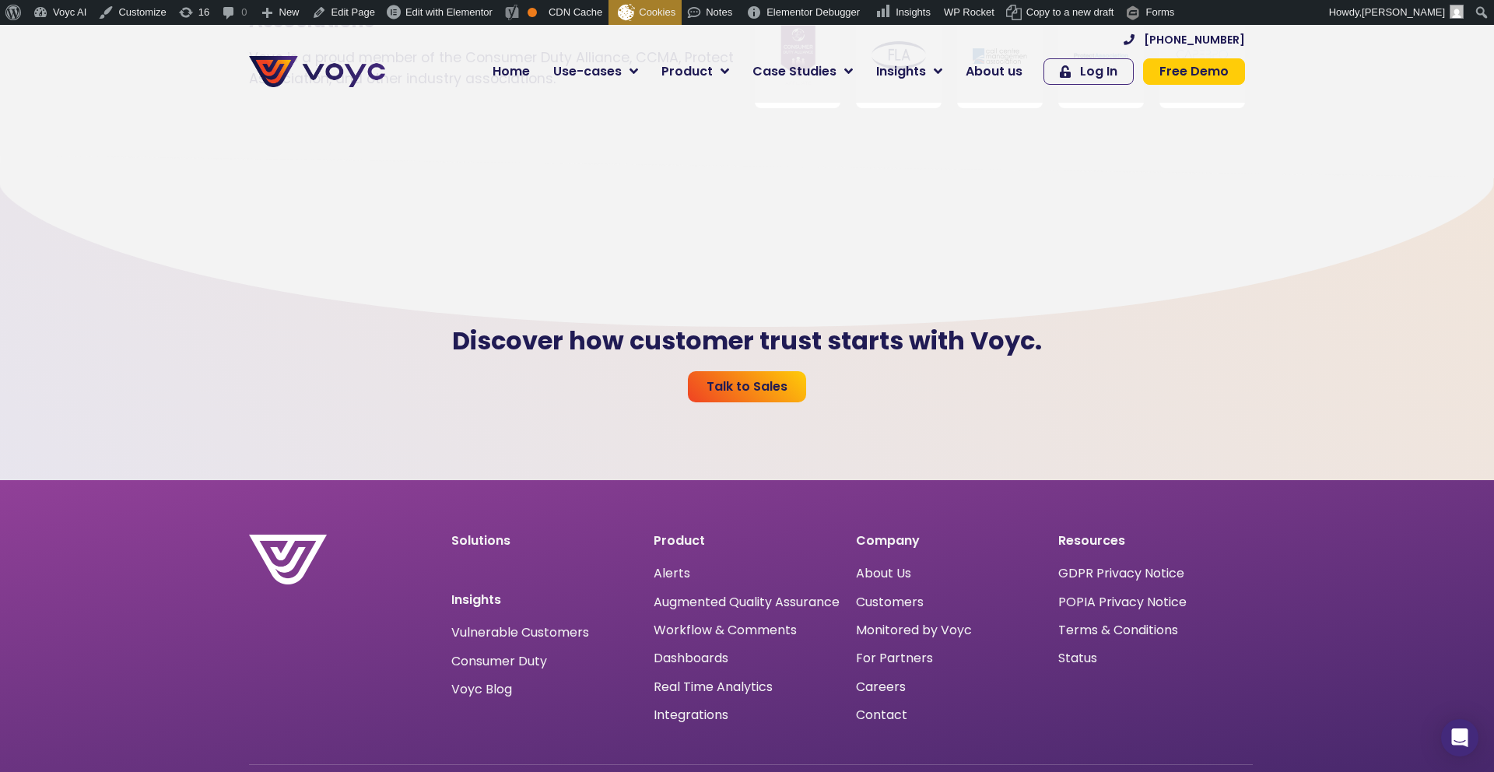
scroll to position [4775, 0]
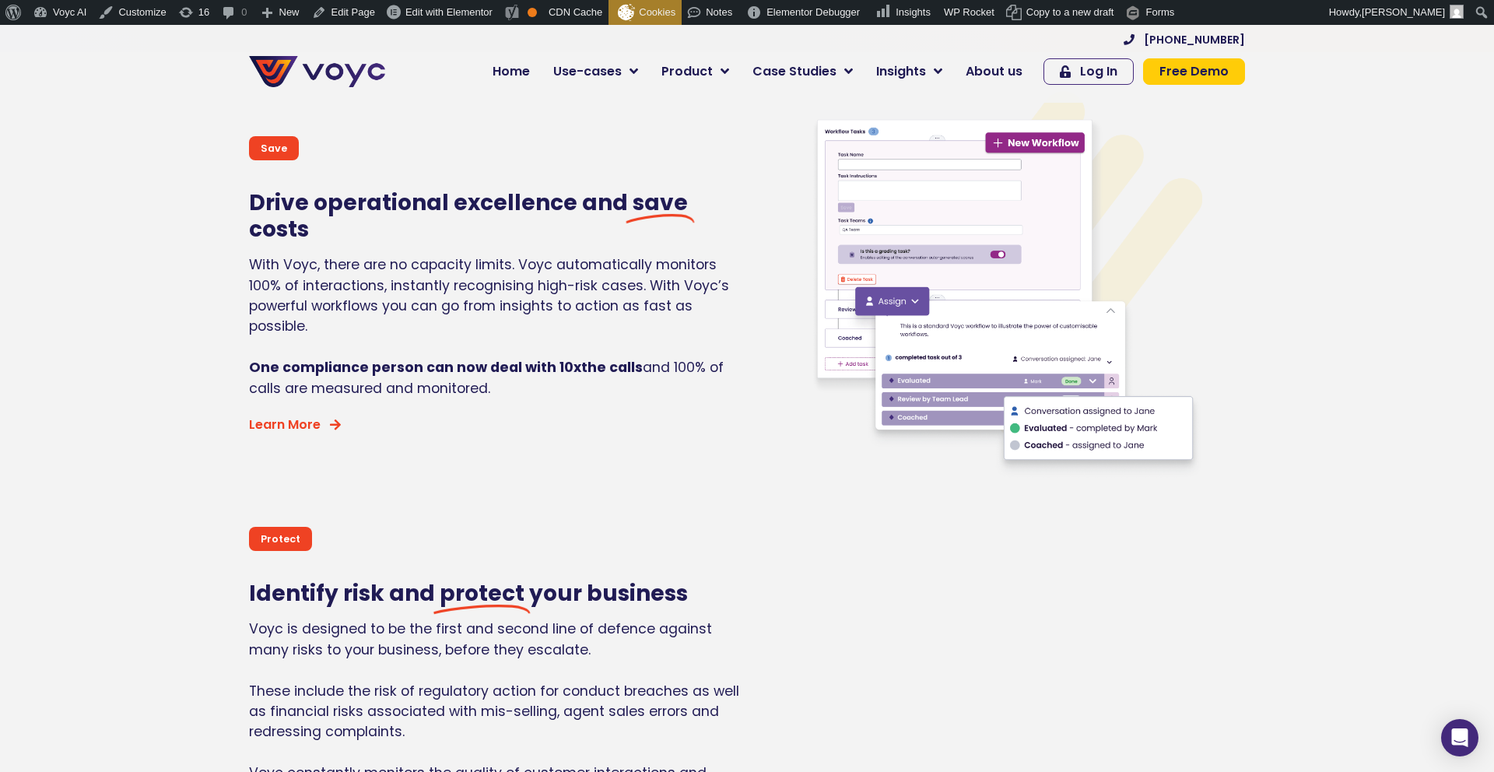
scroll to position [655, 0]
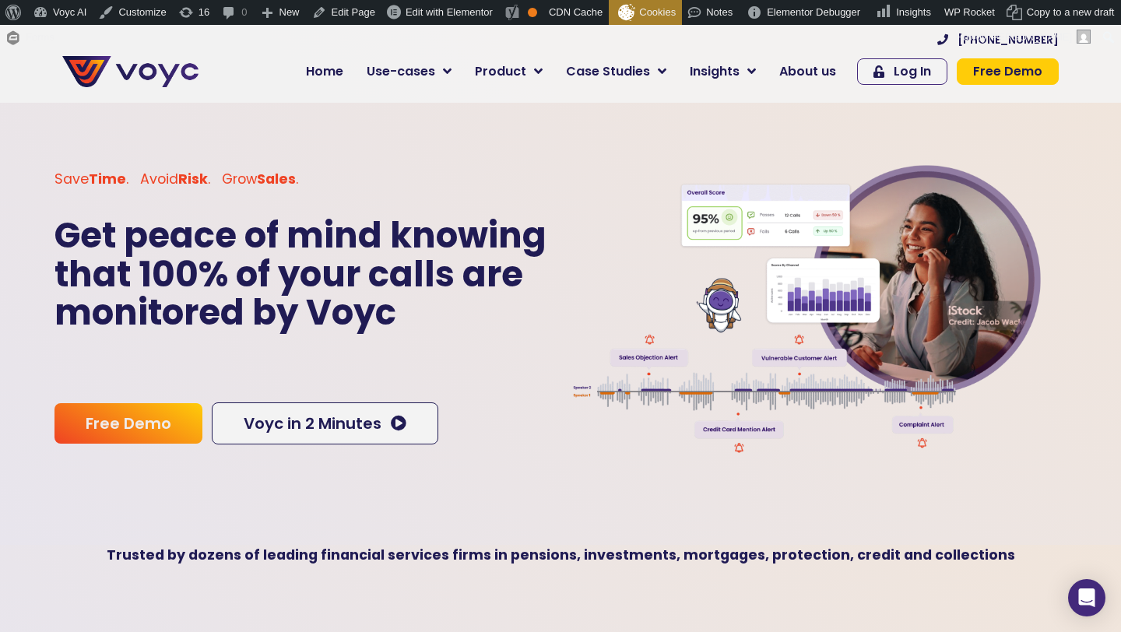
scroll to position [28, 0]
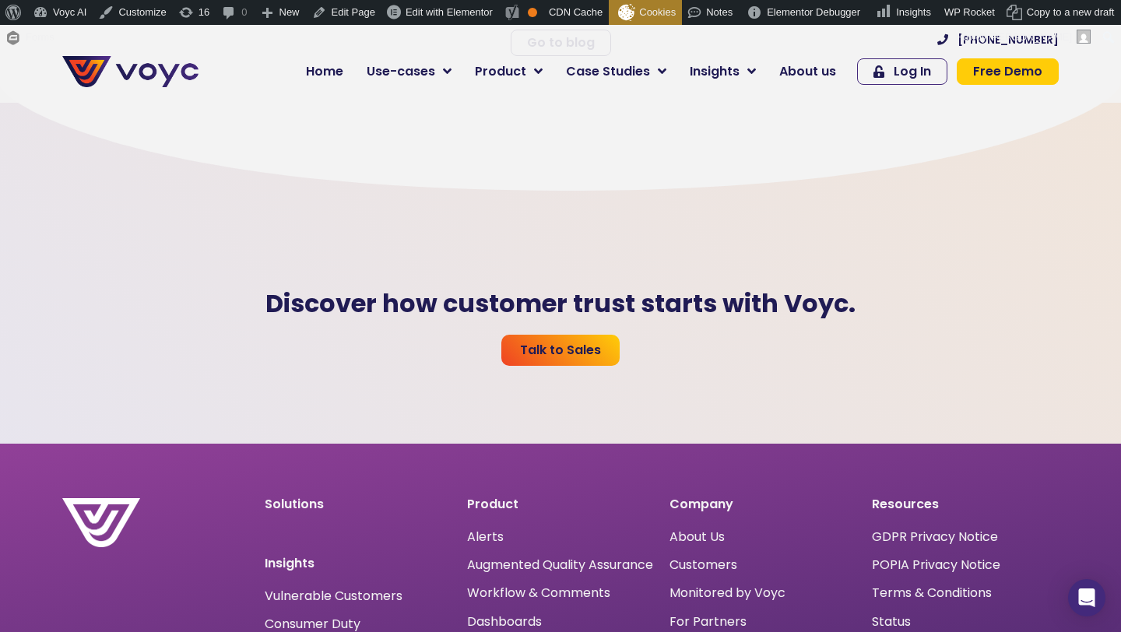
scroll to position [4193, 0]
